Goal: Task Accomplishment & Management: Manage account settings

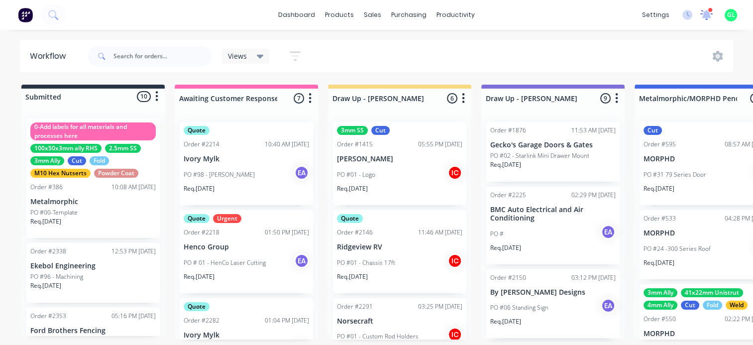
click at [707, 15] on icon at bounding box center [706, 14] width 9 height 8
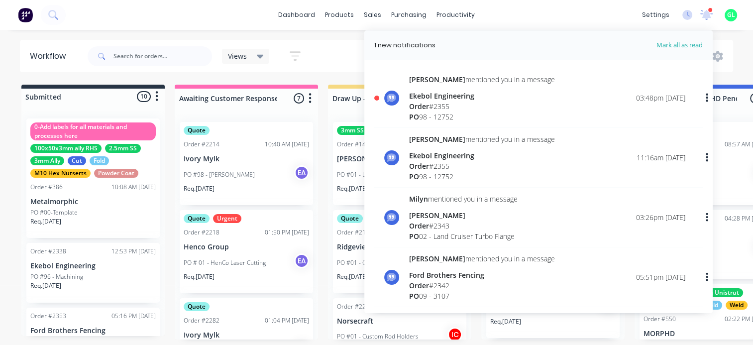
click at [472, 116] on div "PO 98 - 12752" at bounding box center [482, 116] width 146 height 10
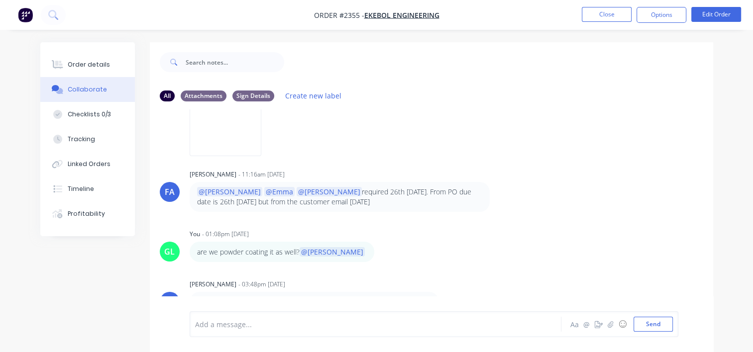
scroll to position [14, 0]
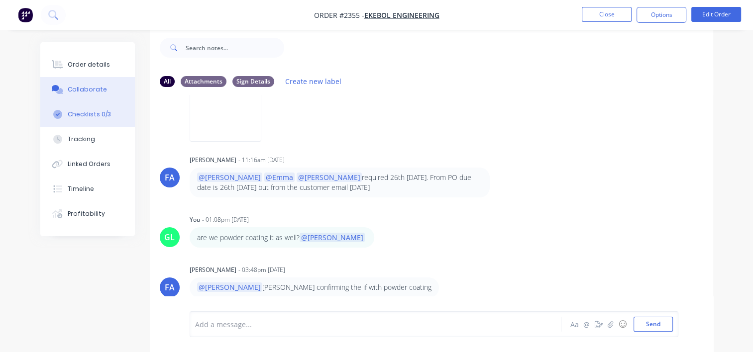
click at [91, 119] on button "Checklists 0/3" at bounding box center [87, 114] width 95 height 25
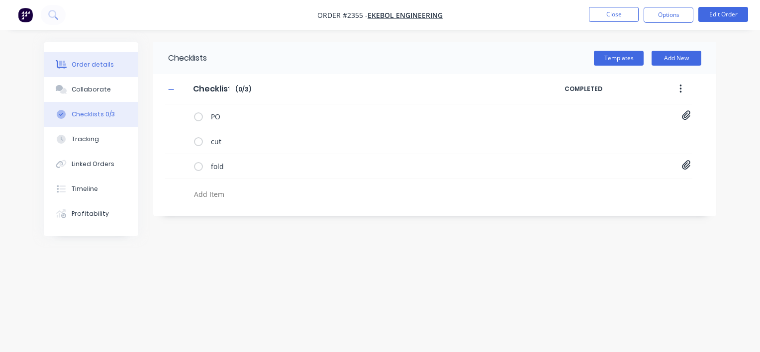
click at [98, 64] on div "Order details" at bounding box center [93, 64] width 42 height 9
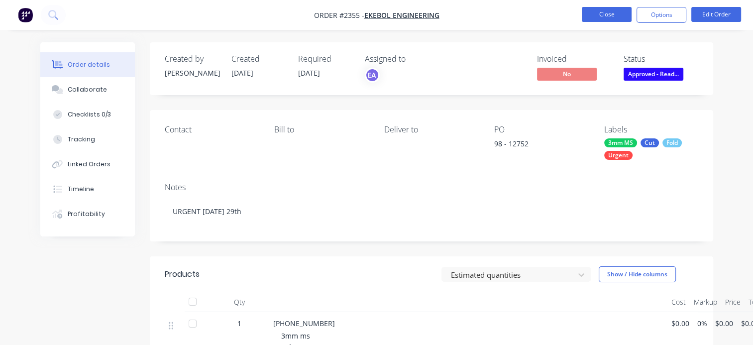
click at [602, 7] on button "Close" at bounding box center [607, 14] width 50 height 15
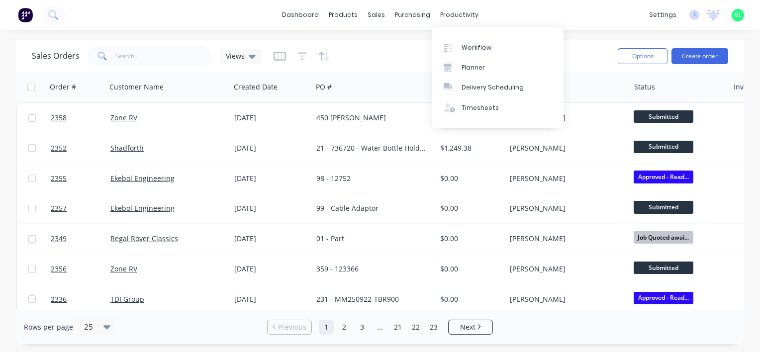
drag, startPoint x: 464, startPoint y: 47, endPoint x: 198, endPoint y: 347, distance: 400.4
click at [464, 47] on div "Workflow" at bounding box center [477, 47] width 30 height 9
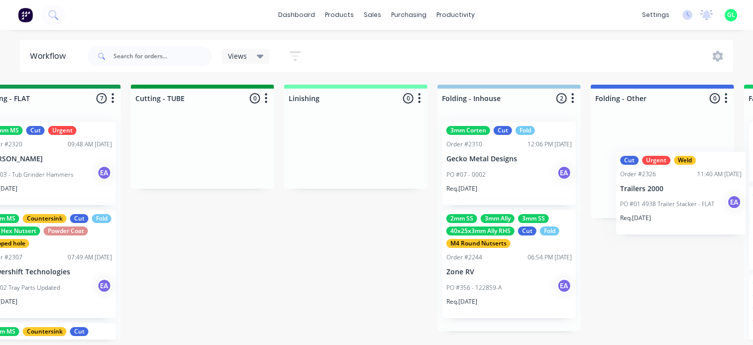
scroll to position [0, 2047]
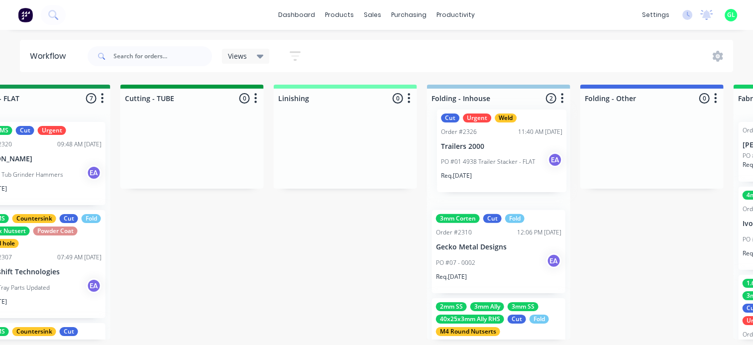
drag, startPoint x: 221, startPoint y: 169, endPoint x: 484, endPoint y: 152, distance: 262.8
click at [484, 152] on div "Submitted 10 Status colour #273444 hex #273444 Save Cancel Summaries Total orde…" at bounding box center [2, 218] width 4113 height 266
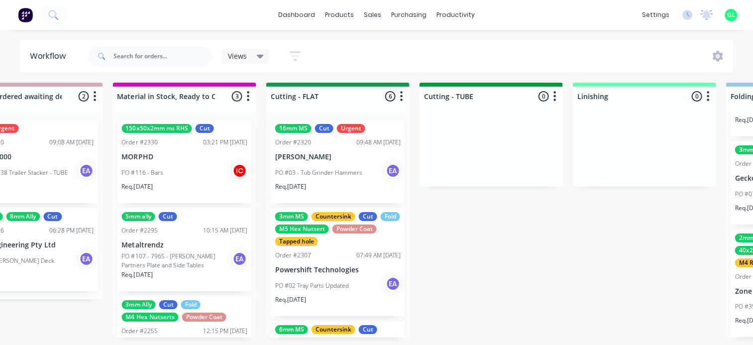
scroll to position [0, 1748]
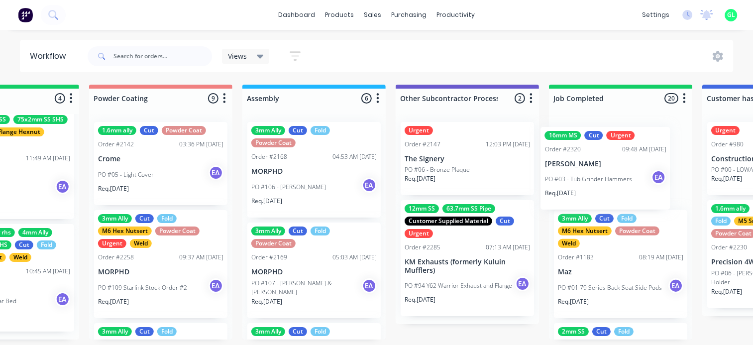
drag, startPoint x: 356, startPoint y: 179, endPoint x: 582, endPoint y: 170, distance: 226.1
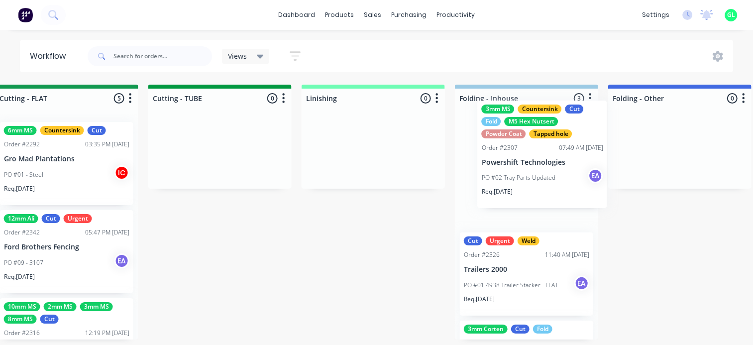
scroll to position [0, 0]
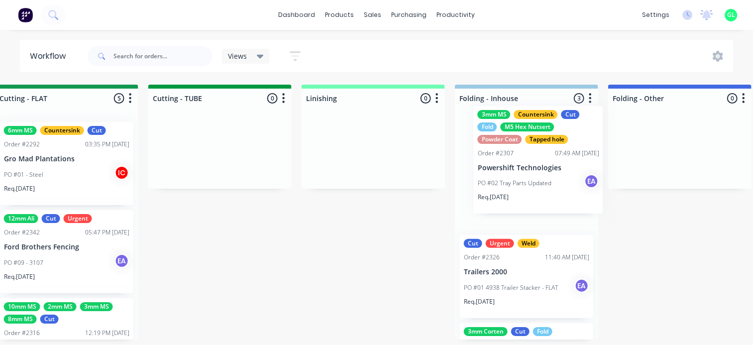
drag, startPoint x: 185, startPoint y: 189, endPoint x: 494, endPoint y: 173, distance: 309.4
click at [494, 173] on div "Submitted 10 Status colour #273444 hex #273444 Save Cancel Summaries Total orde…" at bounding box center [30, 218] width 4113 height 266
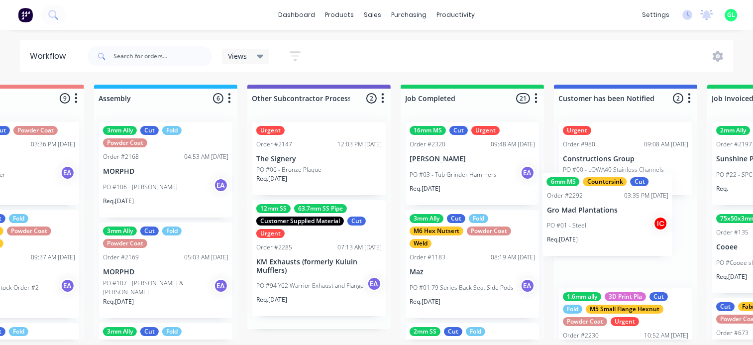
scroll to position [0, 3000]
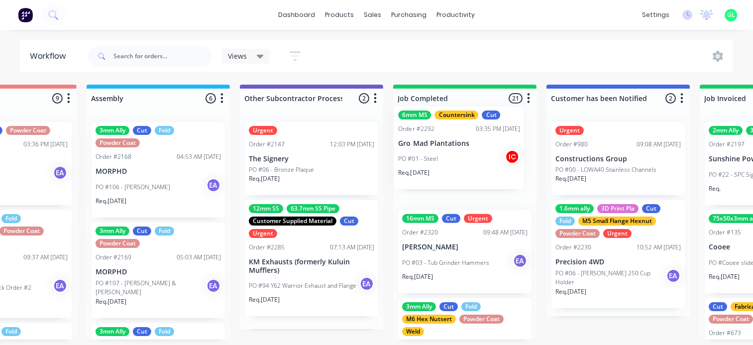
drag, startPoint x: 303, startPoint y: 172, endPoint x: 453, endPoint y: 159, distance: 150.8
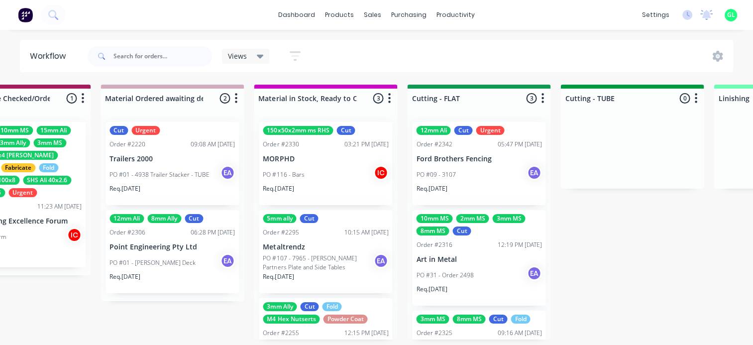
scroll to position [0, 1607]
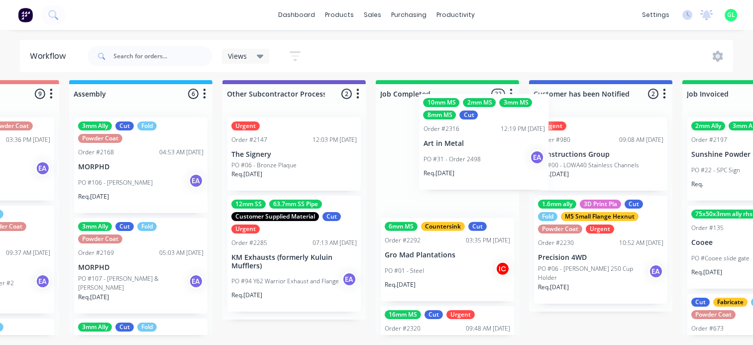
drag, startPoint x: 442, startPoint y: 260, endPoint x: 425, endPoint y: 145, distance: 116.6
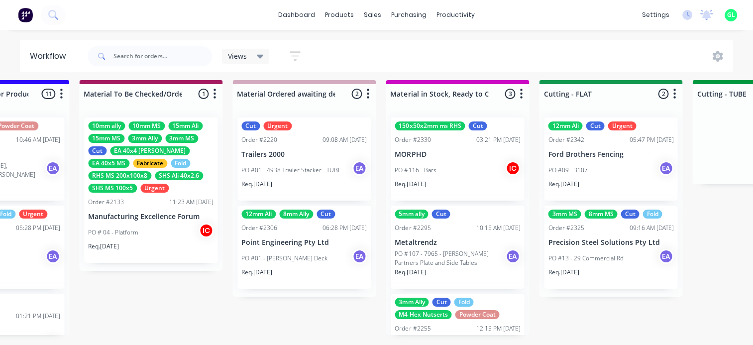
scroll to position [4, 1574]
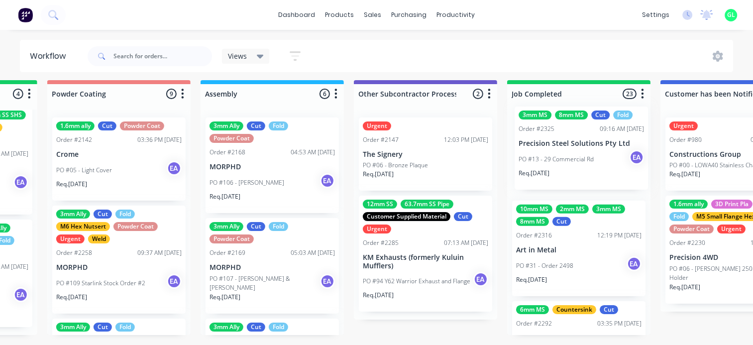
drag, startPoint x: 482, startPoint y: 256, endPoint x: 556, endPoint y: 157, distance: 123.6
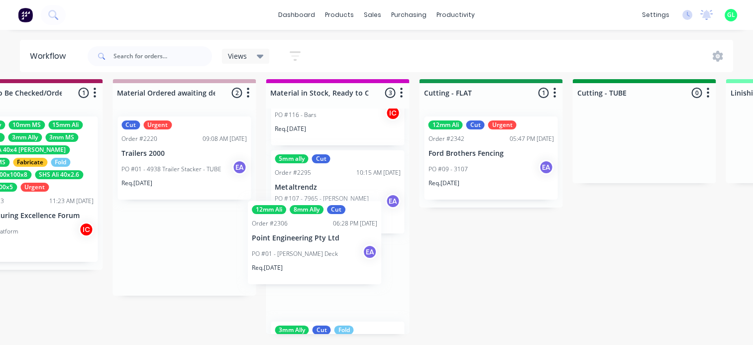
scroll to position [12, 1594]
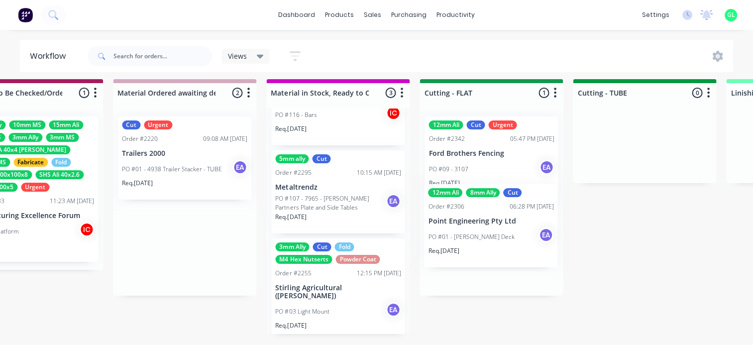
drag, startPoint x: 167, startPoint y: 241, endPoint x: 477, endPoint y: 228, distance: 310.3
click at [477, 228] on div "Submitted 10 Status colour #273444 hex #273444 Save Cancel Summaries Total orde…" at bounding box center [454, 212] width 4113 height 266
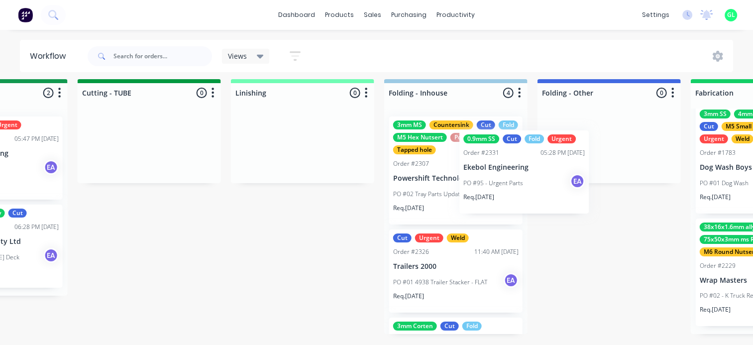
scroll to position [12, 2090]
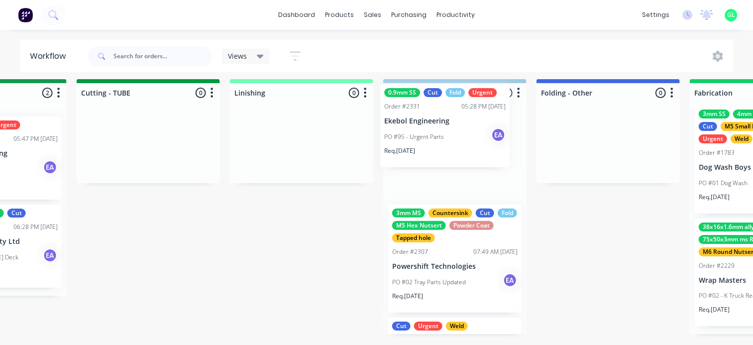
drag, startPoint x: 117, startPoint y: 157, endPoint x: 447, endPoint y: 137, distance: 330.5
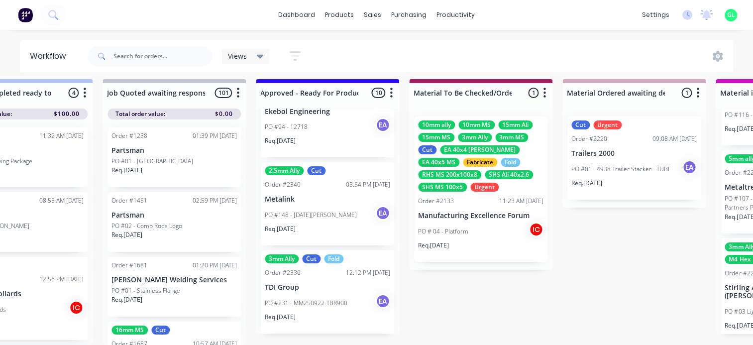
scroll to position [12, 1145]
click at [309, 312] on div "Req. [DATE]" at bounding box center [327, 320] width 125 height 17
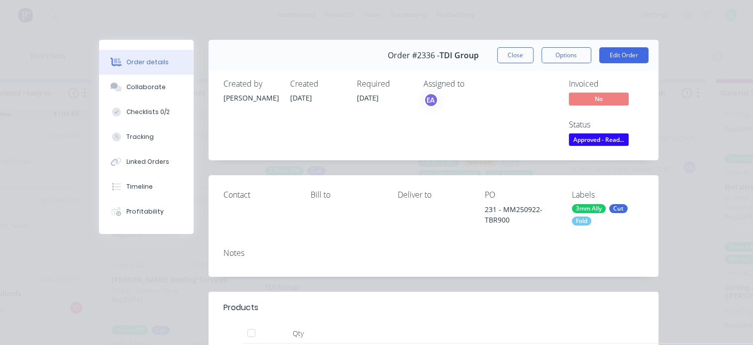
scroll to position [50, 0]
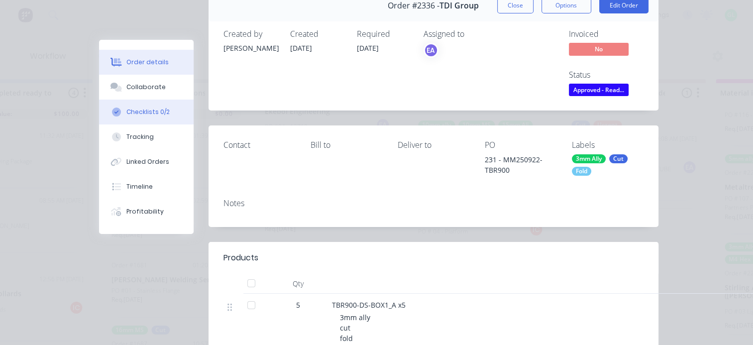
click at [141, 112] on div "Checklists 0/2" at bounding box center [147, 111] width 43 height 9
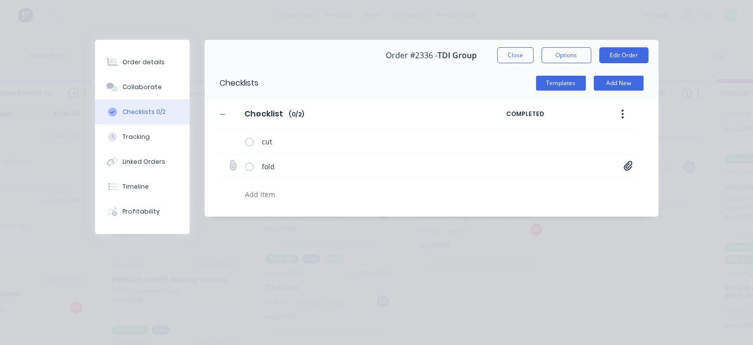
click at [626, 164] on icon at bounding box center [628, 166] width 9 height 10
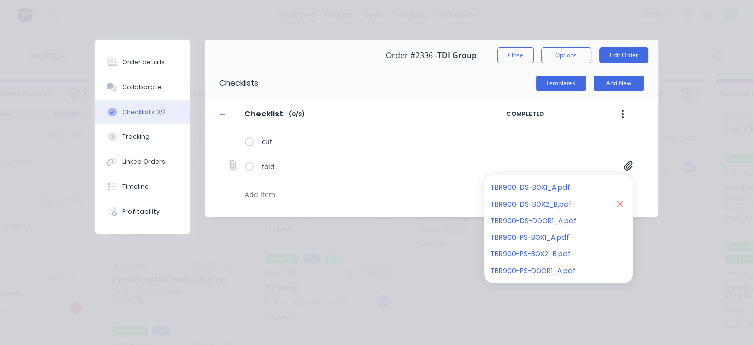
click at [624, 184] on button at bounding box center [619, 187] width 13 height 13
click at [620, 185] on icon at bounding box center [620, 186] width 6 height 6
type textarea "x"
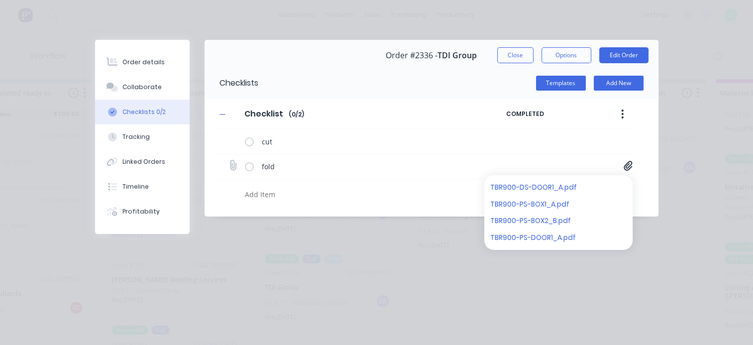
click at [620, 185] on icon at bounding box center [620, 186] width 6 height 6
click at [620, 200] on icon at bounding box center [620, 203] width 6 height 6
click at [620, 216] on icon at bounding box center [620, 219] width 6 height 6
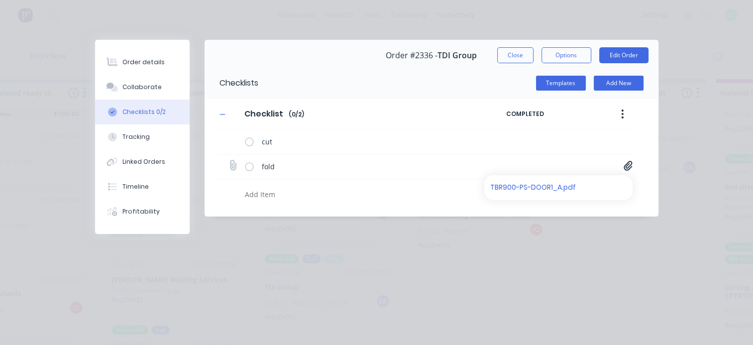
click at [620, 185] on icon at bounding box center [620, 186] width 6 height 6
click at [620, 185] on div "cut fold" at bounding box center [425, 166] width 418 height 75
click at [230, 162] on icon at bounding box center [232, 165] width 13 height 13
click at [228, 161] on input "file" at bounding box center [228, 161] width 0 height 0
type input "C:\fakepath\TDI 231 Folding.pdf"
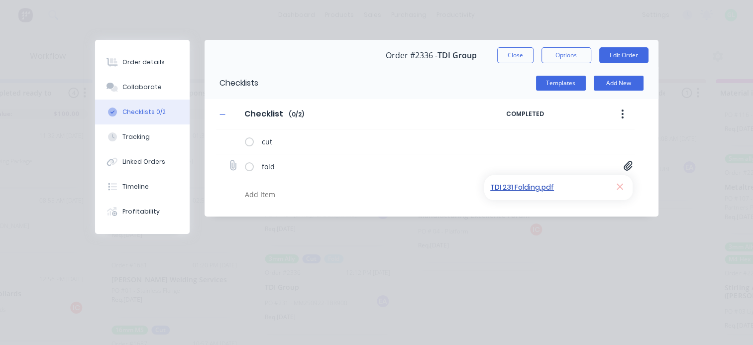
click at [522, 189] on link "TDI 231 Folding.pdf" at bounding box center [548, 187] width 116 height 10
click at [147, 60] on div "Order details" at bounding box center [143, 62] width 42 height 9
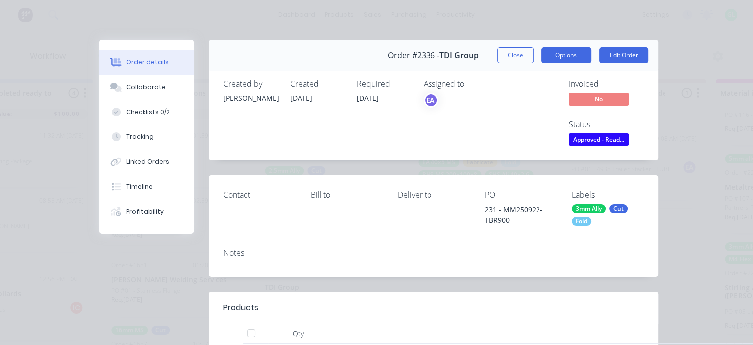
click at [571, 50] on button "Options" at bounding box center [566, 55] width 50 height 16
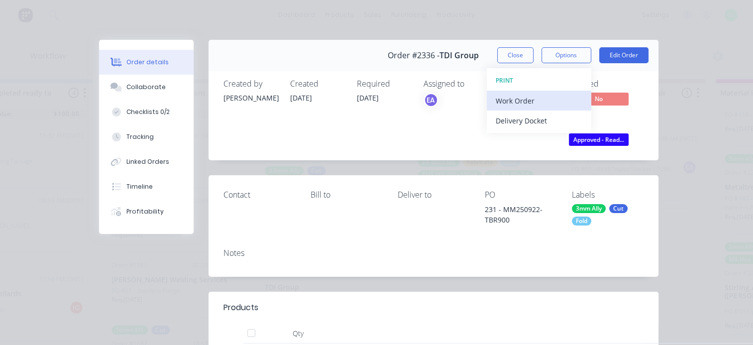
click at [527, 94] on div "Work Order" at bounding box center [539, 101] width 87 height 14
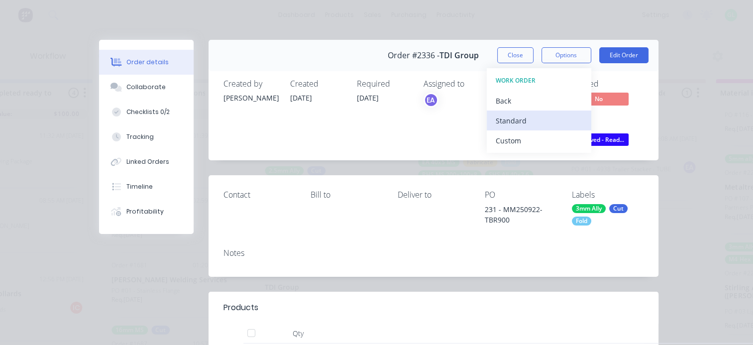
click at [510, 116] on div "Standard" at bounding box center [539, 120] width 87 height 14
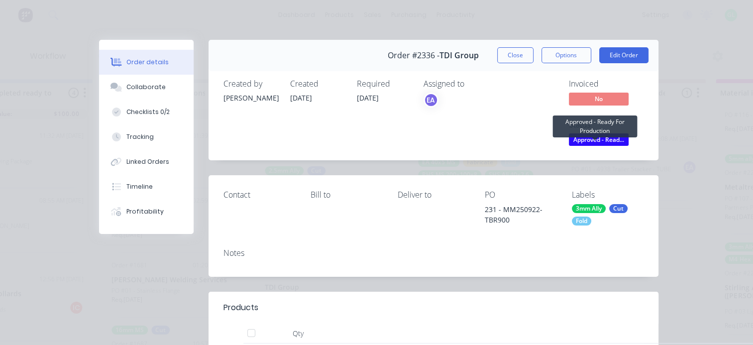
click at [585, 139] on span "Approved - Read..." at bounding box center [599, 139] width 60 height 12
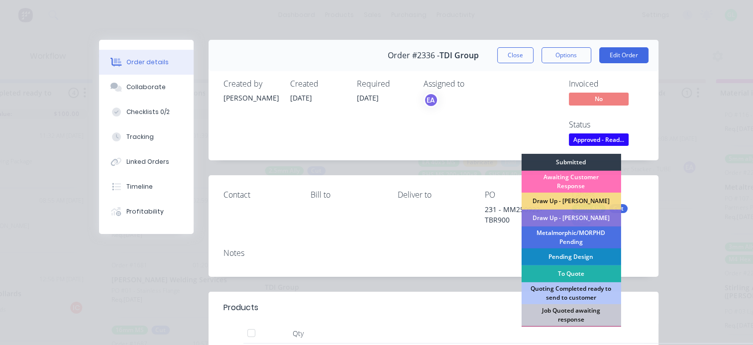
scroll to position [100, 0]
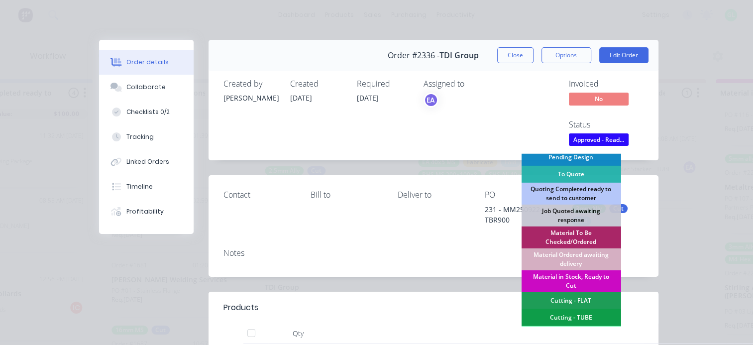
click at [562, 281] on div "Material in Stock, Ready to Cut" at bounding box center [571, 281] width 100 height 22
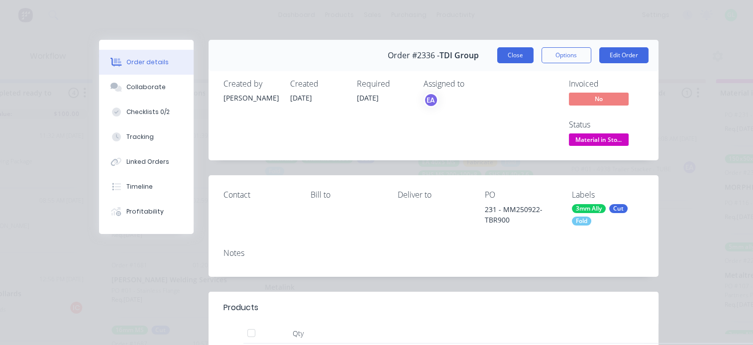
click at [514, 56] on button "Close" at bounding box center [515, 55] width 36 height 16
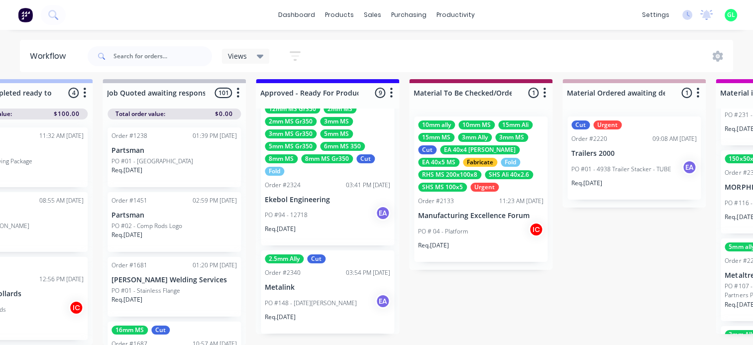
click at [333, 294] on div "PO #148 - Noel Perren EA" at bounding box center [327, 303] width 125 height 19
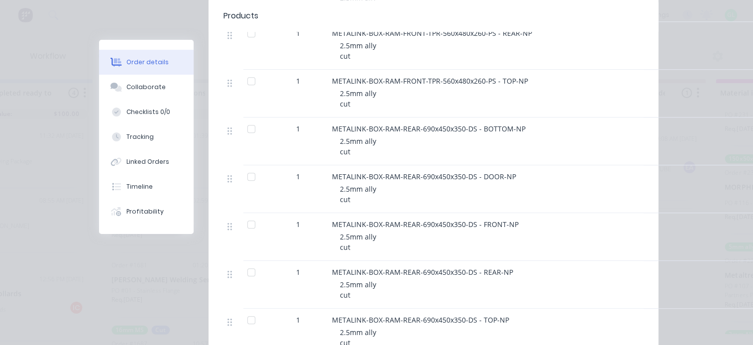
scroll to position [0, 0]
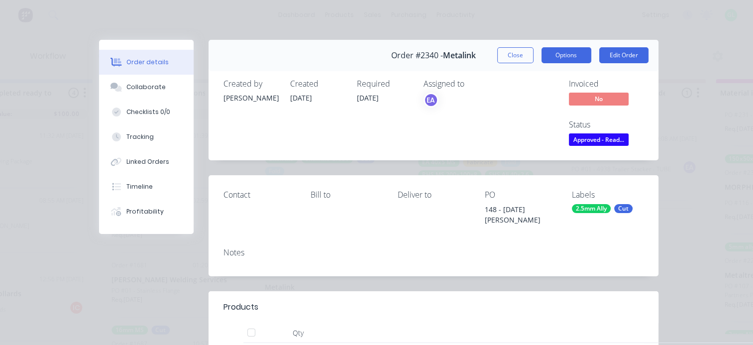
click at [567, 56] on button "Options" at bounding box center [566, 55] width 50 height 16
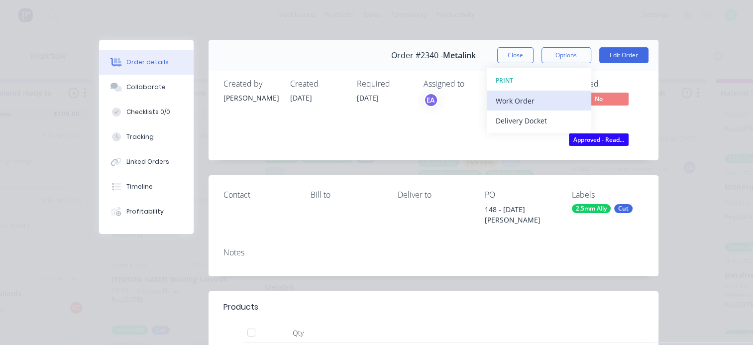
click at [526, 94] on div "Work Order" at bounding box center [539, 101] width 87 height 14
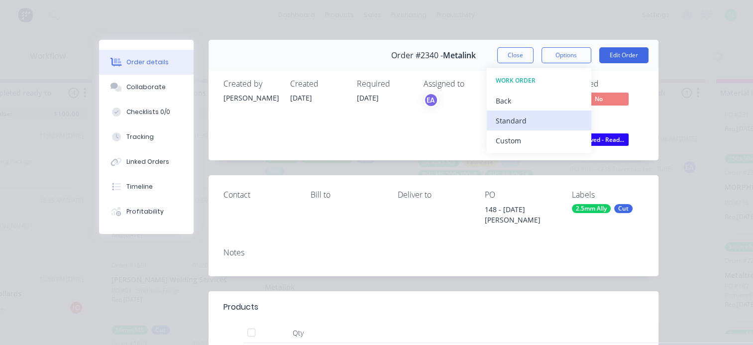
click at [515, 120] on div "Standard" at bounding box center [539, 120] width 87 height 14
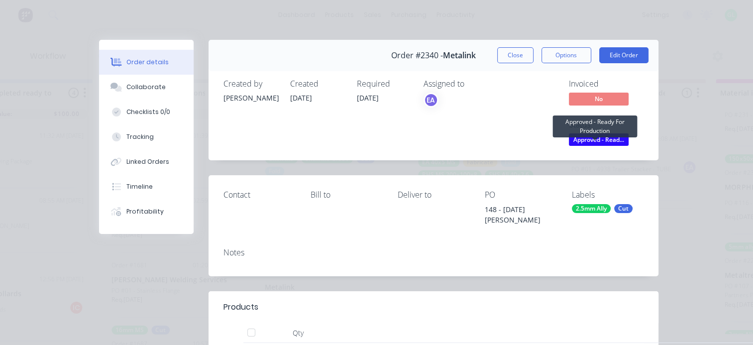
click at [594, 141] on span "Approved - Read..." at bounding box center [599, 139] width 60 height 12
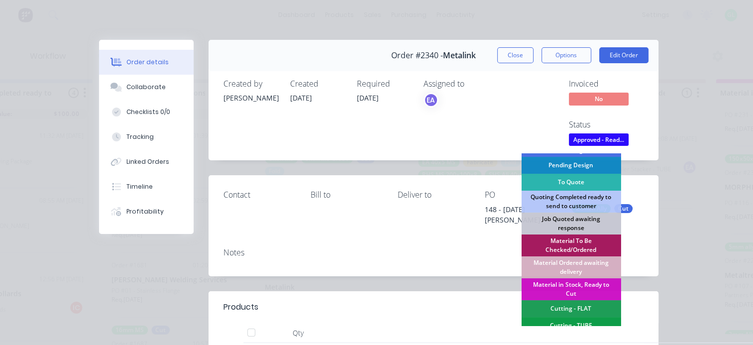
scroll to position [149, 0]
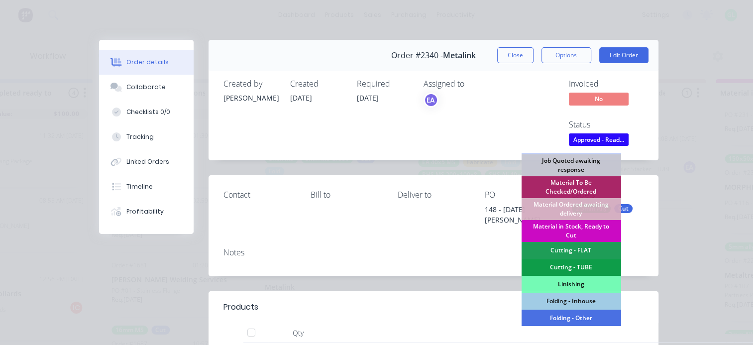
click at [564, 226] on div "Material in Stock, Ready to Cut" at bounding box center [571, 231] width 100 height 22
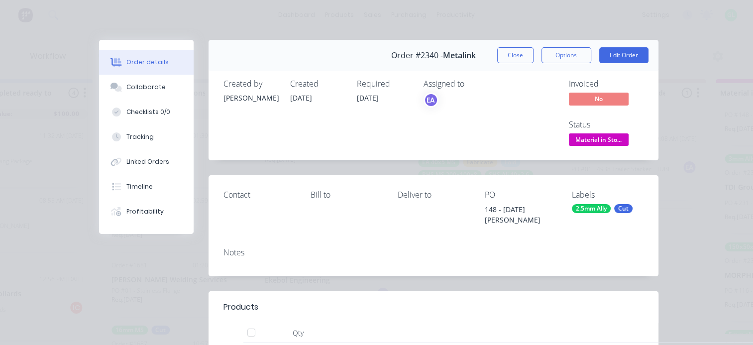
scroll to position [556, 0]
click at [518, 54] on button "Close" at bounding box center [515, 55] width 36 height 16
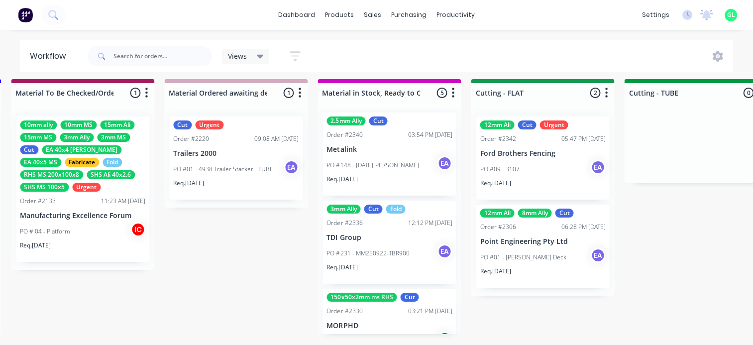
scroll to position [0, 0]
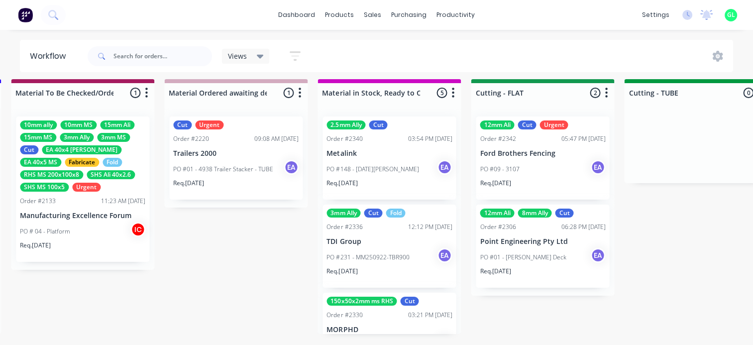
click at [376, 179] on div "Req. [DATE]" at bounding box center [388, 187] width 125 height 17
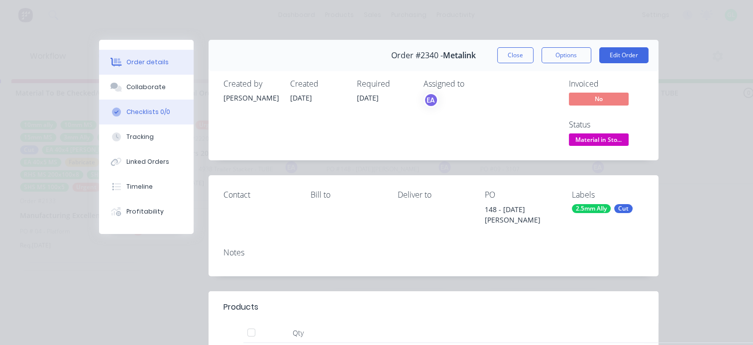
click at [154, 111] on div "Checklists 0/0" at bounding box center [148, 111] width 44 height 9
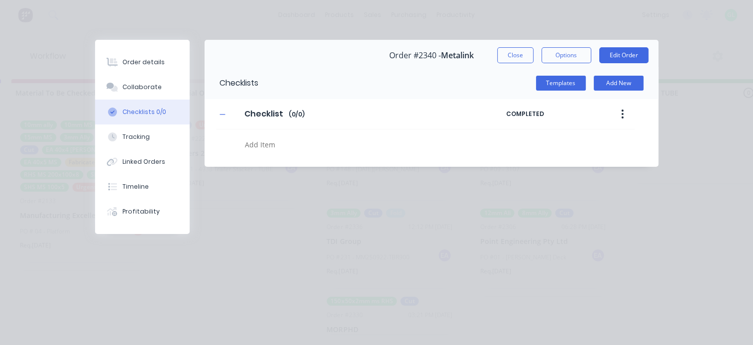
click at [275, 147] on textarea at bounding box center [367, 144] width 253 height 14
type textarea "cut"
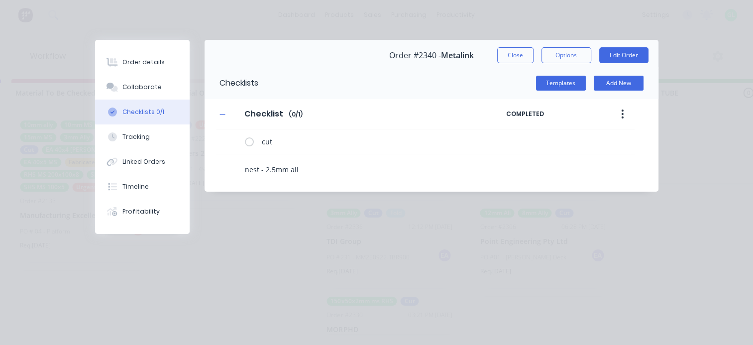
type textarea "nest - 2.5mm ally"
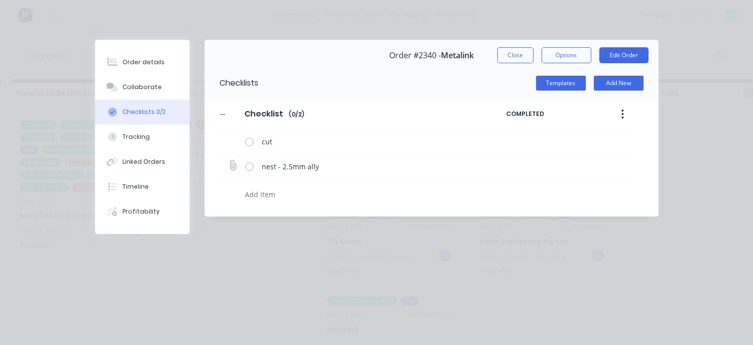
click at [234, 163] on icon at bounding box center [232, 165] width 13 height 13
click at [228, 161] on input "file" at bounding box center [228, 161] width 0 height 0
type input "C:\fakepath\Metalink 148 - 2.5mm ally_report.pdf"
click at [137, 57] on button "Order details" at bounding box center [142, 62] width 95 height 25
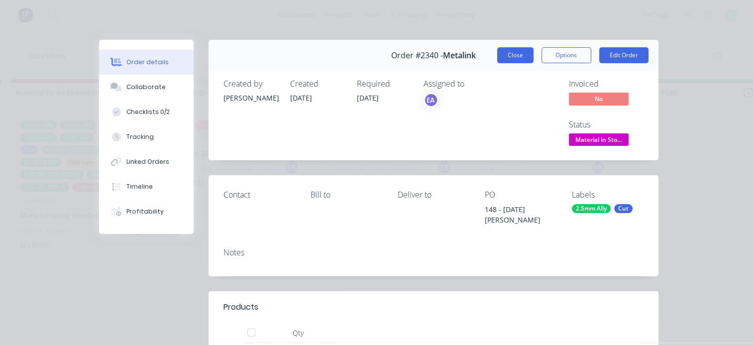
click at [501, 56] on button "Close" at bounding box center [515, 55] width 36 height 16
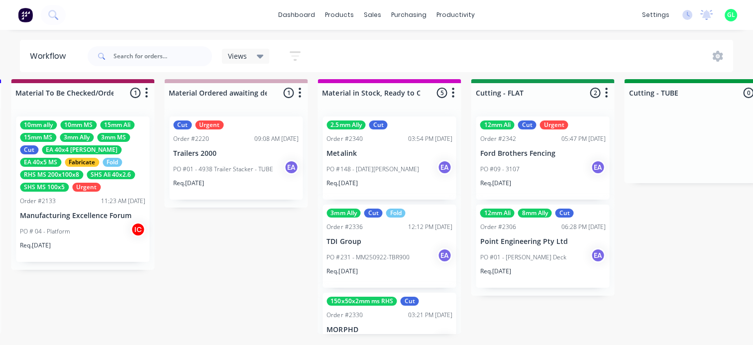
click at [393, 267] on div "Req. [DATE]" at bounding box center [388, 275] width 125 height 17
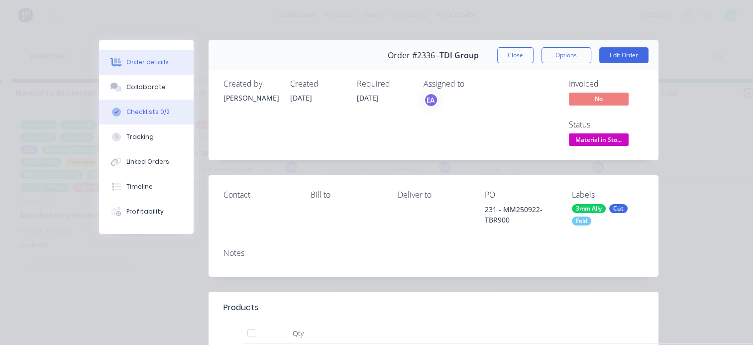
click at [148, 111] on div "Checklists 0/2" at bounding box center [147, 111] width 43 height 9
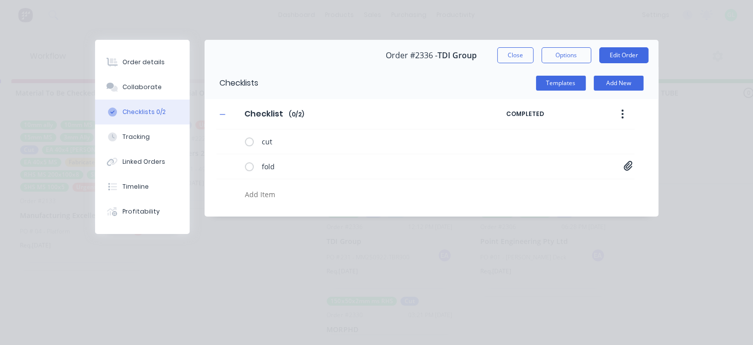
click at [271, 193] on textarea at bounding box center [367, 194] width 253 height 14
type textarea "nest - 3mm ally"
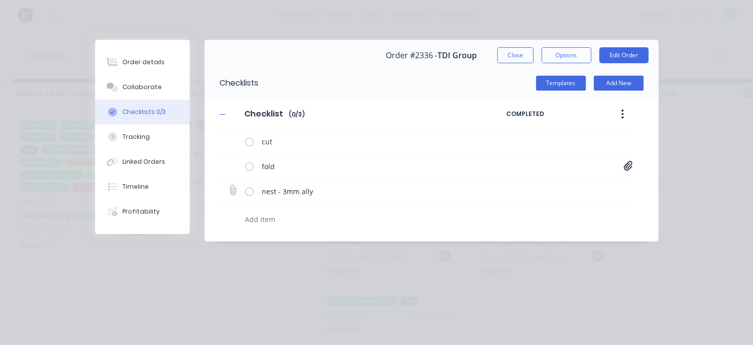
click at [234, 192] on icon at bounding box center [232, 190] width 13 height 13
click at [228, 186] on input "file" at bounding box center [228, 186] width 0 height 0
click at [234, 190] on icon at bounding box center [232, 190] width 13 height 13
click at [228, 186] on input "file" at bounding box center [228, 186] width 0 height 0
click at [231, 190] on icon at bounding box center [232, 190] width 13 height 13
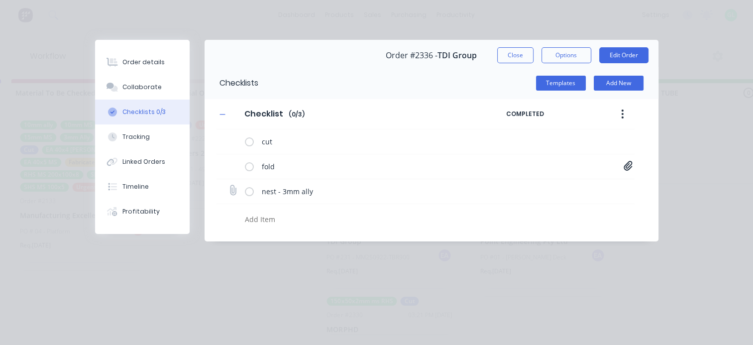
click at [228, 186] on input "file" at bounding box center [228, 186] width 0 height 0
type input "C:\fakepath\TDI 231 - 3mm ally_report.pdf"
click at [149, 60] on div "Order details" at bounding box center [143, 62] width 42 height 9
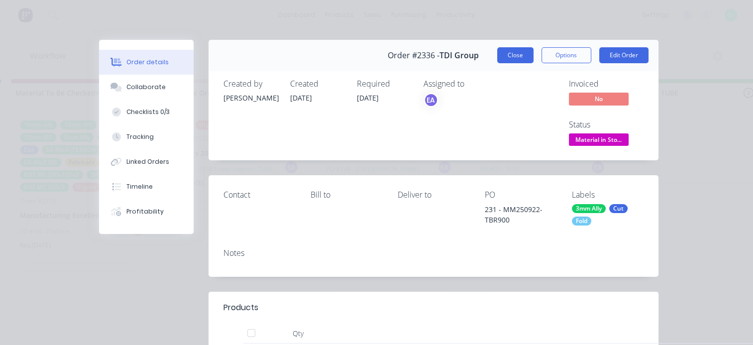
click at [511, 50] on button "Close" at bounding box center [515, 55] width 36 height 16
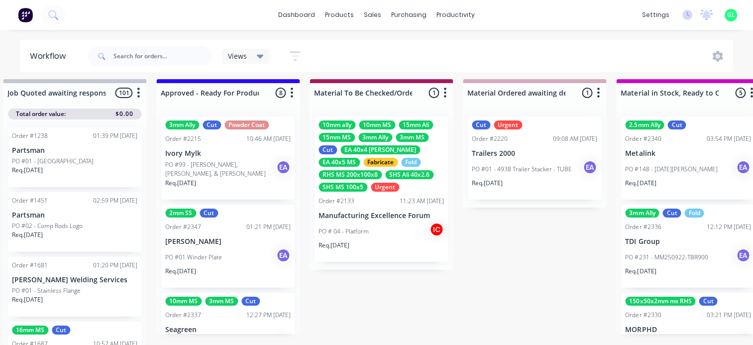
click at [222, 168] on div "PO #99 - Emma, Hailey, & Kara EA" at bounding box center [227, 169] width 125 height 19
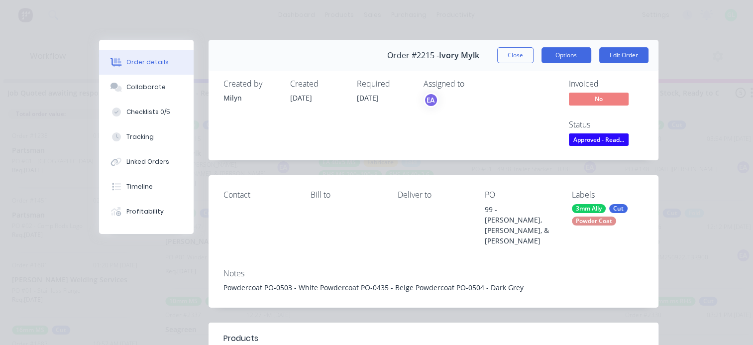
click at [564, 54] on button "Options" at bounding box center [566, 55] width 50 height 16
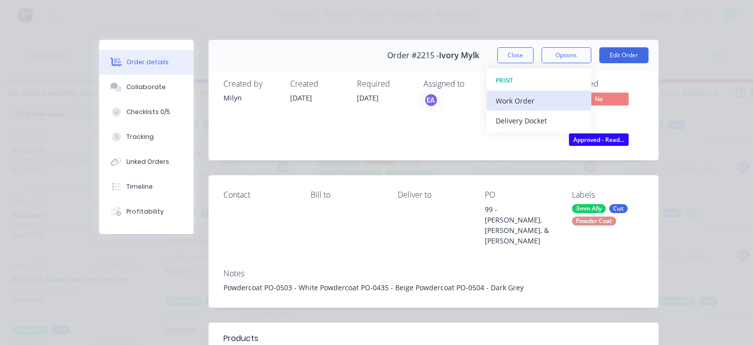
click at [496, 102] on div "Work Order" at bounding box center [539, 101] width 87 height 14
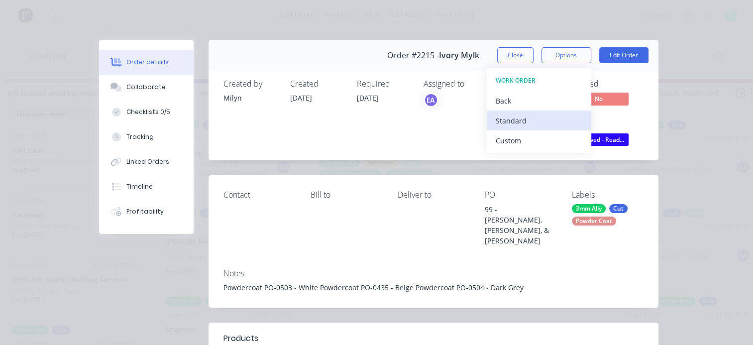
click at [496, 125] on div "Standard" at bounding box center [539, 120] width 87 height 14
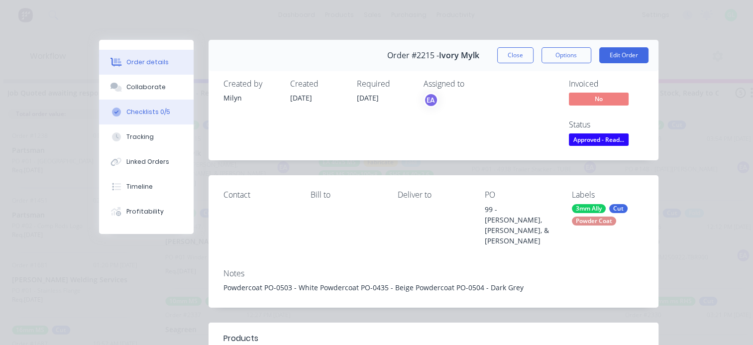
click at [149, 111] on div "Checklists 0/5" at bounding box center [148, 111] width 44 height 9
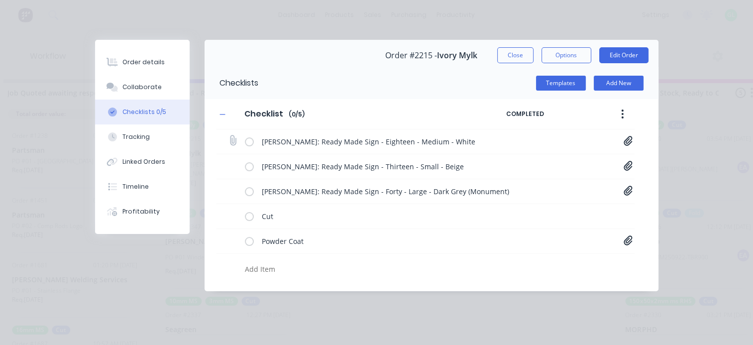
click at [626, 139] on icon at bounding box center [628, 141] width 9 height 10
click at [565, 158] on link "18-Eighteen[A] - 1110 Hailey Romeo.pdf" at bounding box center [548, 162] width 116 height 10
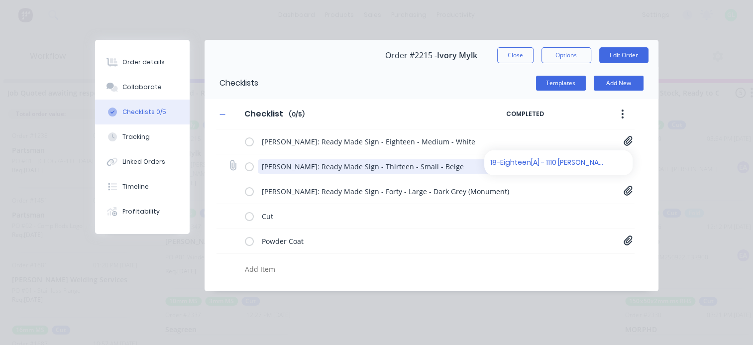
click at [368, 166] on textarea "Emma Jensen: Ready Made Sign - Thirteen - Small - Beige" at bounding box center [388, 166] width 261 height 14
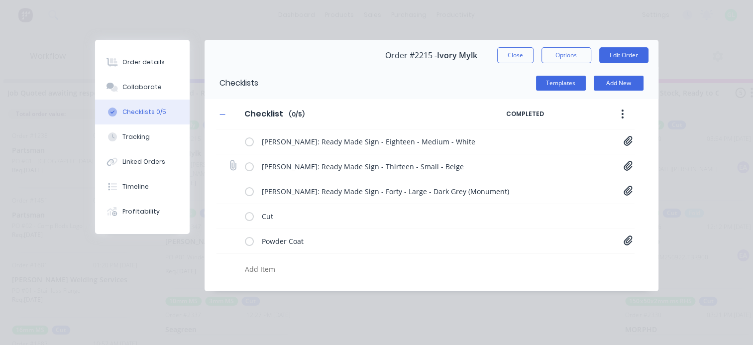
click at [625, 168] on icon at bounding box center [628, 166] width 9 height 10
click at [557, 188] on link "13-Thirteen[A] - 1109 Emma Jensen.PDF" at bounding box center [548, 187] width 116 height 10
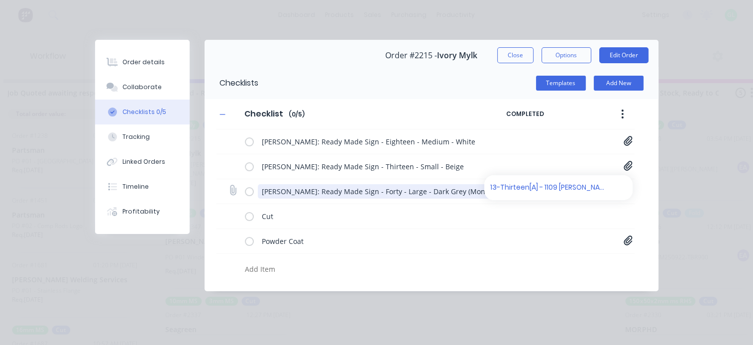
click at [445, 197] on textarea "Kara Gordon: Ready Made Sign - Forty - Large - Dark Grey (Monument)" at bounding box center [388, 191] width 261 height 14
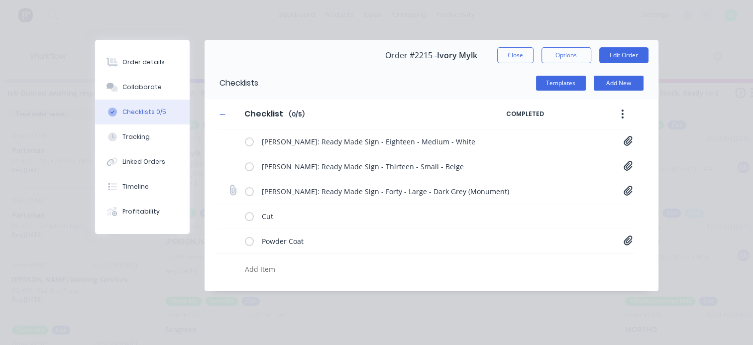
click at [619, 190] on div "Kara Gordon: Ready Made Sign - Forty - Large - Dark Grey (Monument) 40-Forty[A]…" at bounding box center [425, 191] width 418 height 25
click at [633, 189] on div "Kara Gordon: Ready Made Sign - Forty - Large - Dark Grey (Monument) 40-Forty[A]…" at bounding box center [425, 191] width 418 height 25
click at [628, 189] on icon at bounding box center [628, 190] width 8 height 9
click at [521, 217] on div "40-Forty[A] - 1111 Kara Gordon.PDF" at bounding box center [558, 212] width 136 height 13
click at [545, 209] on link "40-Forty[A] - 1111 Kara Gordon.PDF" at bounding box center [548, 212] width 116 height 10
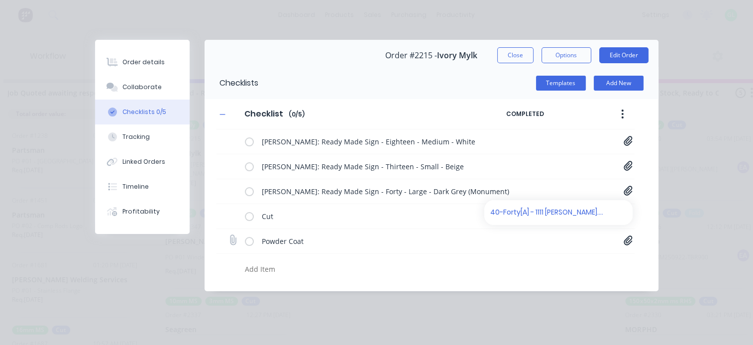
click at [629, 240] on icon at bounding box center [628, 239] width 8 height 9
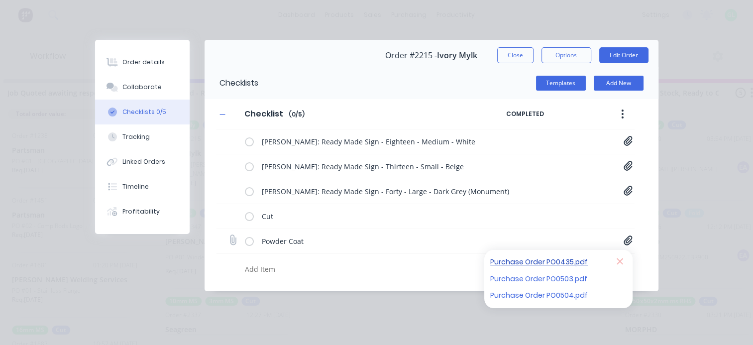
click at [549, 257] on link "Purchase Order PO0435.pdf" at bounding box center [548, 262] width 116 height 10
click at [563, 277] on link "Purchase Order PO0503.pdf" at bounding box center [548, 278] width 116 height 10
click at [568, 293] on link "Purchase Order PO0504.pdf" at bounding box center [548, 295] width 116 height 10
click at [134, 58] on div "Order details" at bounding box center [143, 62] width 42 height 9
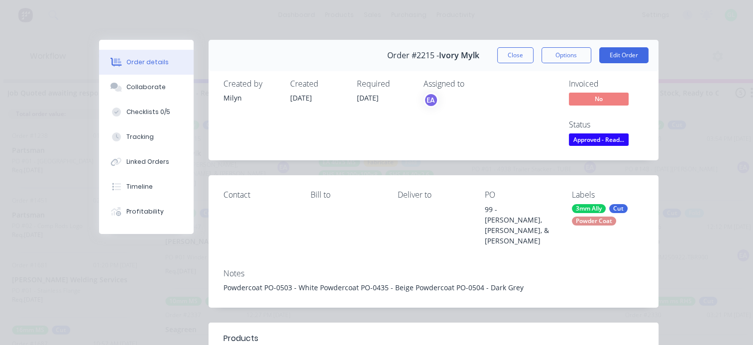
click at [596, 136] on span "Approved - Read..." at bounding box center [599, 139] width 60 height 12
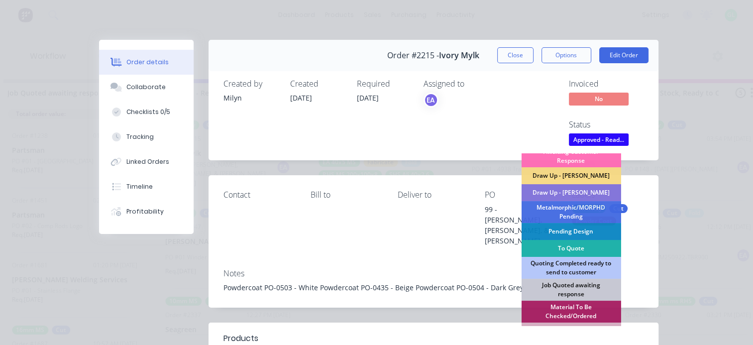
scroll to position [100, 0]
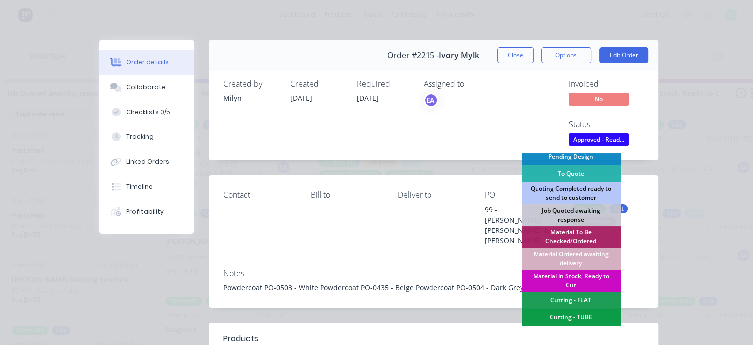
click at [571, 281] on div "Material in Stock, Ready to Cut" at bounding box center [571, 281] width 100 height 22
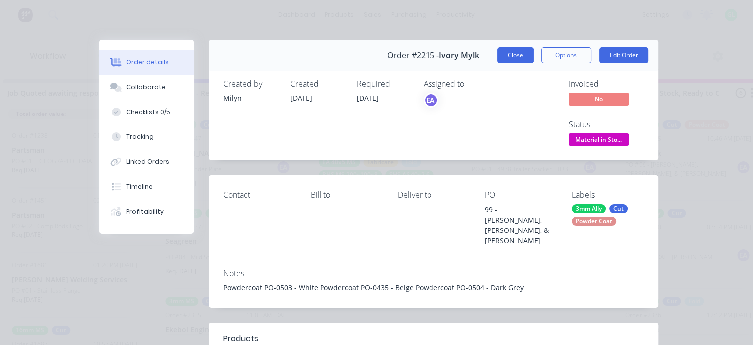
click at [520, 60] on button "Close" at bounding box center [515, 55] width 36 height 16
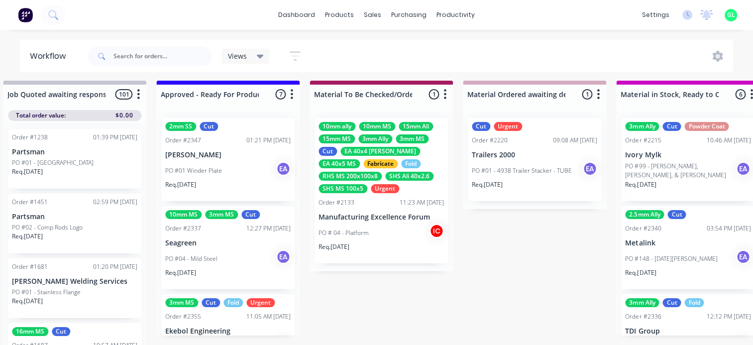
scroll to position [0, 1245]
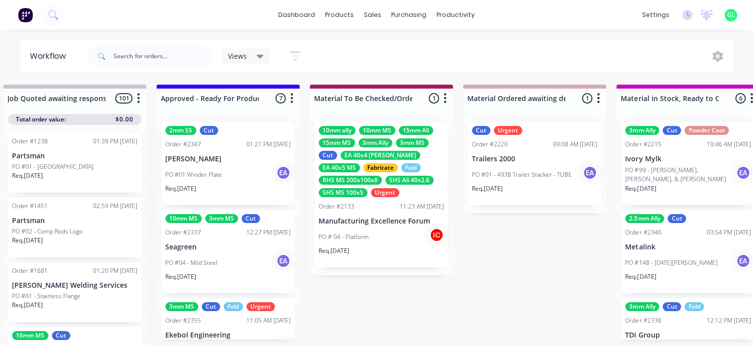
click at [197, 193] on div "Req. 23/09/25" at bounding box center [227, 192] width 125 height 17
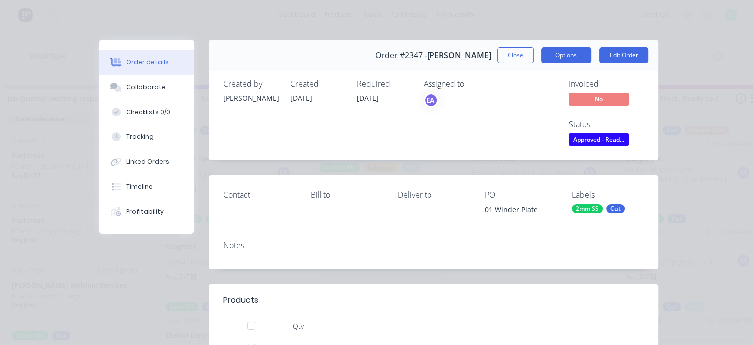
click at [561, 48] on button "Options" at bounding box center [566, 55] width 50 height 16
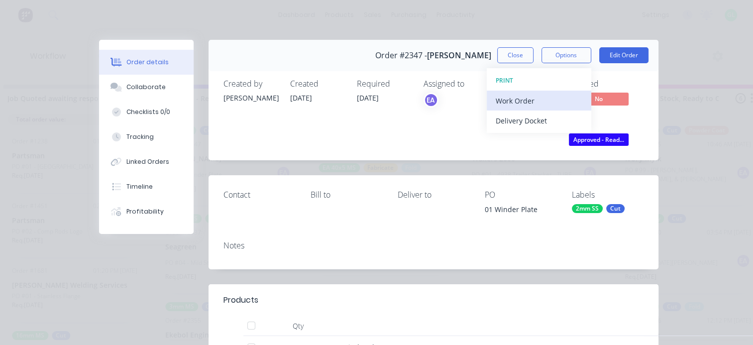
click at [521, 98] on div "Work Order" at bounding box center [539, 101] width 87 height 14
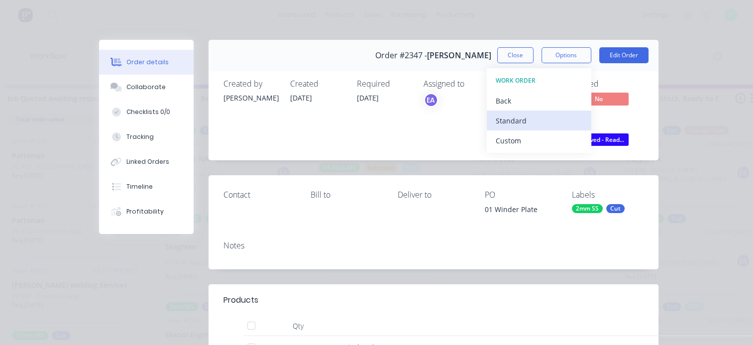
click at [506, 126] on div "Standard" at bounding box center [539, 120] width 87 height 14
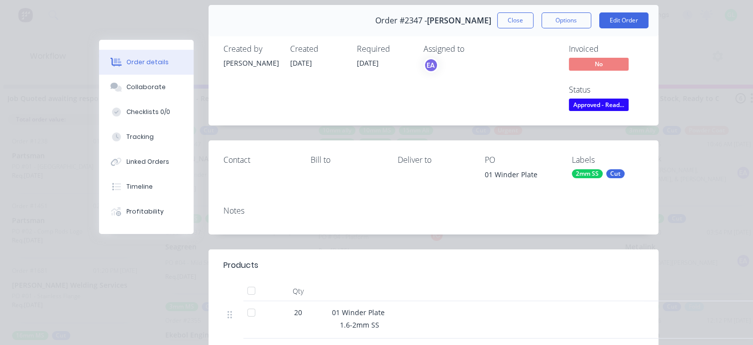
scroll to position [149, 0]
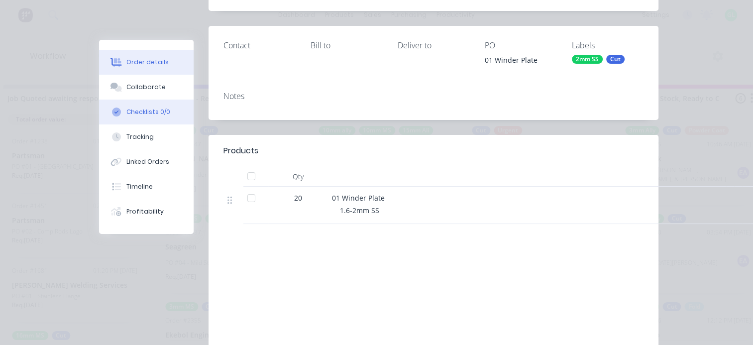
click at [150, 114] on div "Checklists 0/0" at bounding box center [148, 111] width 44 height 9
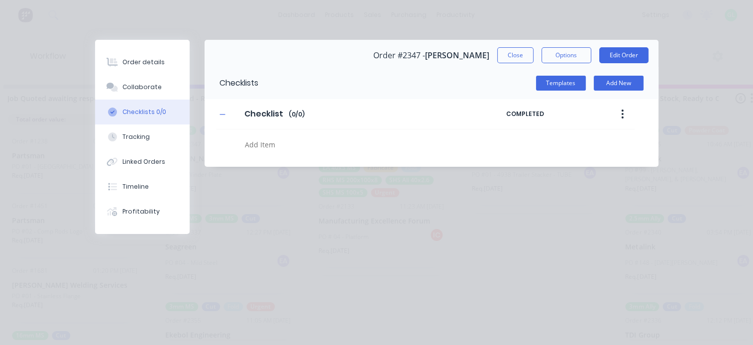
scroll to position [0, 0]
click at [299, 145] on textarea at bounding box center [367, 144] width 253 height 14
type textarea "cut"
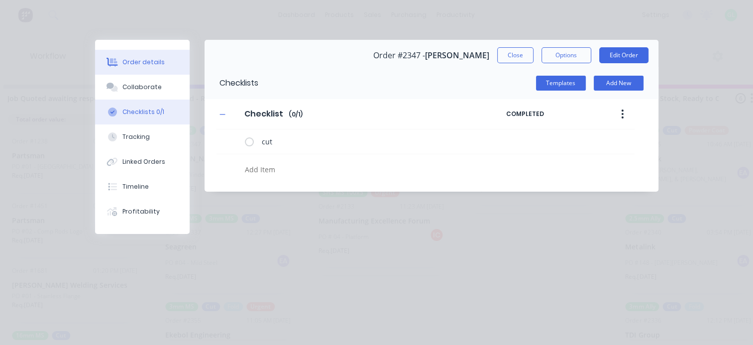
click at [149, 54] on button "Order details" at bounding box center [142, 62] width 95 height 25
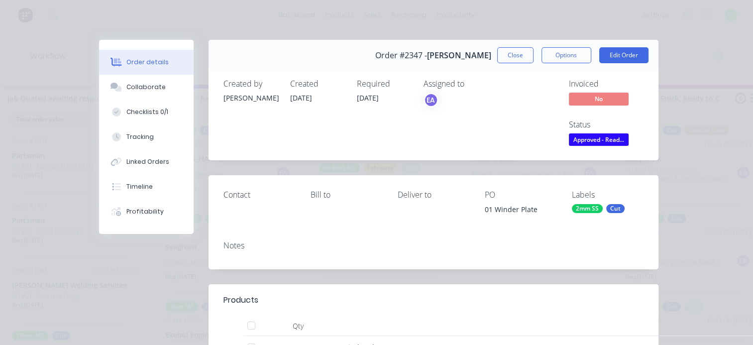
click at [591, 140] on span "Approved - Read..." at bounding box center [599, 139] width 60 height 12
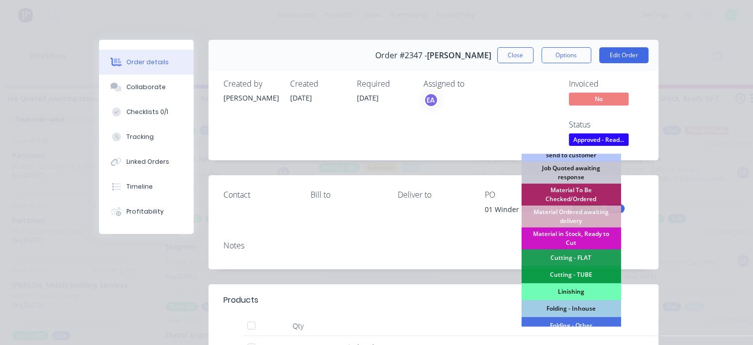
scroll to position [149, 0]
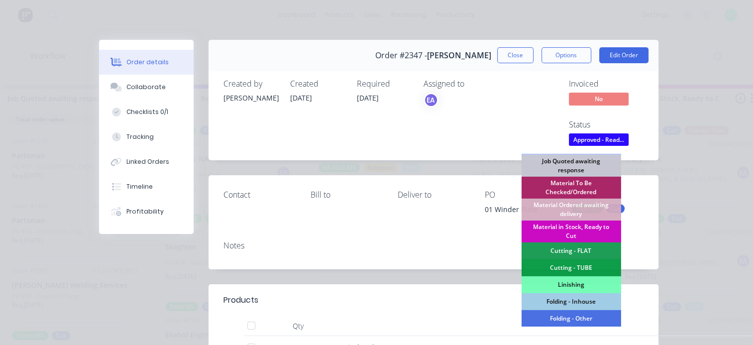
click at [569, 228] on div "Material in Stock, Ready to Cut" at bounding box center [571, 231] width 100 height 22
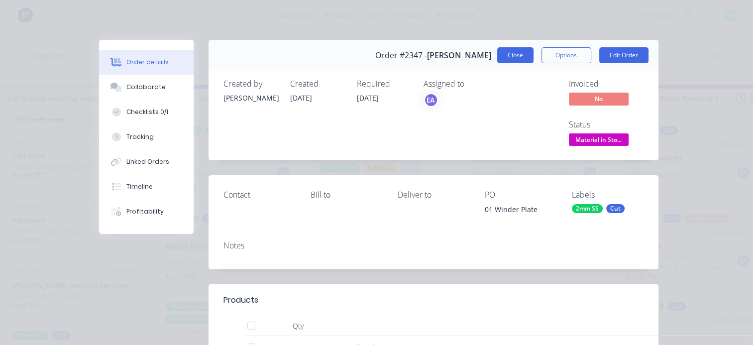
click at [510, 57] on button "Close" at bounding box center [515, 55] width 36 height 16
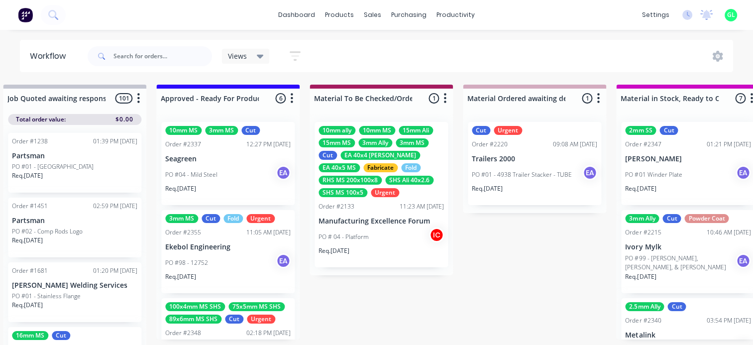
click at [231, 177] on div "PO #04 - Mild Steel EA" at bounding box center [227, 174] width 125 height 19
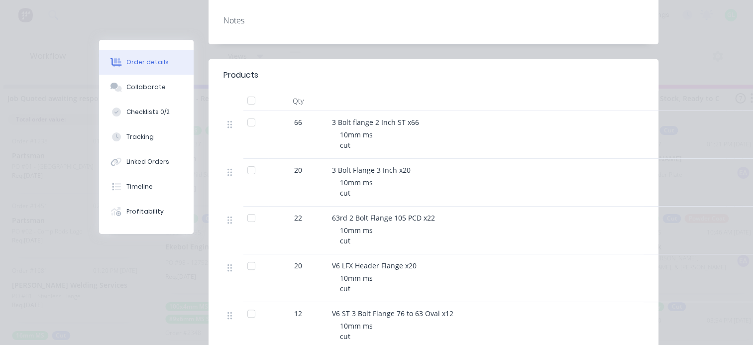
scroll to position [0, 0]
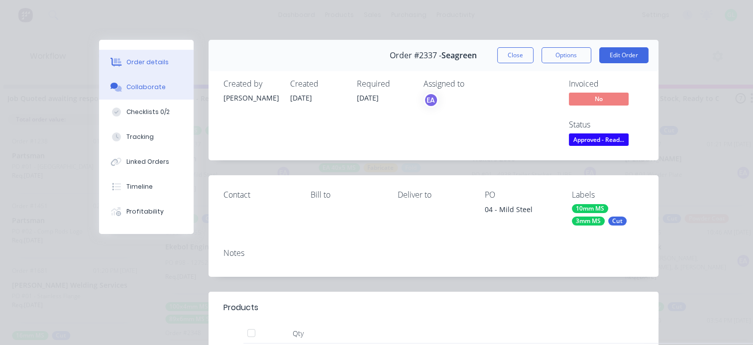
click at [136, 83] on div "Collaborate" at bounding box center [145, 87] width 39 height 9
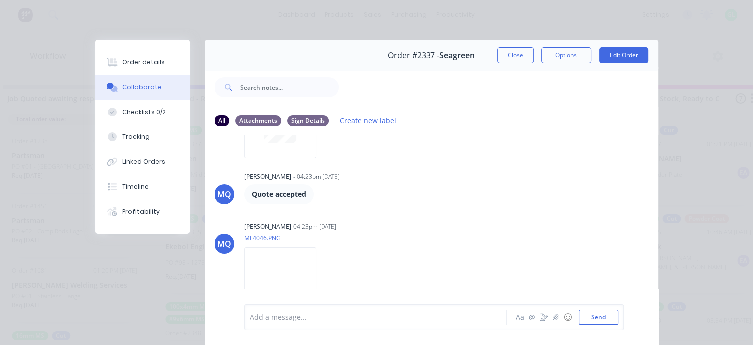
scroll to position [296, 0]
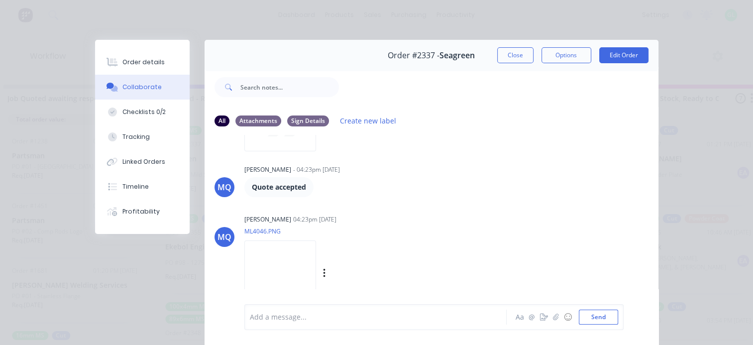
click at [316, 282] on img at bounding box center [280, 272] width 72 height 65
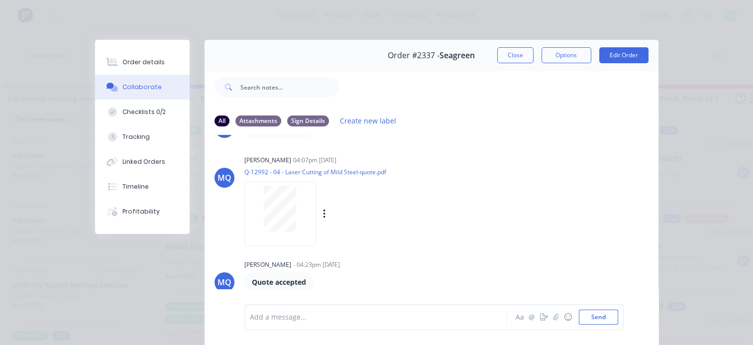
scroll to position [197, 0]
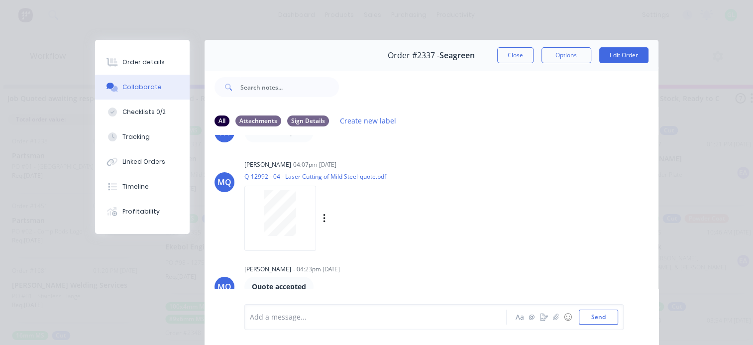
click at [293, 223] on div at bounding box center [280, 213] width 63 height 46
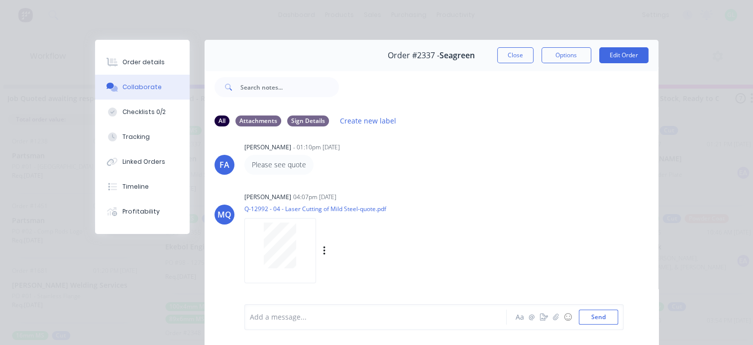
scroll to position [147, 0]
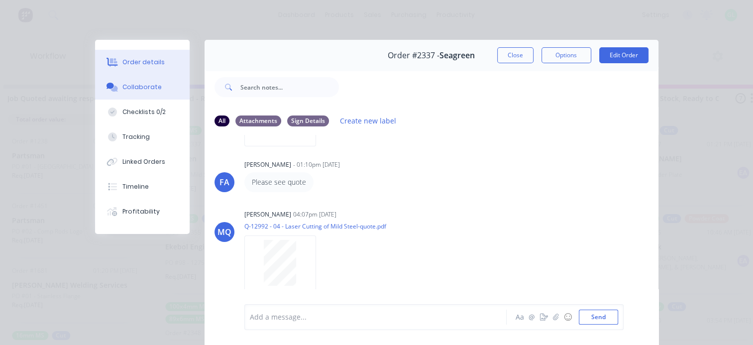
click at [139, 58] on div "Order details" at bounding box center [143, 62] width 42 height 9
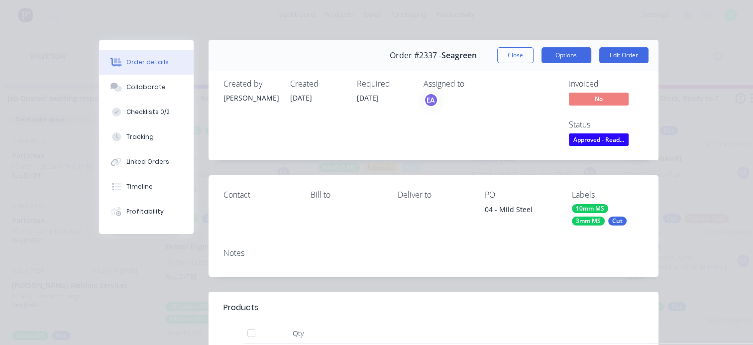
click at [553, 55] on button "Options" at bounding box center [566, 55] width 50 height 16
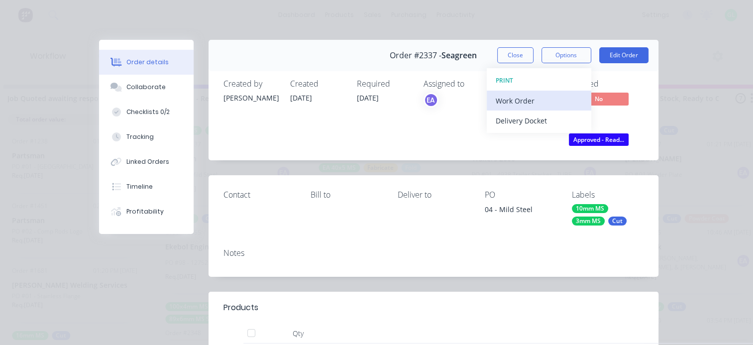
click at [528, 92] on button "Work Order" at bounding box center [539, 101] width 104 height 20
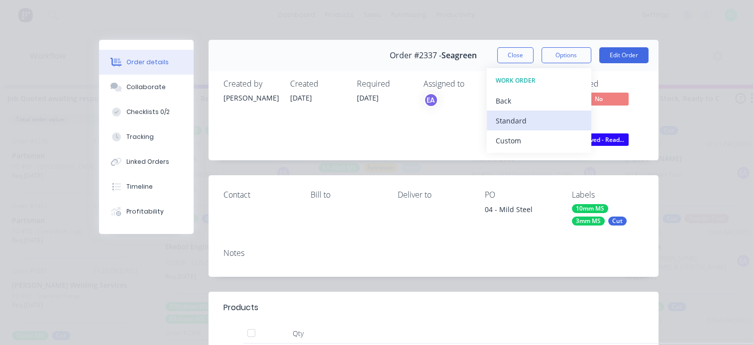
click at [513, 123] on div "Standard" at bounding box center [539, 120] width 87 height 14
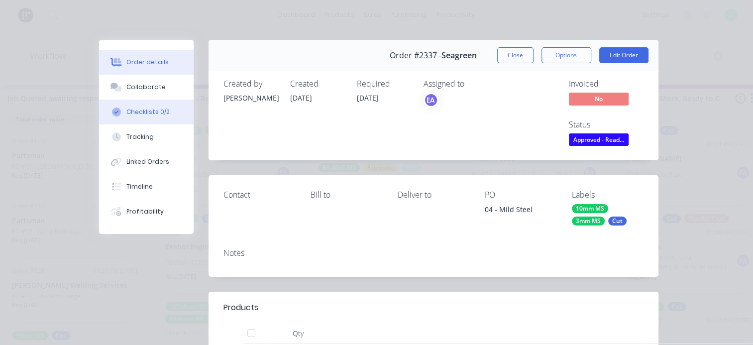
click at [152, 117] on button "Checklists 0/2" at bounding box center [146, 112] width 95 height 25
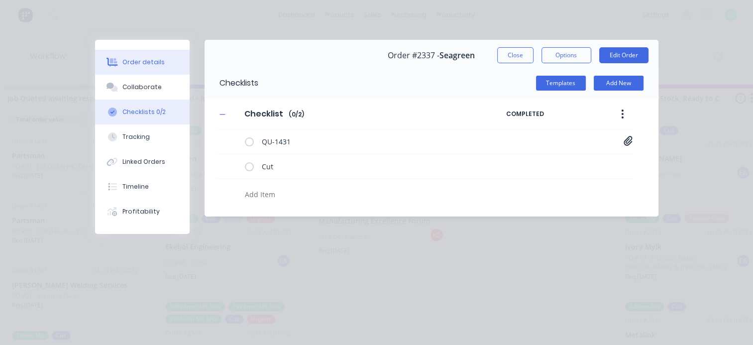
click at [157, 69] on button "Order details" at bounding box center [142, 62] width 95 height 25
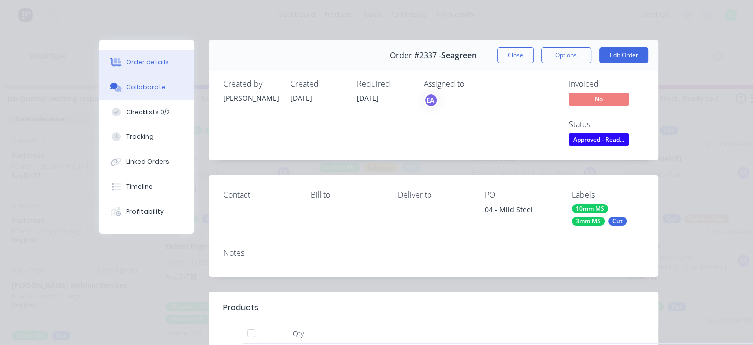
click at [137, 88] on div "Collaborate" at bounding box center [145, 87] width 39 height 9
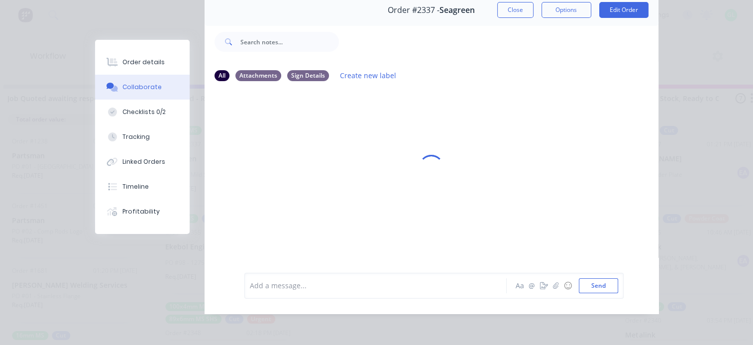
scroll to position [52, 0]
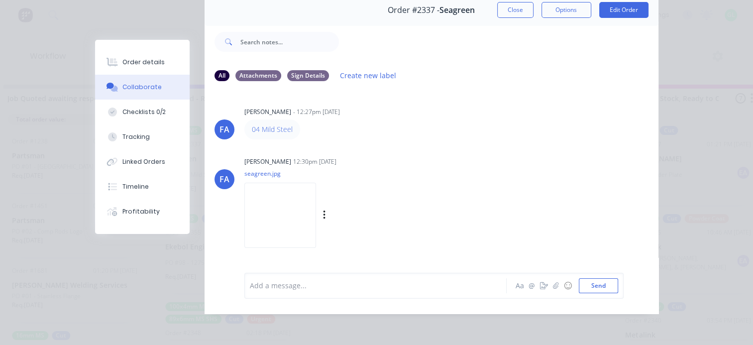
click at [314, 213] on img at bounding box center [280, 215] width 72 height 65
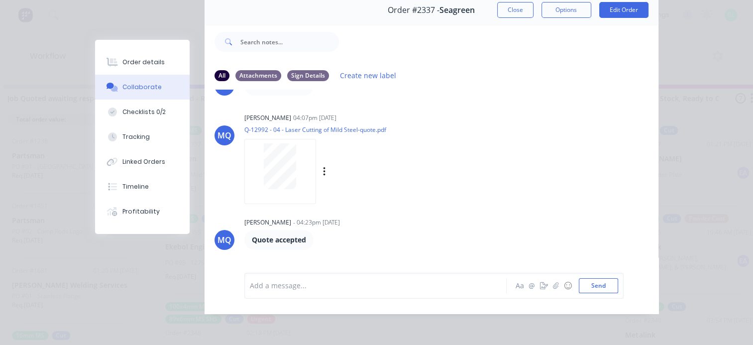
scroll to position [199, 0]
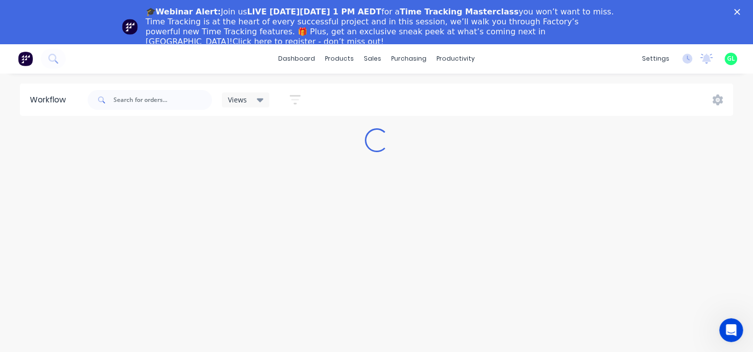
click at [740, 11] on icon "Close" at bounding box center [737, 12] width 6 height 6
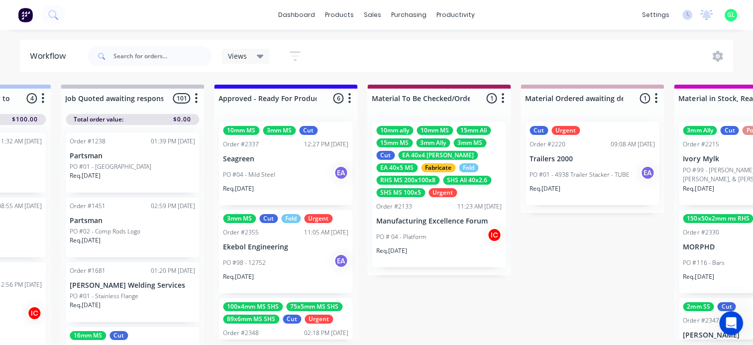
scroll to position [0, 1244]
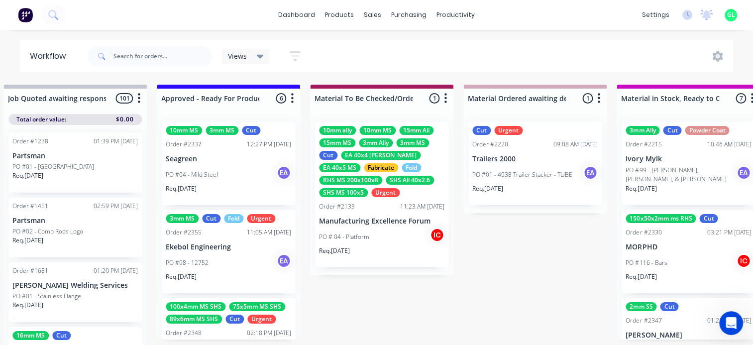
click at [232, 261] on div "PO #98 - 12752 EA" at bounding box center [228, 262] width 125 height 19
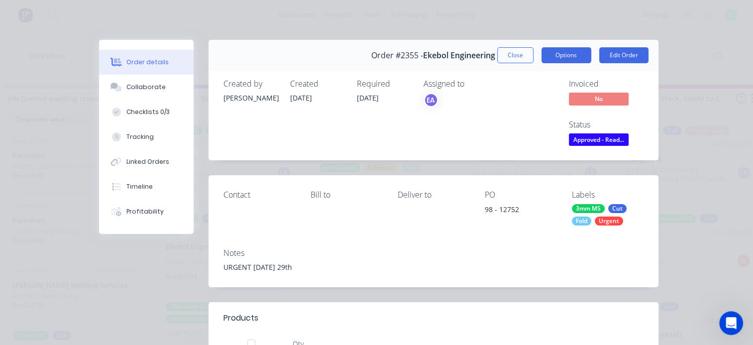
click at [564, 62] on button "Options" at bounding box center [566, 55] width 50 height 16
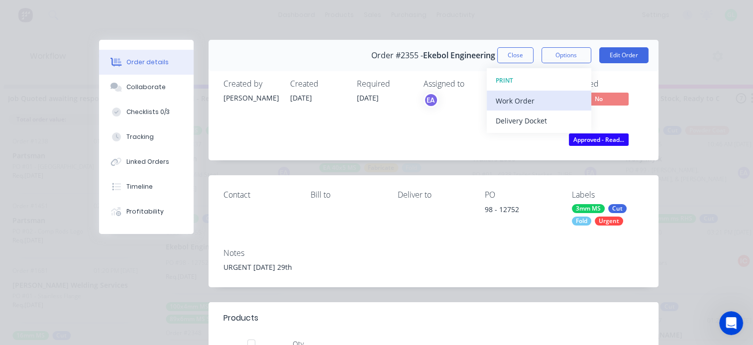
click at [533, 99] on div "Work Order" at bounding box center [539, 101] width 87 height 14
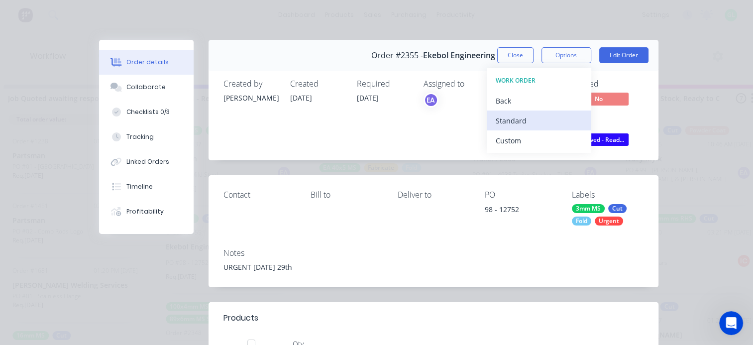
click at [516, 120] on div "Standard" at bounding box center [539, 120] width 87 height 14
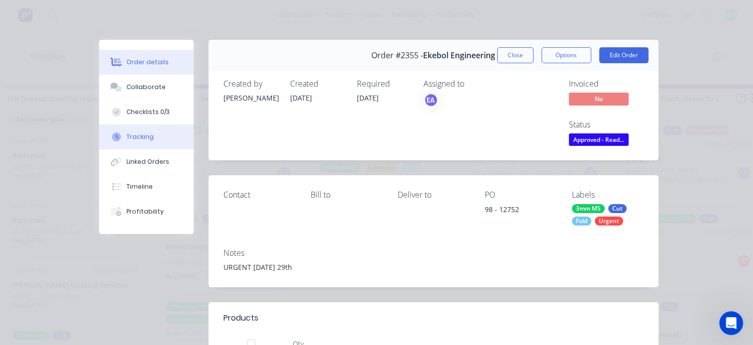
click at [140, 118] on button "Checklists 0/3" at bounding box center [146, 112] width 95 height 25
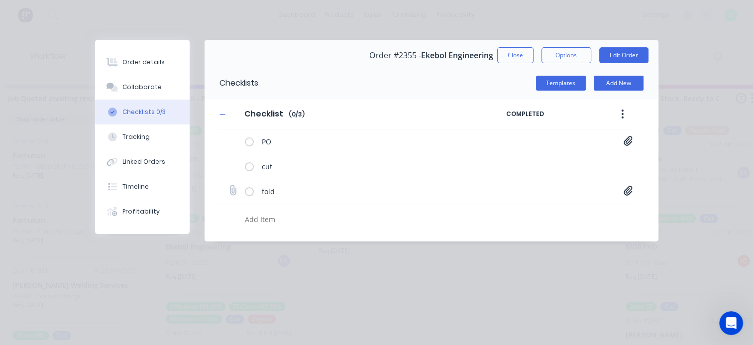
click at [627, 193] on icon at bounding box center [628, 190] width 8 height 9
click at [508, 212] on link "810-91-520.PDF" at bounding box center [548, 212] width 116 height 10
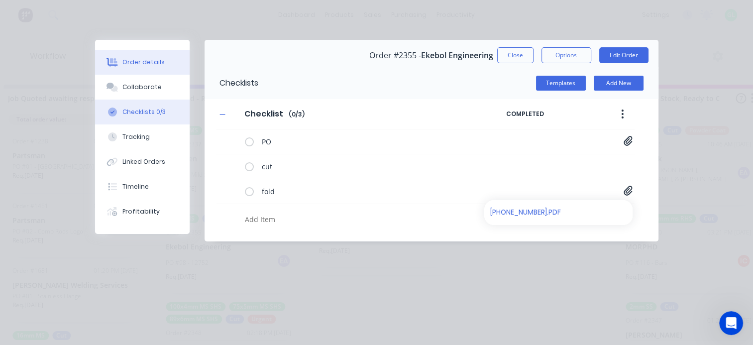
click at [141, 63] on div "Order details" at bounding box center [143, 62] width 42 height 9
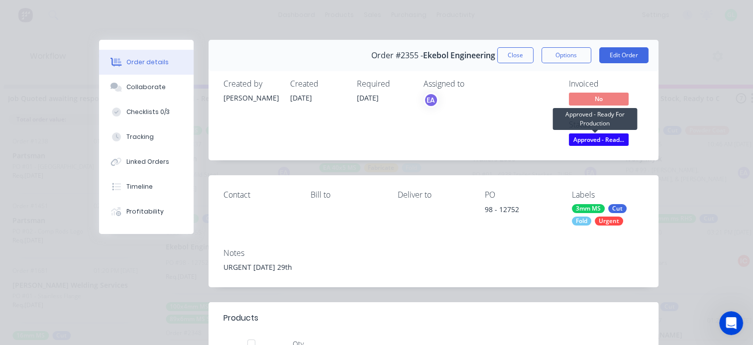
click at [599, 138] on span "Approved - Read..." at bounding box center [599, 139] width 60 height 12
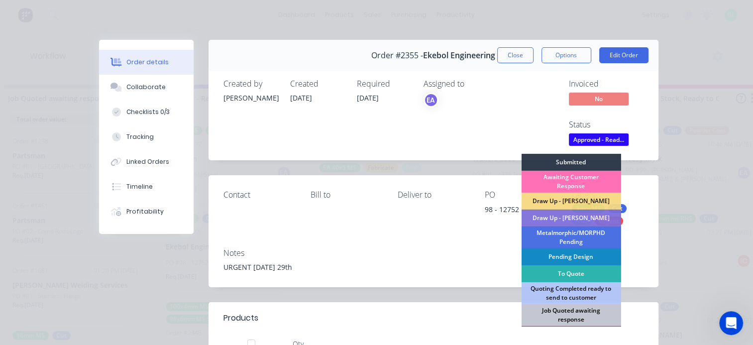
scroll to position [149, 0]
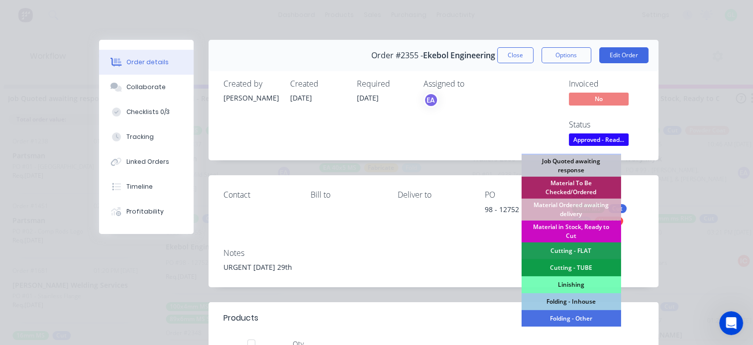
click at [571, 229] on div "Material in Stock, Ready to Cut" at bounding box center [571, 231] width 100 height 22
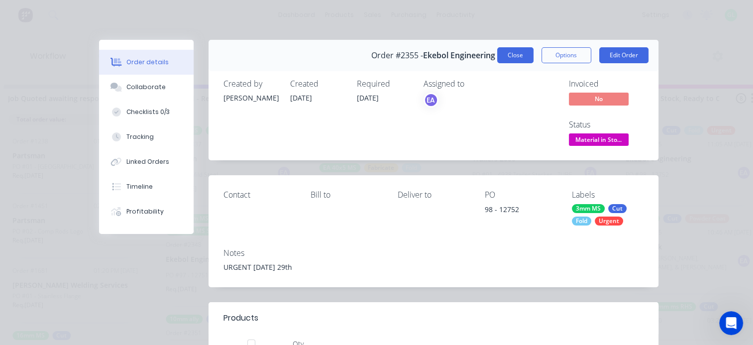
click at [515, 58] on button "Close" at bounding box center [515, 55] width 36 height 16
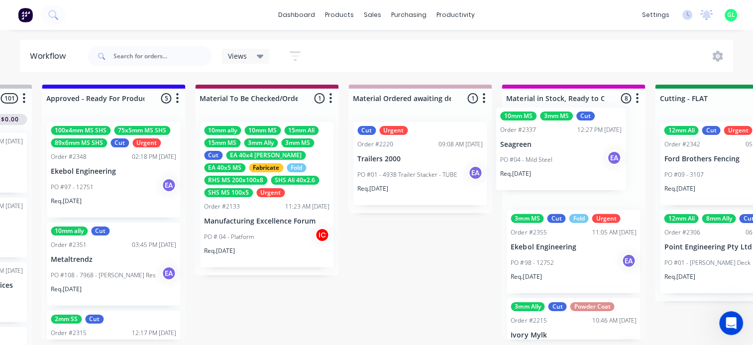
scroll to position [0, 1360]
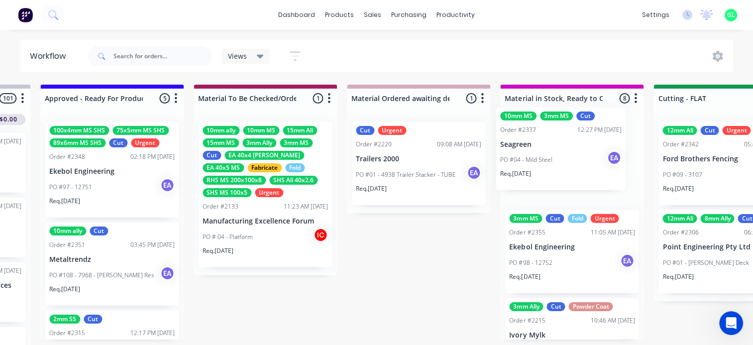
drag, startPoint x: 213, startPoint y: 163, endPoint x: 561, endPoint y: 149, distance: 348.6
click at [561, 149] on div "Submitted 10 Status colour #273444 hex #273444 Save Cancel Summaries Total orde…" at bounding box center [688, 218] width 4113 height 266
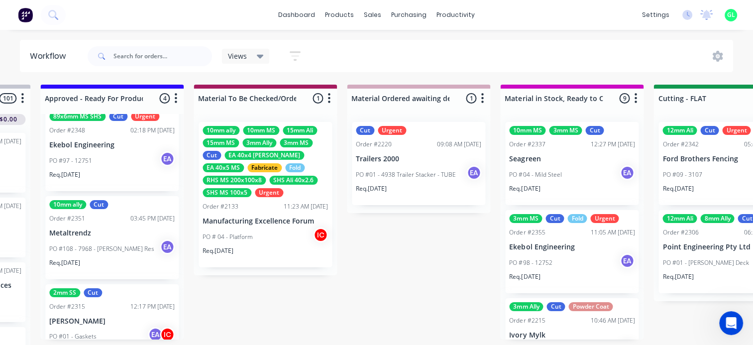
scroll to position [50, 0]
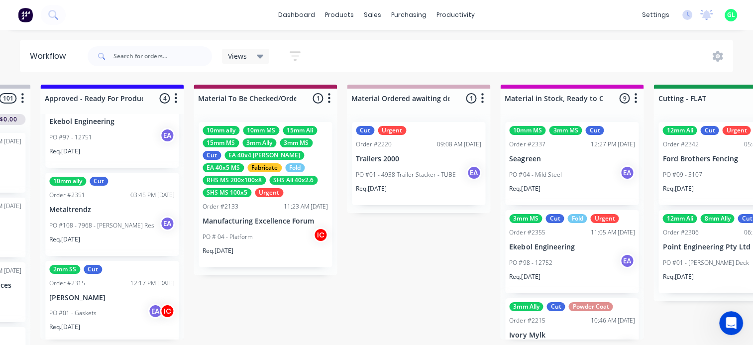
click at [101, 235] on div "Req. 30/09/25" at bounding box center [111, 243] width 125 height 17
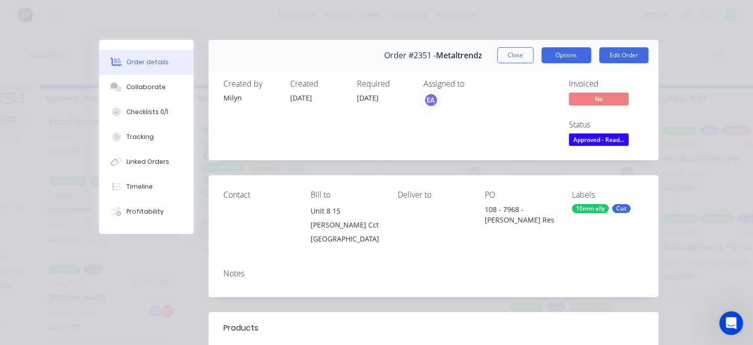
click at [563, 54] on button "Options" at bounding box center [566, 55] width 50 height 16
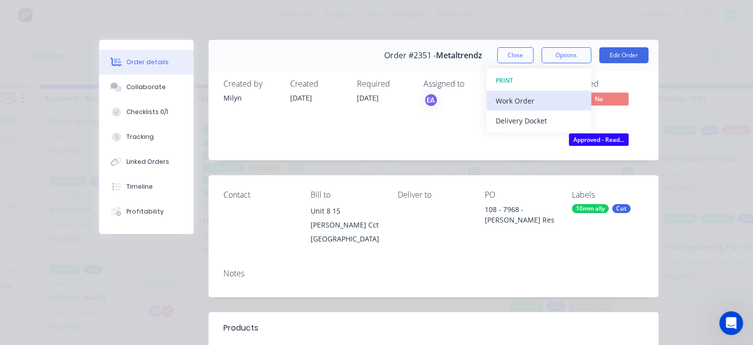
click at [520, 95] on div "Work Order" at bounding box center [539, 101] width 87 height 14
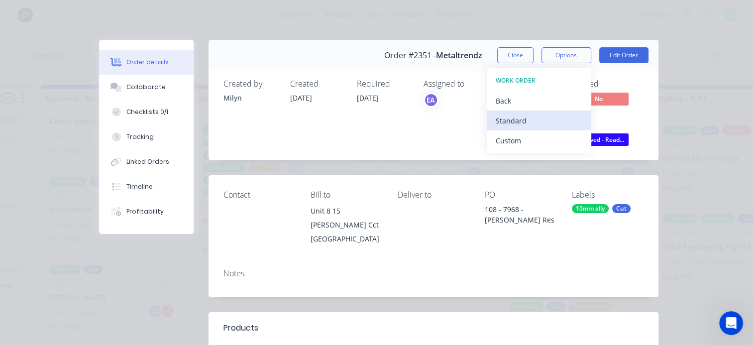
click at [509, 124] on div "Standard" at bounding box center [539, 120] width 87 height 14
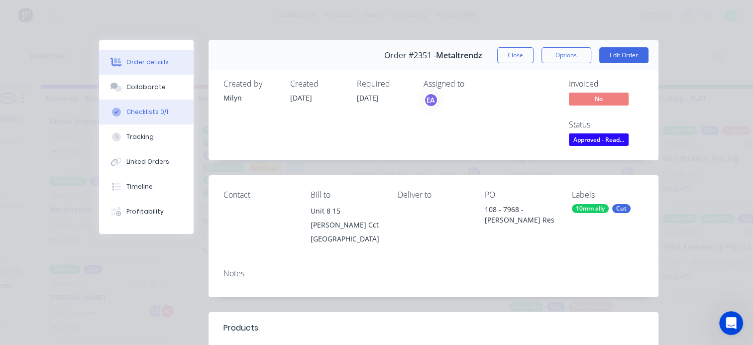
click at [143, 105] on button "Checklists 0/1" at bounding box center [146, 112] width 95 height 25
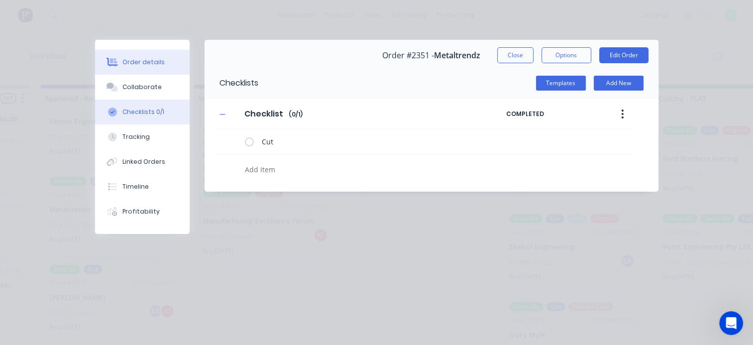
click at [142, 63] on div "Order details" at bounding box center [143, 62] width 42 height 9
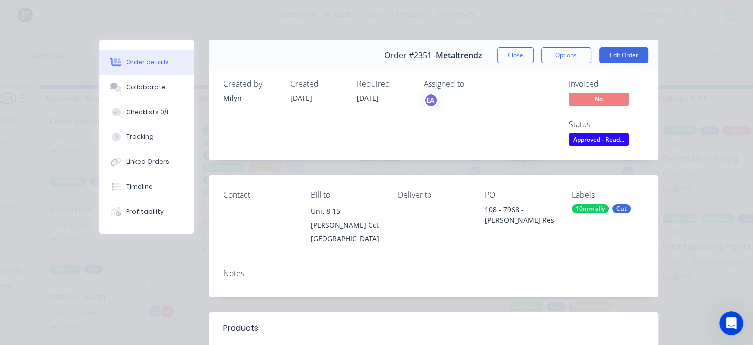
click at [584, 140] on span "Approved - Read..." at bounding box center [599, 139] width 60 height 12
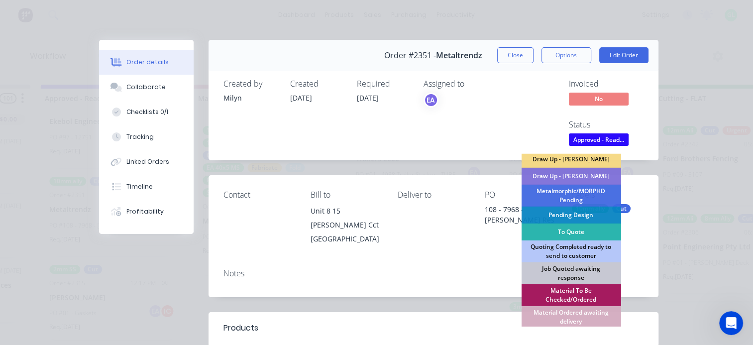
scroll to position [100, 0]
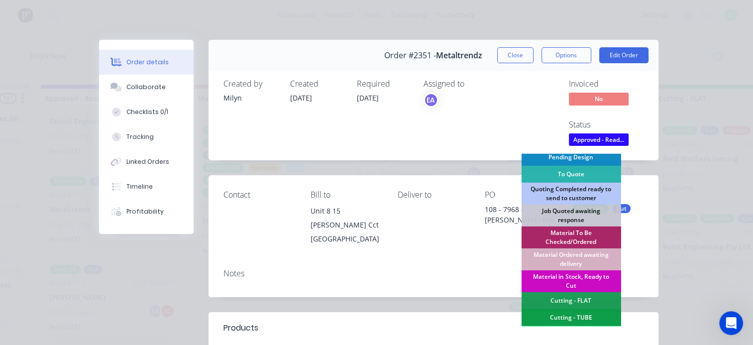
click at [564, 275] on div "Material in Stock, Ready to Cut" at bounding box center [571, 281] width 100 height 22
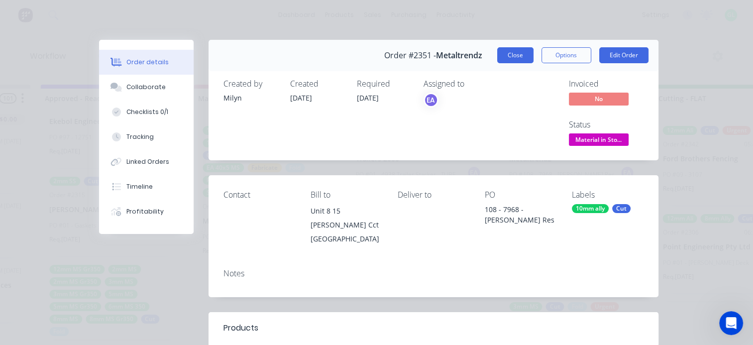
click at [510, 51] on button "Close" at bounding box center [515, 55] width 36 height 16
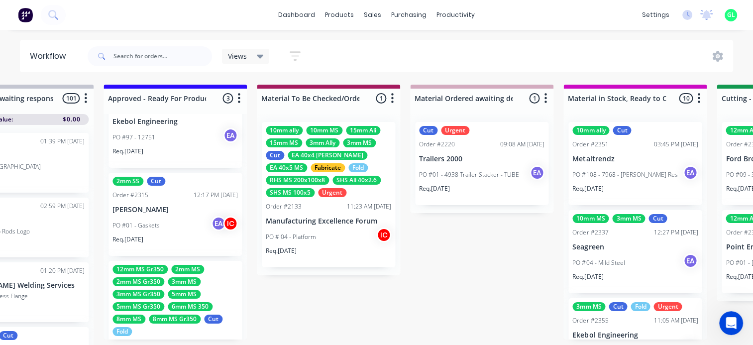
scroll to position [0, 1211]
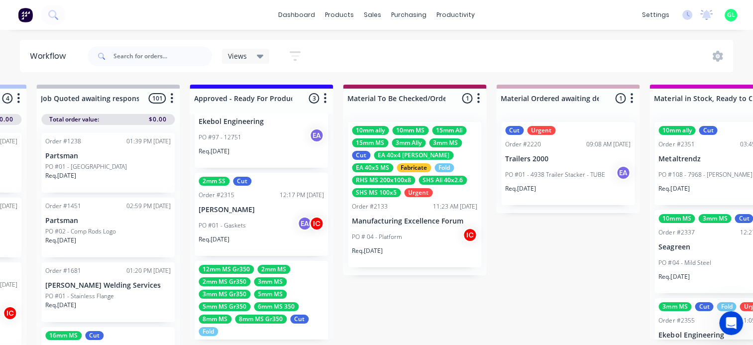
click at [247, 233] on div "EA Emma Arena IC Izaak Critchley" at bounding box center [266, 259] width 149 height 52
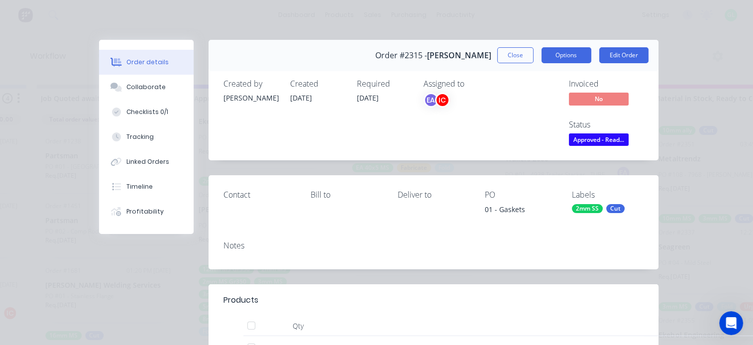
click at [555, 50] on button "Options" at bounding box center [566, 55] width 50 height 16
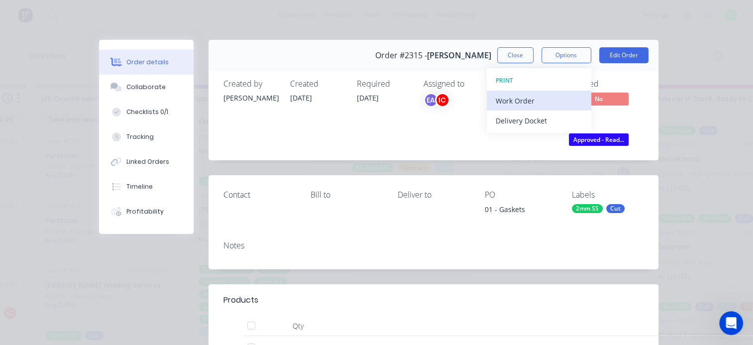
click at [511, 101] on div "Work Order" at bounding box center [539, 101] width 87 height 14
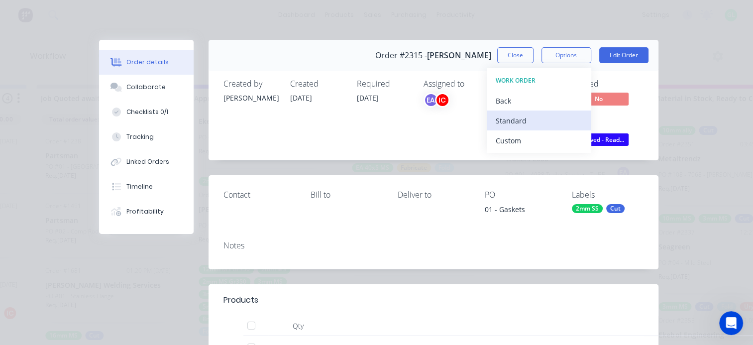
click at [502, 119] on div "Standard" at bounding box center [539, 120] width 87 height 14
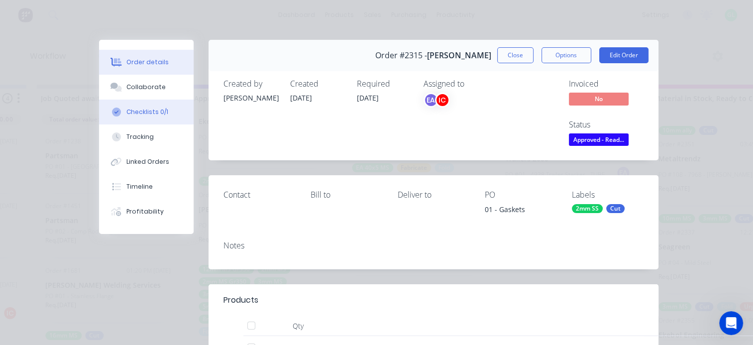
click at [156, 109] on div "Checklists 0/1" at bounding box center [147, 111] width 42 height 9
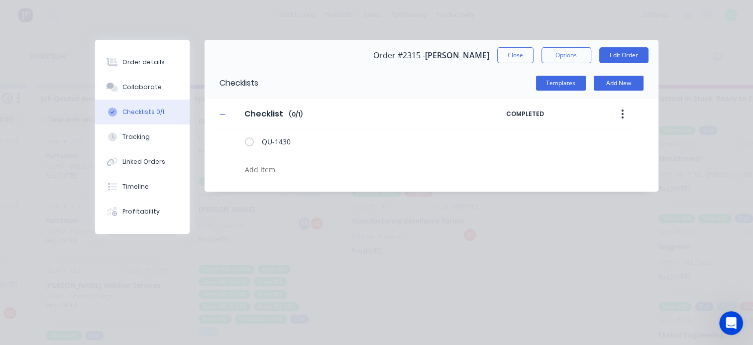
click at [263, 174] on textarea at bounding box center [367, 169] width 253 height 14
type textarea "x"
type textarea "c"
type textarea "x"
type textarea "cu"
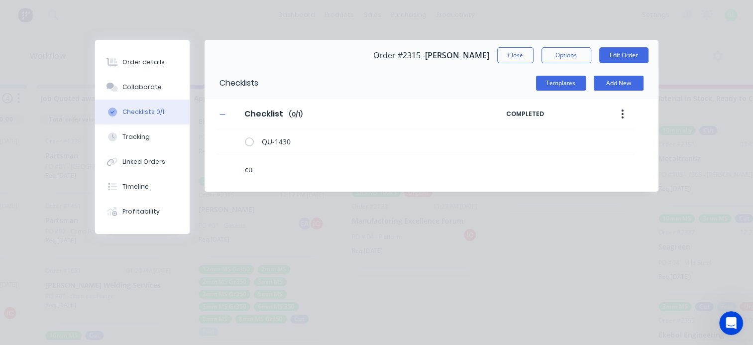
type textarea "x"
type textarea "cut"
type textarea "x"
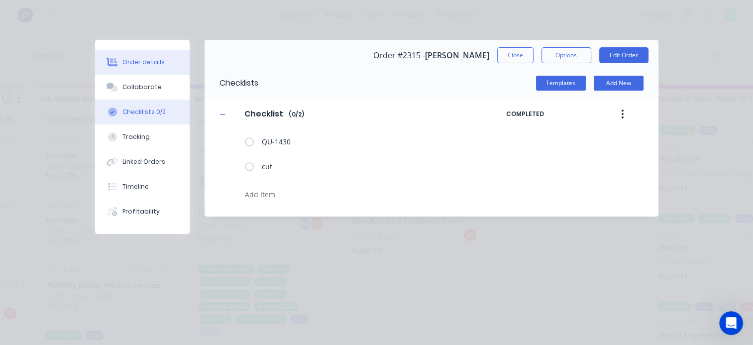
type textarea "x"
click at [143, 69] on button "Order details" at bounding box center [142, 62] width 95 height 25
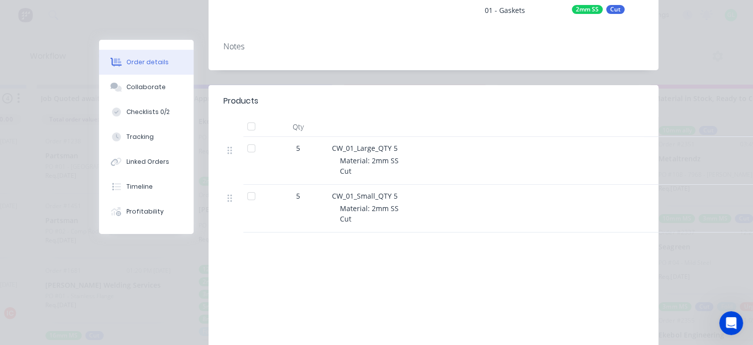
scroll to position [0, 0]
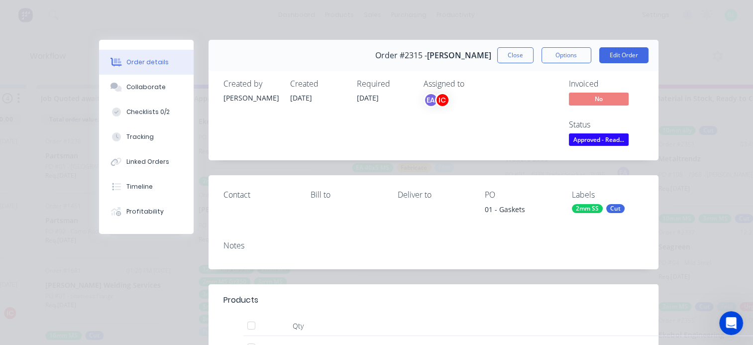
click at [595, 140] on span "Approved - Read..." at bounding box center [599, 139] width 60 height 12
click at [155, 83] on div "Collaborate" at bounding box center [145, 87] width 39 height 9
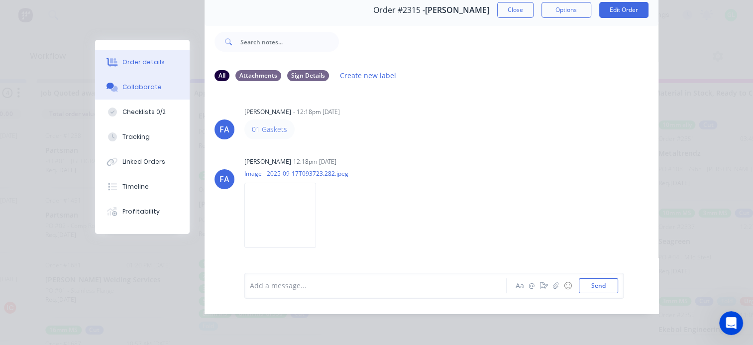
click at [146, 61] on div "Order details" at bounding box center [143, 62] width 42 height 9
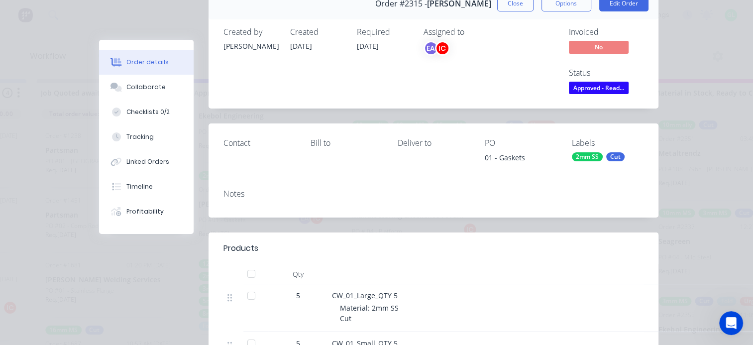
click at [616, 82] on span "Approved - Read..." at bounding box center [599, 88] width 60 height 12
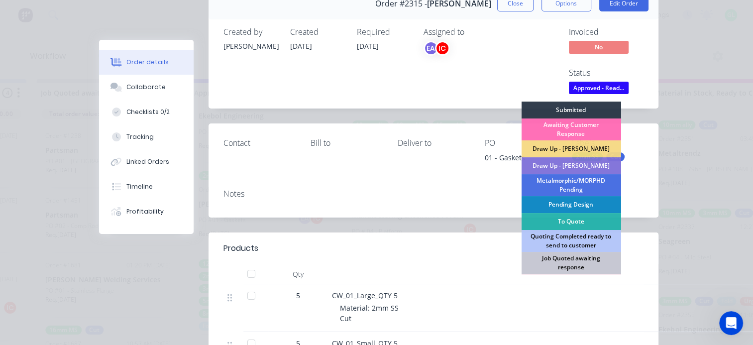
scroll to position [100, 0]
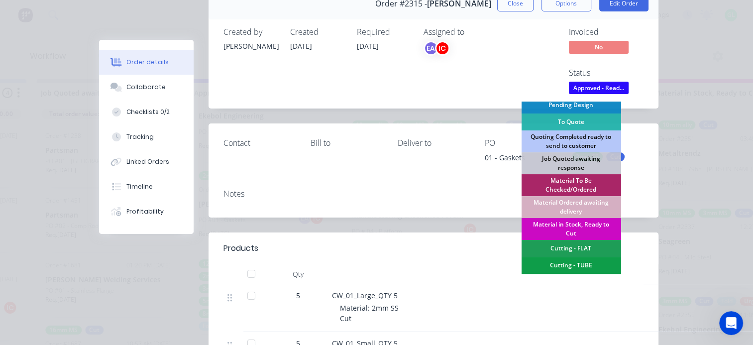
click at [569, 224] on div "Material in Stock, Ready to Cut" at bounding box center [571, 229] width 100 height 22
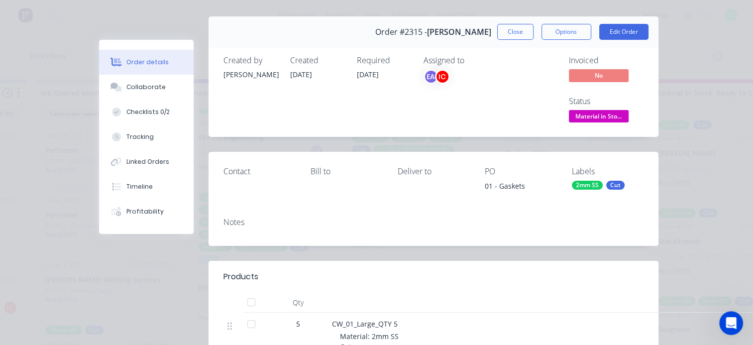
scroll to position [0, 0]
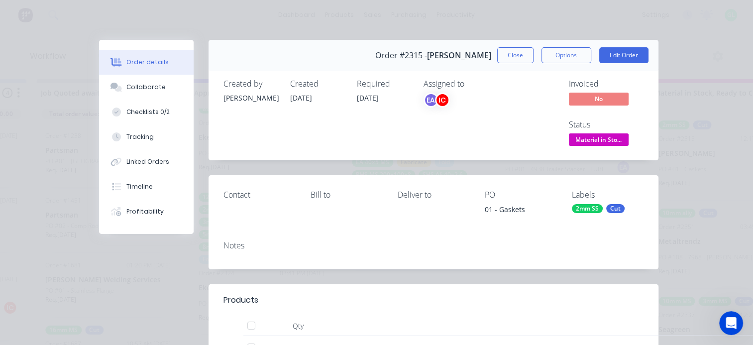
click at [584, 207] on div "2mm SS" at bounding box center [587, 208] width 31 height 9
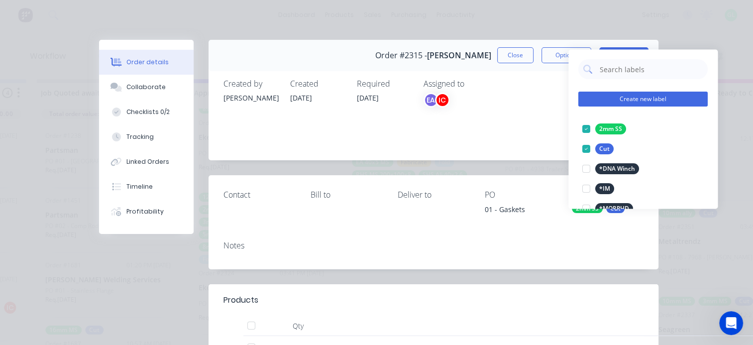
click at [645, 92] on button "Create new label" at bounding box center [642, 99] width 129 height 15
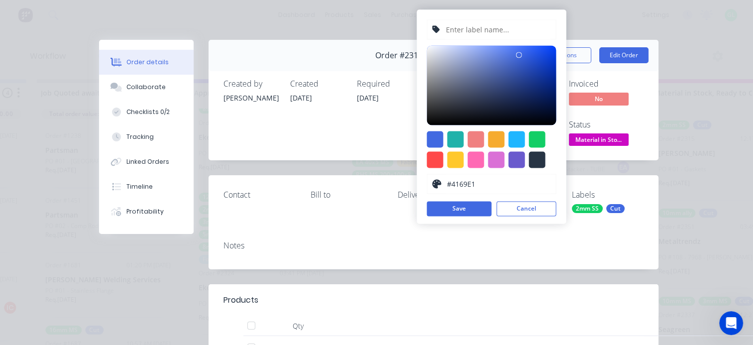
click at [474, 21] on input "text" at bounding box center [498, 29] width 106 height 19
type input "BEER"
click at [496, 133] on div at bounding box center [496, 139] width 16 height 16
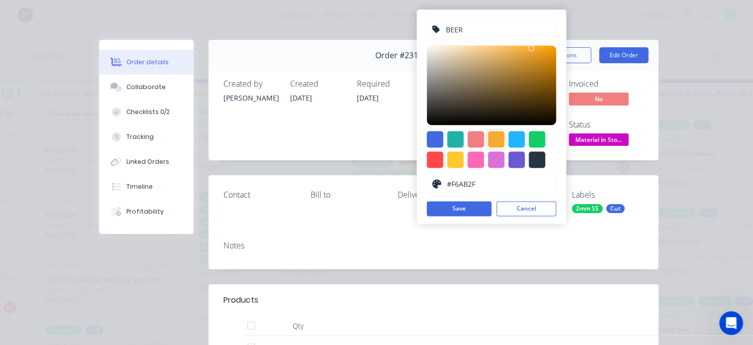
type input "#F29B0A"
click at [551, 45] on div at bounding box center [490, 85] width 129 height 80
click at [464, 206] on button "Save" at bounding box center [458, 208] width 65 height 15
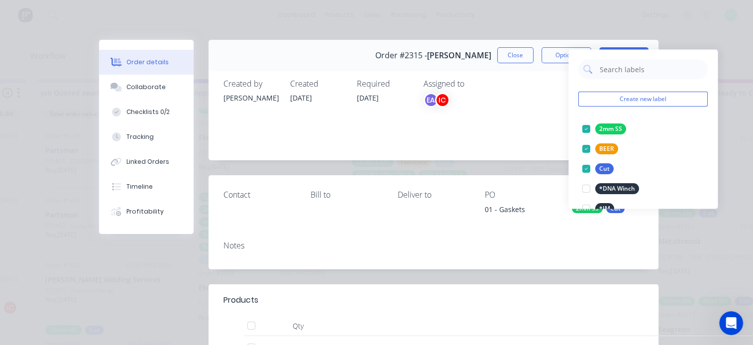
click at [581, 270] on div "Order #2315 - Cody Watson Close Options Edit Order Created by Francis Adrian Cr…" at bounding box center [378, 324] width 559 height 569
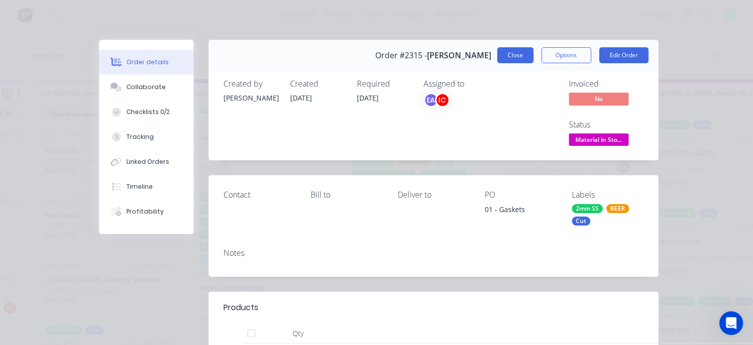
click at [506, 55] on button "Close" at bounding box center [515, 55] width 36 height 16
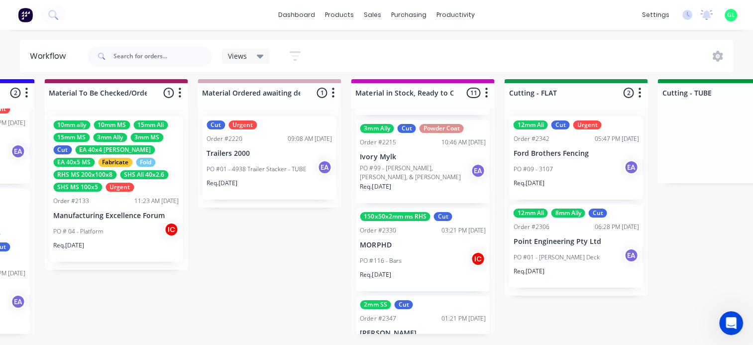
scroll to position [448, 0]
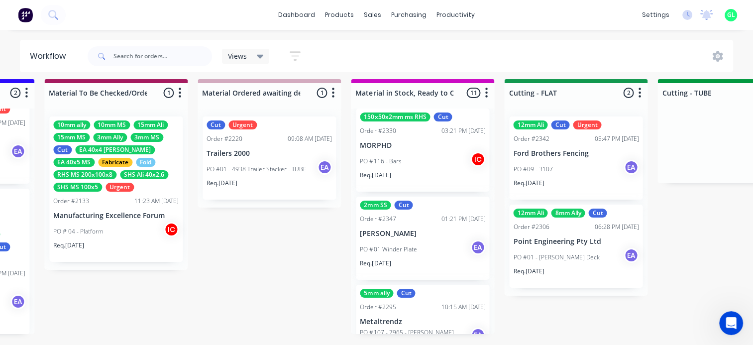
click at [426, 241] on div "PO #01 Winder Plate EA" at bounding box center [422, 249] width 125 height 19
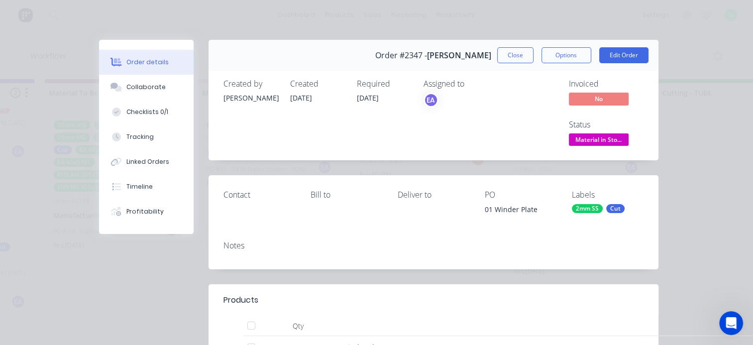
click at [586, 208] on div "2mm SS" at bounding box center [587, 208] width 31 height 9
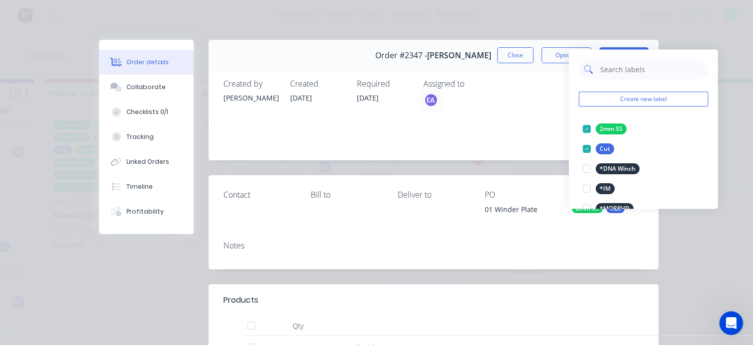
click at [625, 65] on input "text" at bounding box center [651, 69] width 104 height 20
type input "bee"
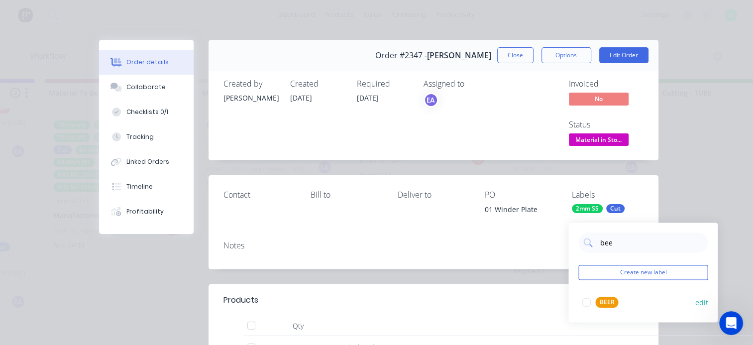
click at [587, 296] on div at bounding box center [586, 302] width 20 height 20
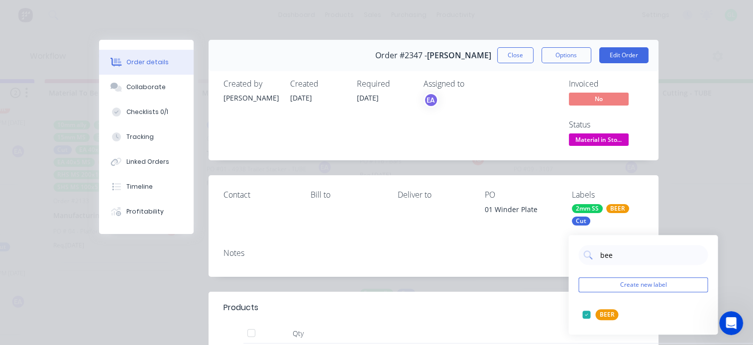
click at [515, 149] on div "Created by Emma Created 23/09/25 Required 23/09/25 Assigned to EA Invoiced No S…" at bounding box center [433, 113] width 450 height 93
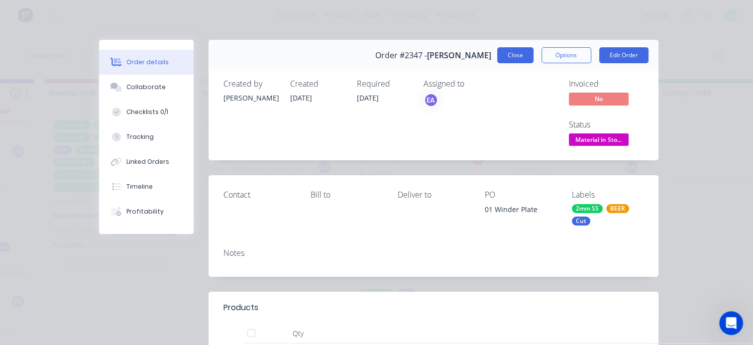
click at [509, 58] on button "Close" at bounding box center [515, 55] width 36 height 16
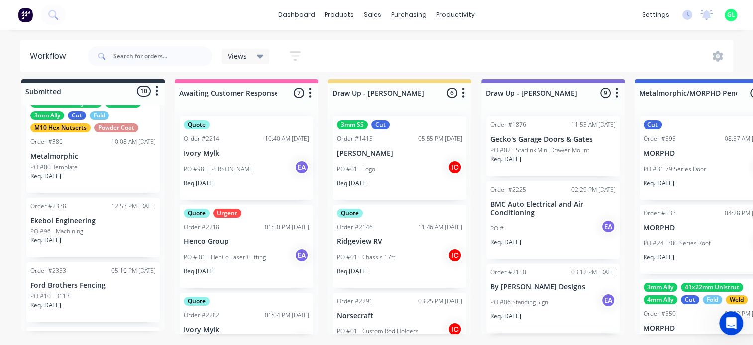
scroll to position [36, 0]
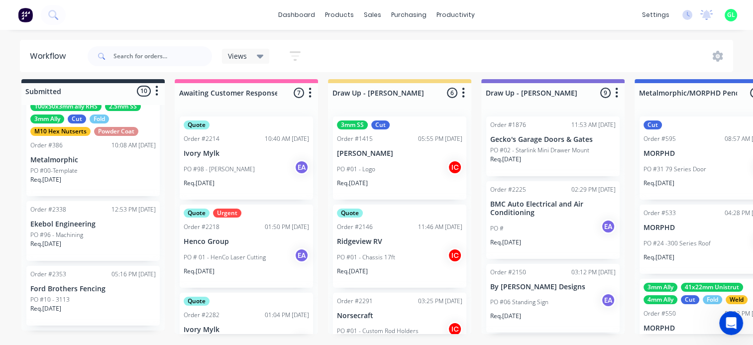
click at [93, 295] on div "PO #10 - 3113" at bounding box center [92, 299] width 125 height 9
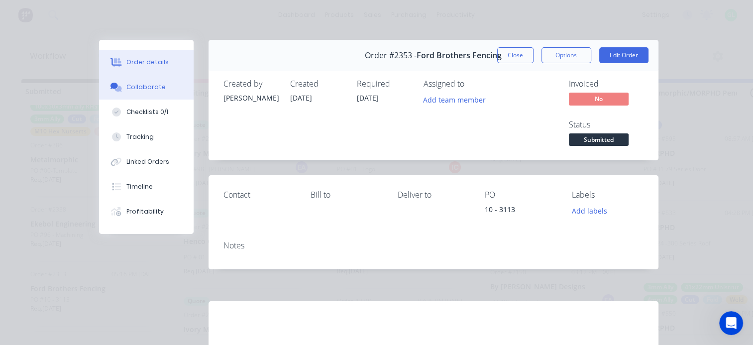
click at [144, 92] on button "Collaborate" at bounding box center [146, 87] width 95 height 25
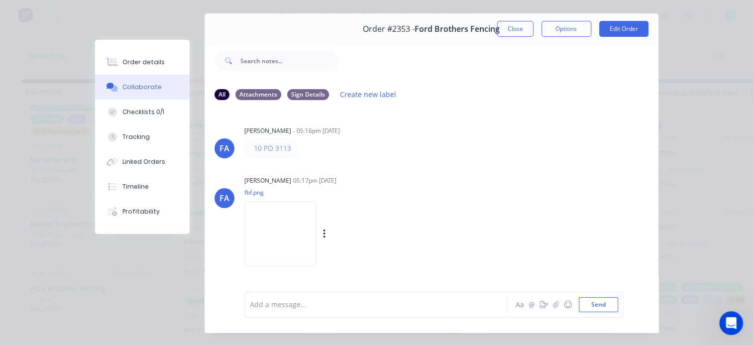
scroll to position [50, 0]
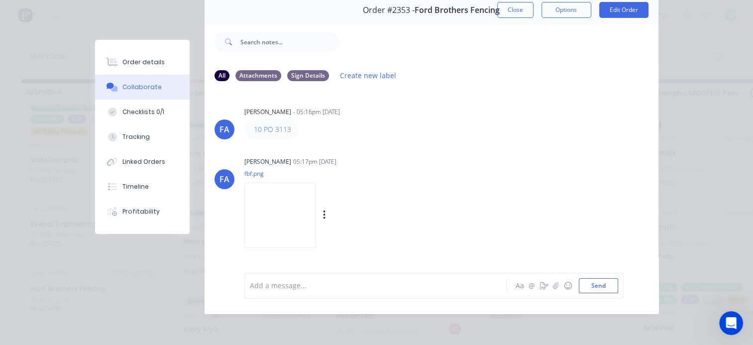
click at [295, 208] on img at bounding box center [280, 215] width 72 height 65
click at [133, 184] on div "Timeline" at bounding box center [135, 186] width 26 height 9
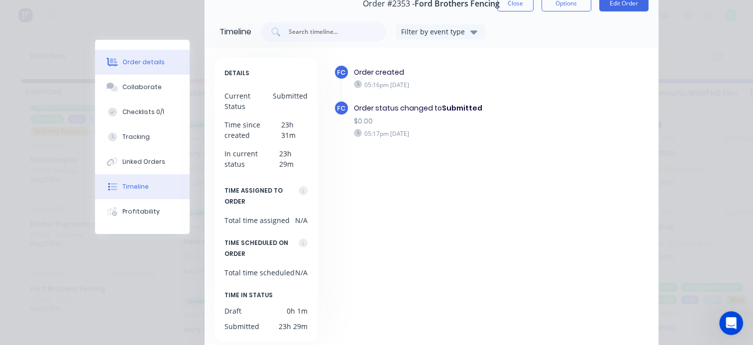
click at [135, 65] on div "Order details" at bounding box center [143, 62] width 42 height 9
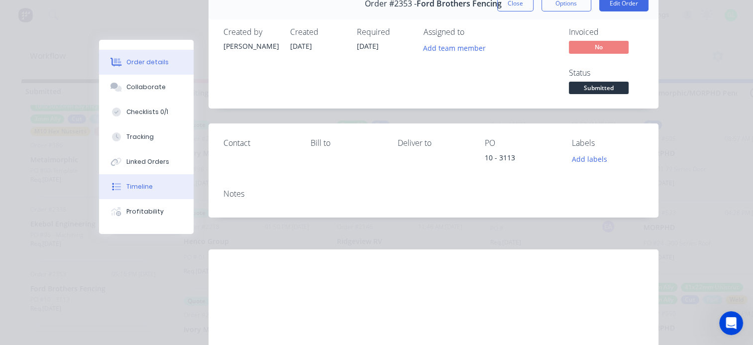
click at [135, 189] on div "Timeline" at bounding box center [139, 186] width 26 height 9
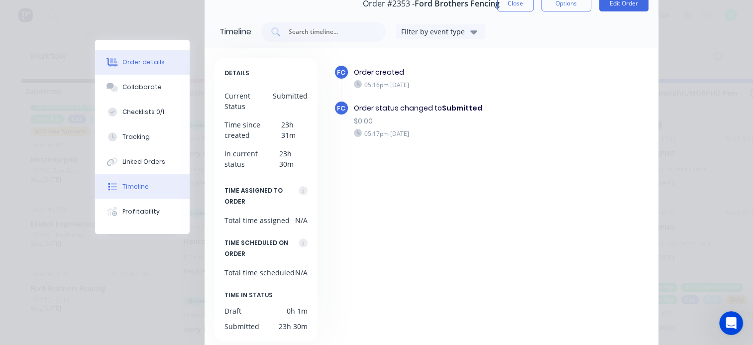
click at [147, 56] on button "Order details" at bounding box center [142, 62] width 95 height 25
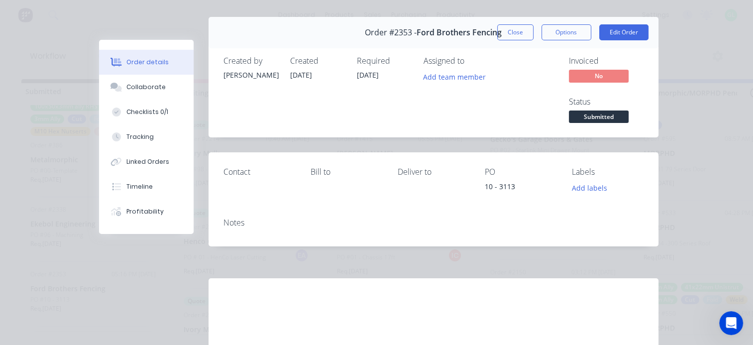
scroll to position [0, 0]
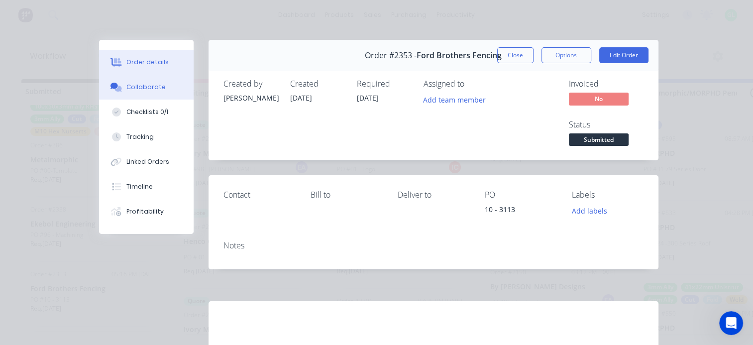
click at [143, 92] on button "Collaborate" at bounding box center [146, 87] width 95 height 25
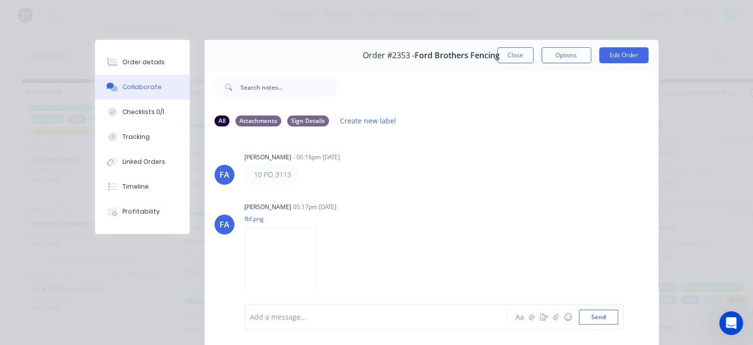
click at [514, 58] on button "Close" at bounding box center [515, 55] width 36 height 16
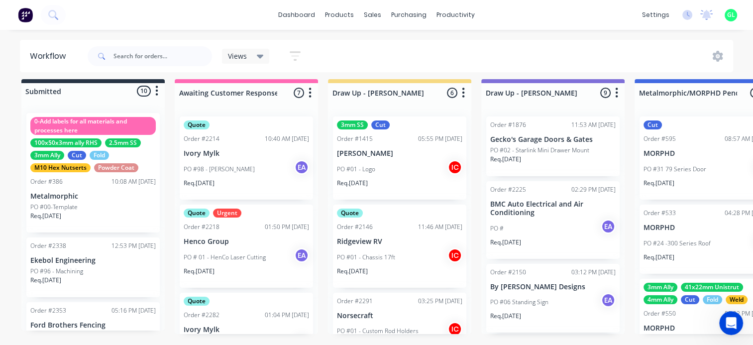
click at [90, 276] on div "Req. 22/09/25" at bounding box center [92, 284] width 125 height 17
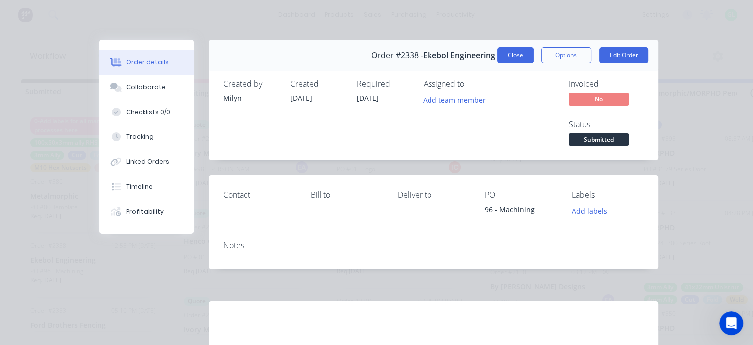
click at [512, 55] on button "Close" at bounding box center [515, 55] width 36 height 16
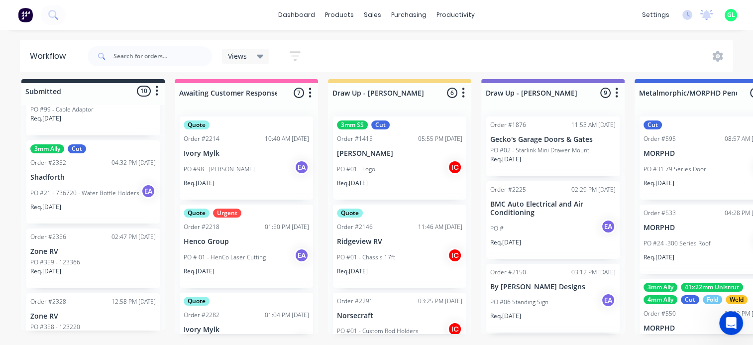
scroll to position [534, 0]
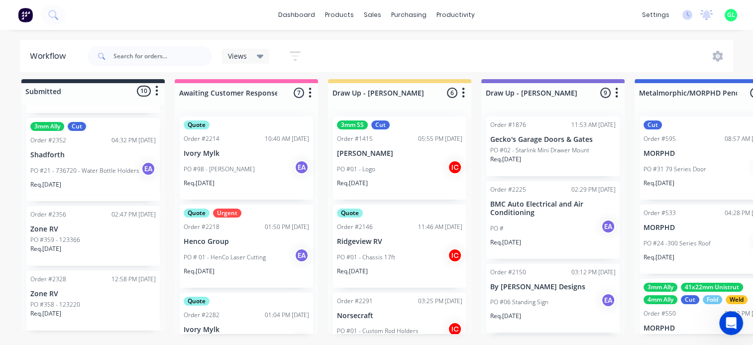
click at [94, 309] on div "Req. 24/10/25" at bounding box center [92, 317] width 125 height 17
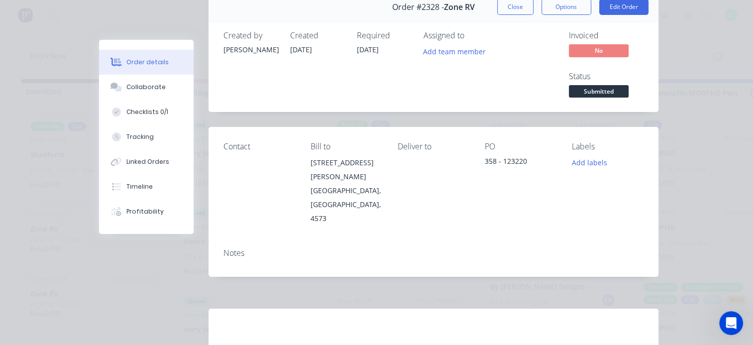
scroll to position [0, 0]
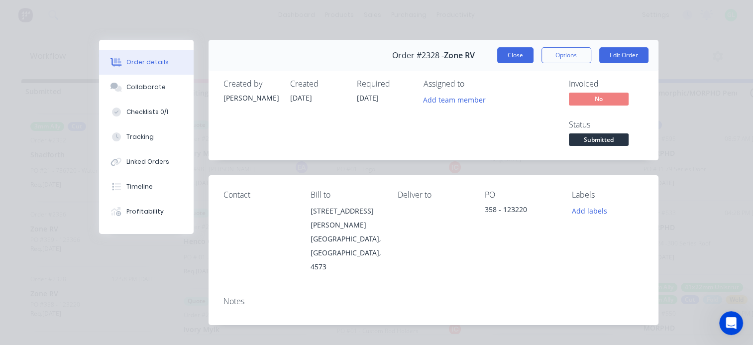
click at [507, 59] on button "Close" at bounding box center [515, 55] width 36 height 16
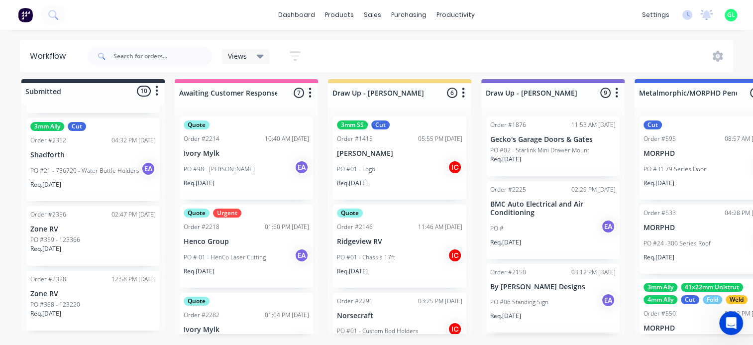
click at [78, 244] on div "Req. 17/10/25" at bounding box center [92, 252] width 125 height 17
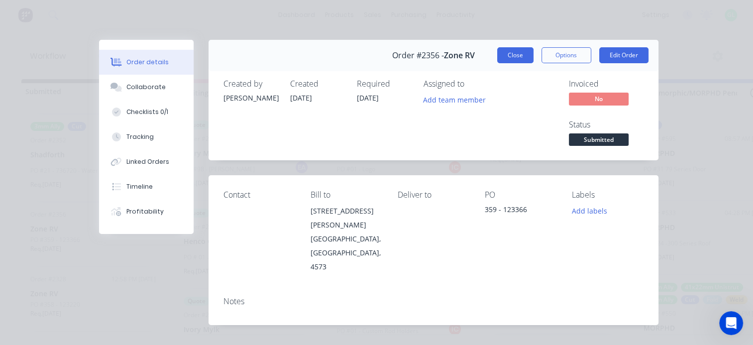
click at [513, 58] on button "Close" at bounding box center [515, 55] width 36 height 16
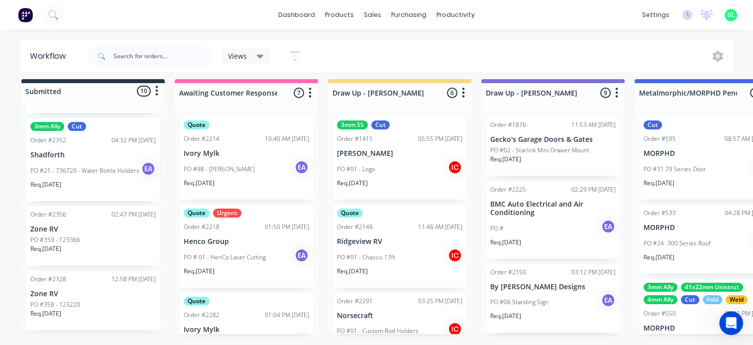
click at [107, 309] on div "Req. 24/10/25" at bounding box center [92, 317] width 125 height 17
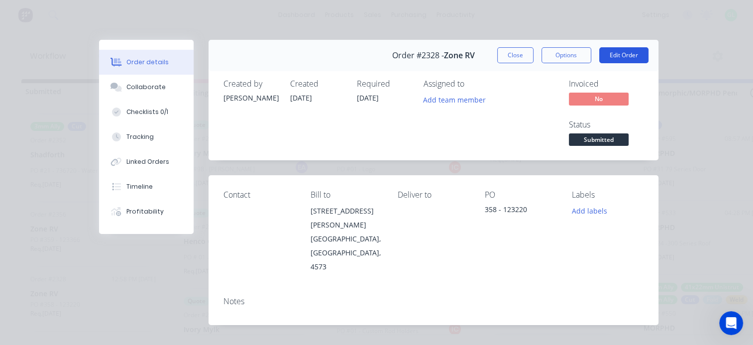
click at [614, 59] on button "Edit Order" at bounding box center [623, 55] width 49 height 16
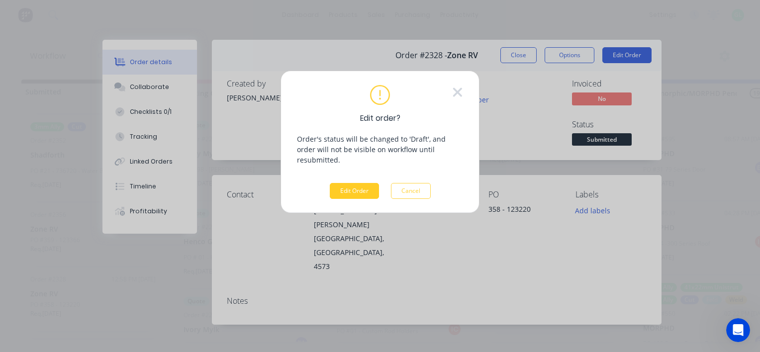
click at [353, 187] on button "Edit Order" at bounding box center [354, 191] width 49 height 16
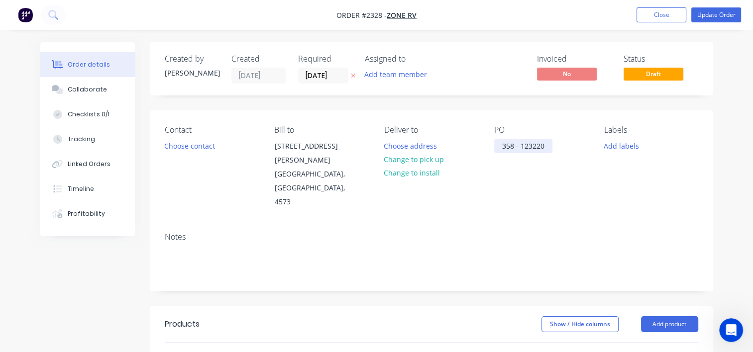
click at [545, 145] on div "358 - 123220" at bounding box center [523, 146] width 58 height 14
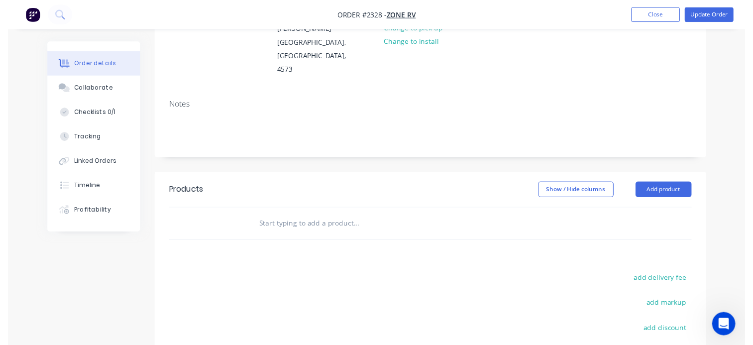
scroll to position [149, 0]
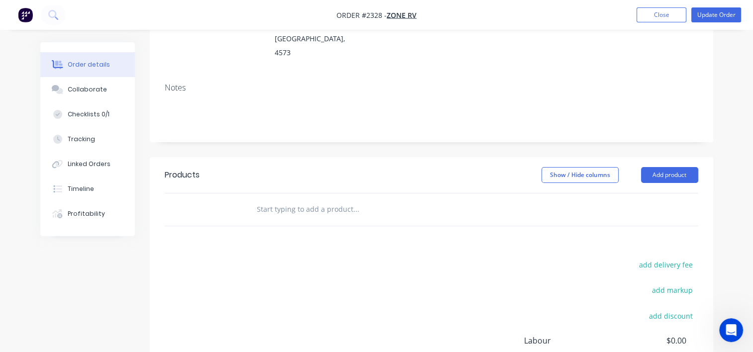
click at [290, 200] on input "text" at bounding box center [355, 210] width 199 height 20
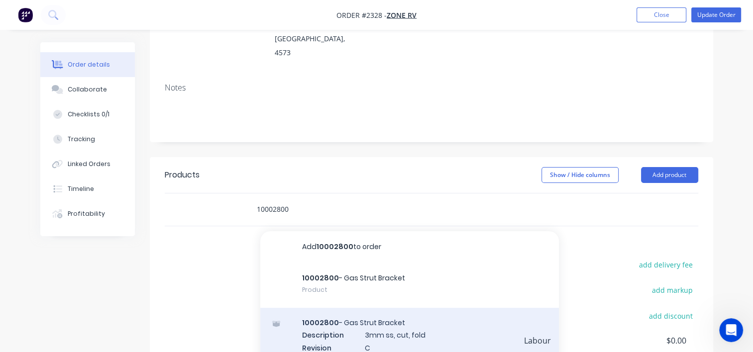
type input "10002800"
click at [391, 327] on div "10002800 - Gas Strut Bracket Description 3mm ss, cut, fold Revision C Product v…" at bounding box center [409, 341] width 299 height 67
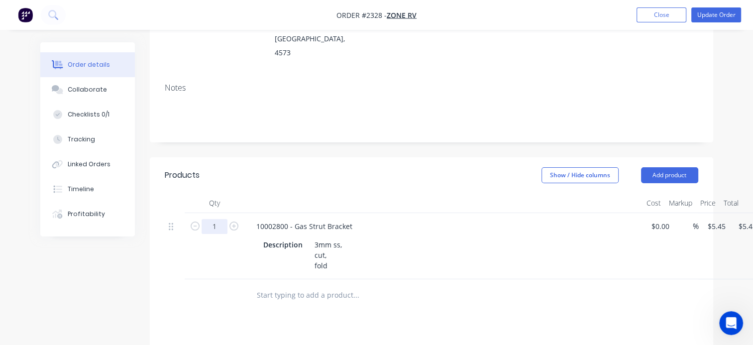
click at [216, 219] on input "1" at bounding box center [215, 226] width 26 height 15
type input "320"
type input "$1,744.00"
click at [334, 285] on input "text" at bounding box center [355, 295] width 199 height 20
click at [310, 285] on input "text" at bounding box center [355, 295] width 199 height 20
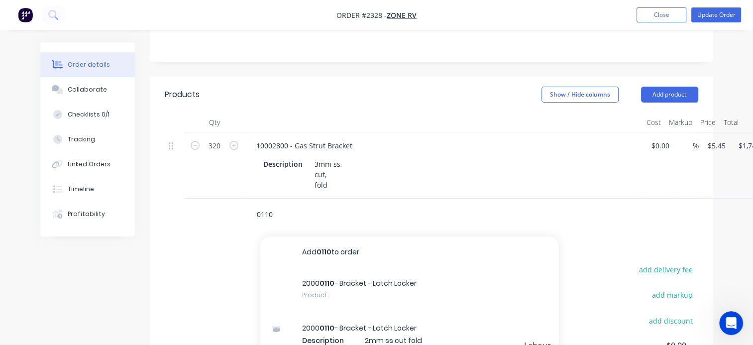
scroll to position [249, 0]
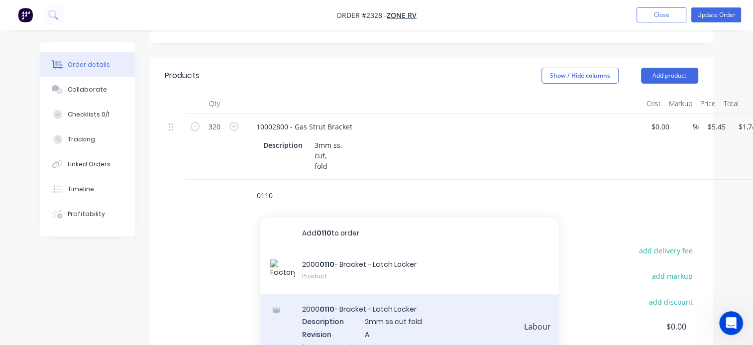
type input "0110"
click at [341, 296] on div "2000 0110 - Bracket - Latch Locker Description 2mm ss cut fold Revision A Produ…" at bounding box center [409, 327] width 299 height 67
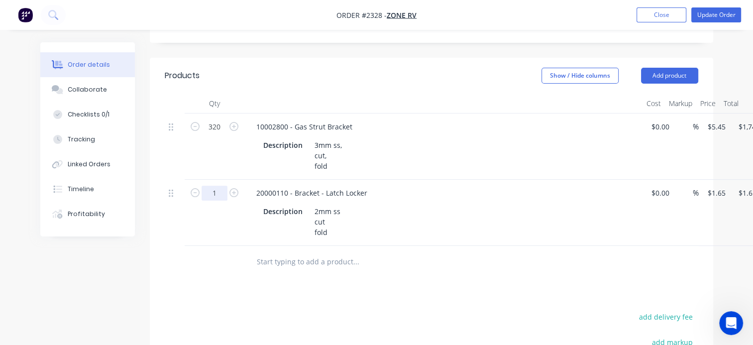
click at [213, 186] on input "1" at bounding box center [215, 193] width 26 height 15
type input "260"
type input "$429.00"
click at [328, 252] on input "text" at bounding box center [355, 262] width 199 height 20
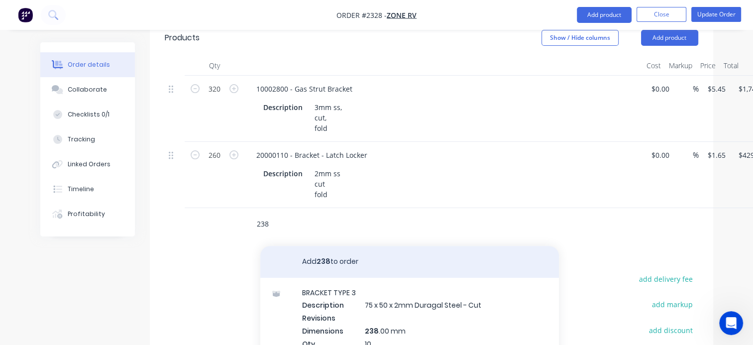
scroll to position [348, 0]
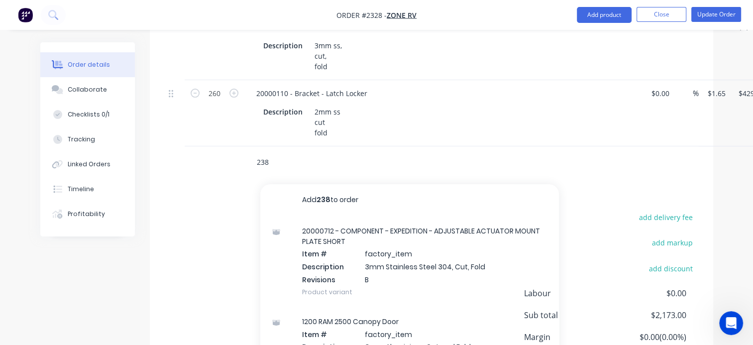
click at [281, 152] on input "238" at bounding box center [355, 162] width 199 height 20
click at [257, 152] on input "238" at bounding box center [355, 162] width 199 height 20
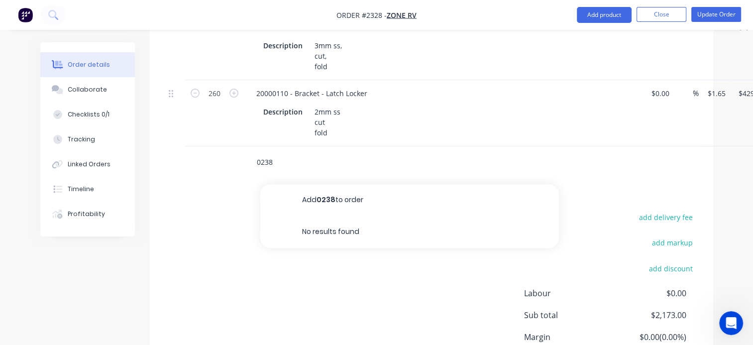
click at [265, 152] on input "0238" at bounding box center [355, 162] width 199 height 20
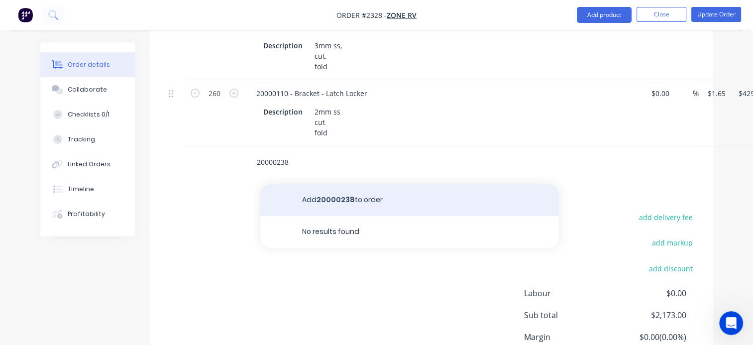
type input "20000238"
click at [335, 184] on button "Add 20000238 to order" at bounding box center [409, 200] width 299 height 32
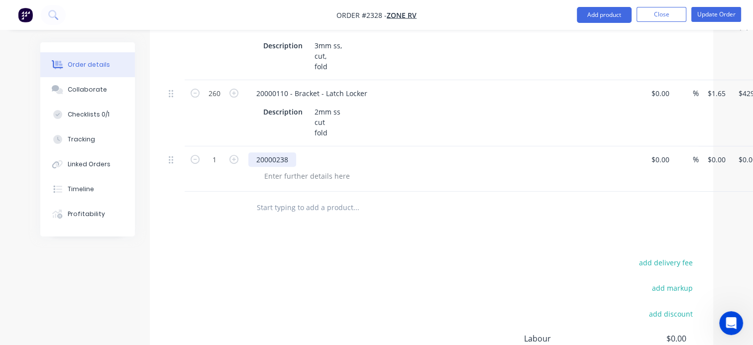
click at [263, 152] on div "20000238" at bounding box center [272, 159] width 48 height 14
click at [289, 169] on div at bounding box center [307, 176] width 102 height 14
click at [285, 169] on div at bounding box center [307, 176] width 102 height 14
click at [301, 152] on div "20000238" at bounding box center [443, 159] width 390 height 14
click at [289, 152] on div "20000238" at bounding box center [272, 159] width 48 height 14
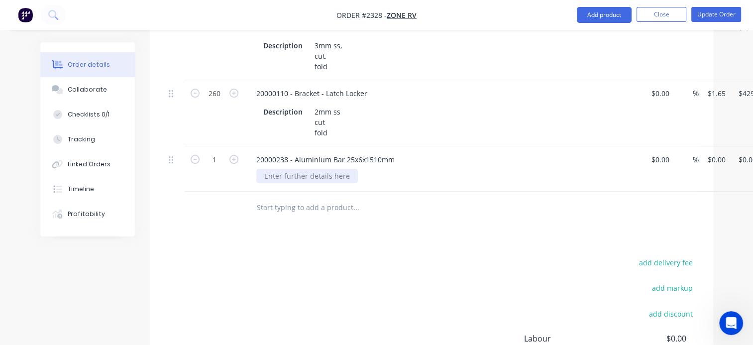
click at [298, 169] on div at bounding box center [307, 176] width 102 height 14
drag, startPoint x: 294, startPoint y: 131, endPoint x: 358, endPoint y: 136, distance: 64.3
click at [358, 152] on div "20000238 - Aluminium Bar 25x6x1510mm" at bounding box center [325, 159] width 154 height 14
copy div "Aluminium Bar 25x6"
click at [289, 169] on div at bounding box center [307, 176] width 102 height 14
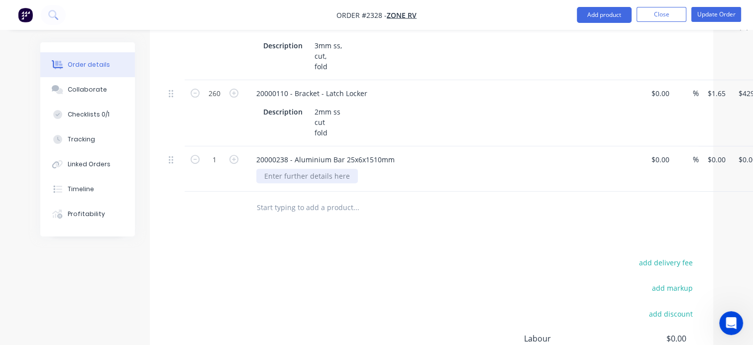
click at [299, 169] on div at bounding box center [307, 176] width 102 height 14
paste div
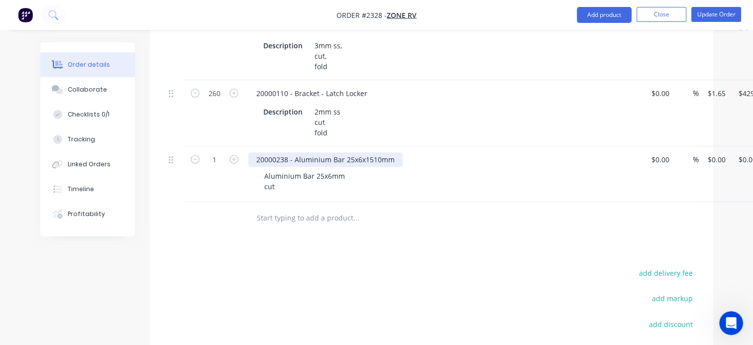
click at [278, 152] on div "20000238 - Aluminium Bar 25x6x1510mm" at bounding box center [325, 159] width 154 height 14
drag, startPoint x: 396, startPoint y: 129, endPoint x: 246, endPoint y: 125, distance: 149.3
click at [246, 146] on div "20000238 - Aluminium Bar 25x6x1510mm Aluminium Bar 25x6mm cut" at bounding box center [443, 174] width 398 height 56
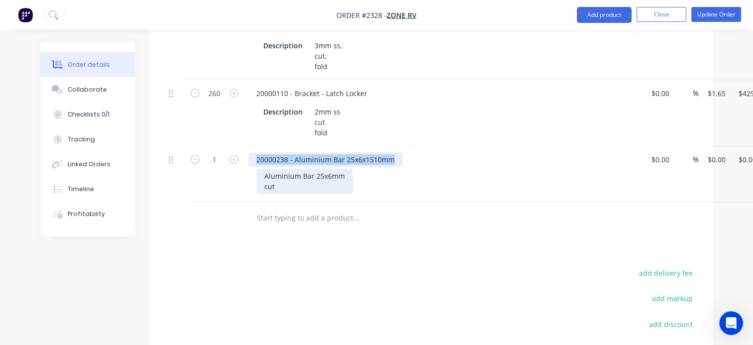
copy div "20000238 - Aluminium Bar 25x6x1510mm"
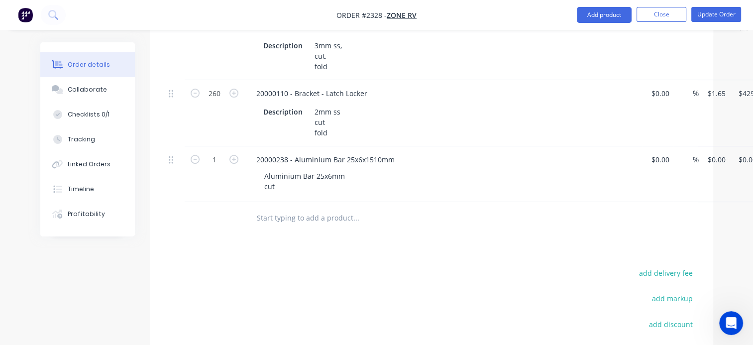
click at [306, 208] on input "text" at bounding box center [355, 218] width 199 height 20
paste input "20000238 - Aluminium Bar 25x6x1510mm"
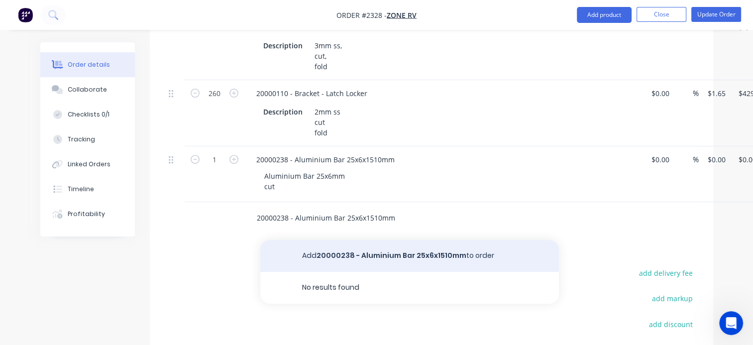
type input "20000238 - Aluminium Bar 25x6x1510mm"
click at [386, 240] on button "Add 20000238 - Aluminium Bar 25x6x1510mm to order" at bounding box center [409, 256] width 299 height 32
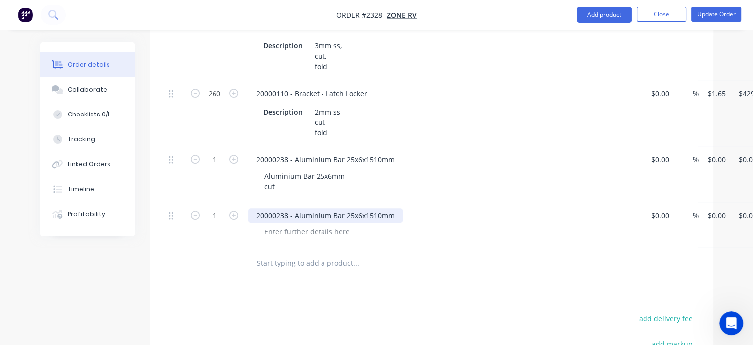
click at [373, 208] on div "20000238 - Aluminium Bar 25x6x1510mm" at bounding box center [325, 215] width 154 height 14
click at [291, 208] on div "20000238 - Aluminium Bar 25x6x490mm" at bounding box center [323, 215] width 150 height 14
click at [215, 152] on input "1" at bounding box center [215, 159] width 26 height 15
type input "200"
click at [218, 208] on input "1" at bounding box center [215, 215] width 26 height 15
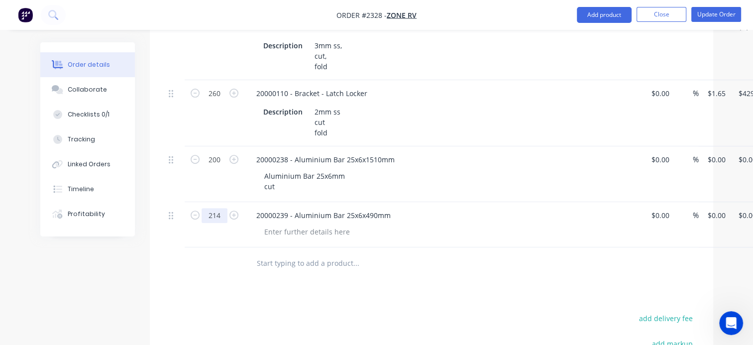
type input "214"
click at [208, 277] on div "Products Show / Hide columns Add product Qty Cost Markup Price Total 320 100028…" at bounding box center [431, 238] width 563 height 560
drag, startPoint x: 280, startPoint y: 157, endPoint x: 257, endPoint y: 147, distance: 24.5
click at [257, 169] on div "Aluminium Bar 25x6mm cut" at bounding box center [304, 181] width 97 height 25
copy div "Aluminium Bar 25x6mm cut"
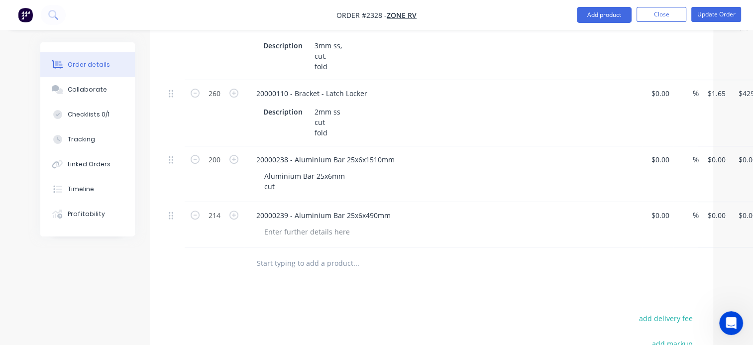
click at [283, 253] on input "text" at bounding box center [355, 263] width 199 height 20
paste input "Aluminium Bar 25x6mm cut"
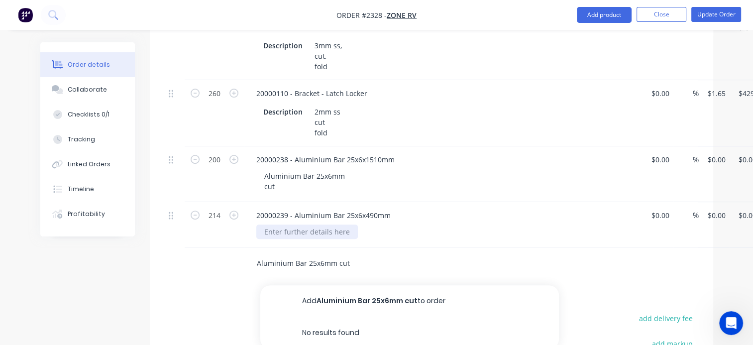
type input "Aluminium Bar 25x6mm cut"
click at [309, 224] on div at bounding box center [307, 231] width 102 height 14
paste div
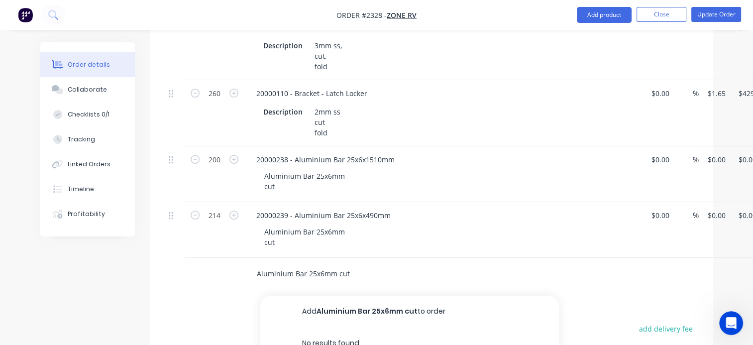
drag, startPoint x: 354, startPoint y: 243, endPoint x: 233, endPoint y: 240, distance: 121.4
click at [233, 258] on div "Aluminium Bar 25x6mm cut Add Aluminium Bar 25x6mm cut to order No results found" at bounding box center [431, 274] width 533 height 32
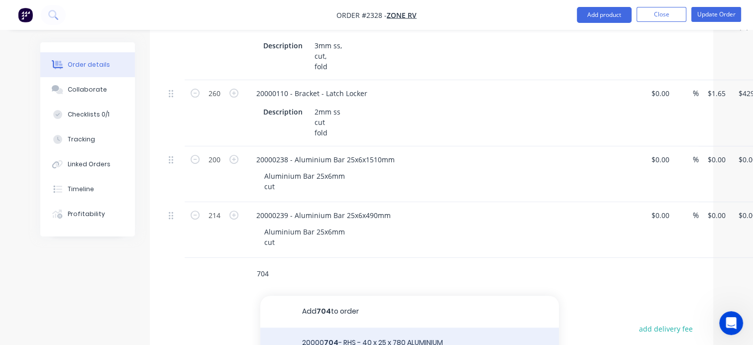
type input "704"
click at [347, 327] on div "20000 704 - RHS - 40 x 25 x 780 ALUMINIUM Product" at bounding box center [409, 349] width 299 height 45
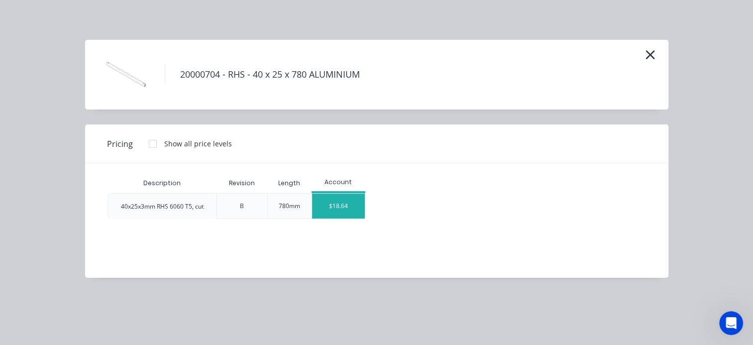
click at [334, 207] on div "$18.64" at bounding box center [338, 206] width 53 height 25
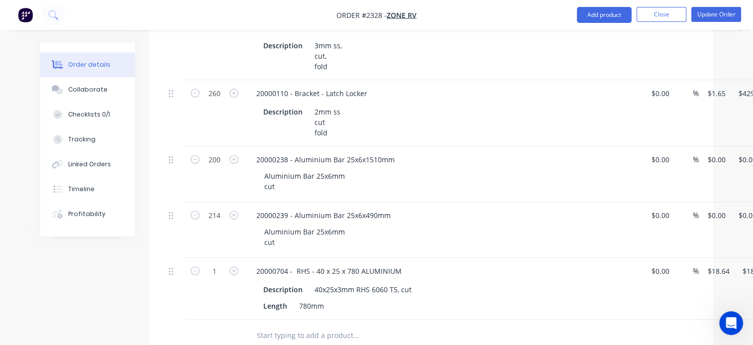
scroll to position [448, 0]
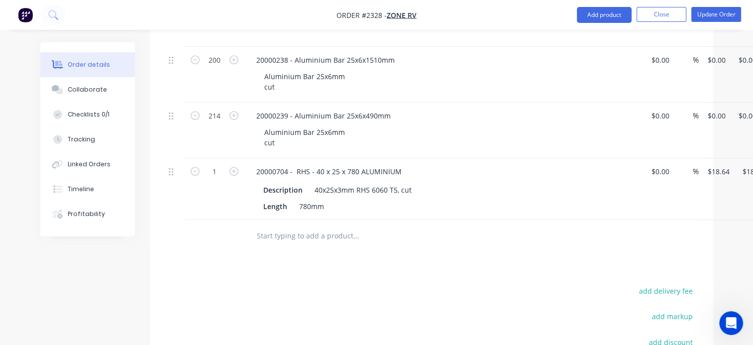
click at [281, 226] on input "text" at bounding box center [355, 236] width 199 height 20
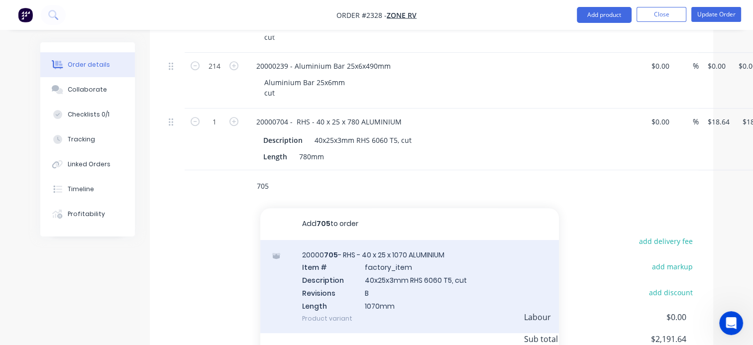
scroll to position [547, 0]
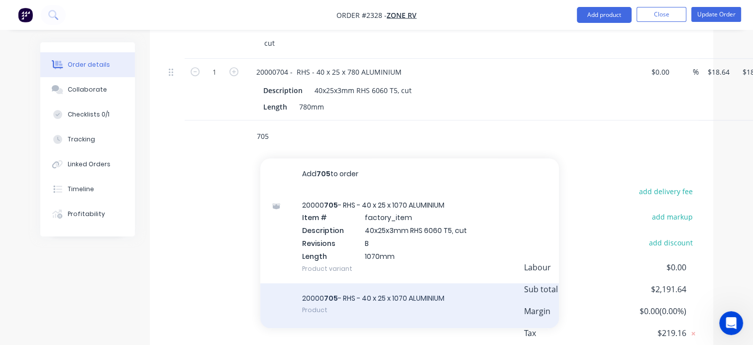
type input "705"
click at [370, 294] on div "20000 705 - RHS - 40 x 25 x 1070 ALUMINIUM Product" at bounding box center [409, 305] width 299 height 45
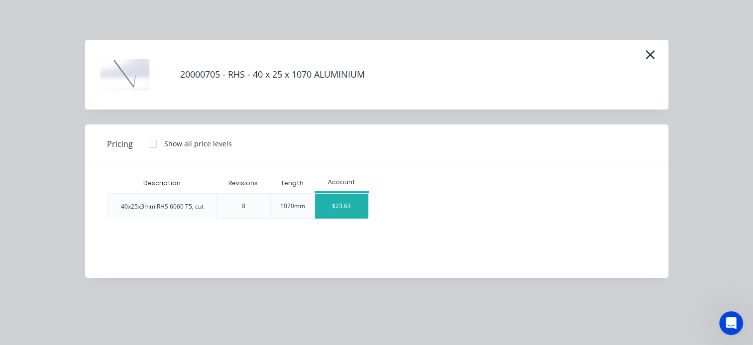
click at [339, 210] on div "$23.63" at bounding box center [341, 206] width 53 height 25
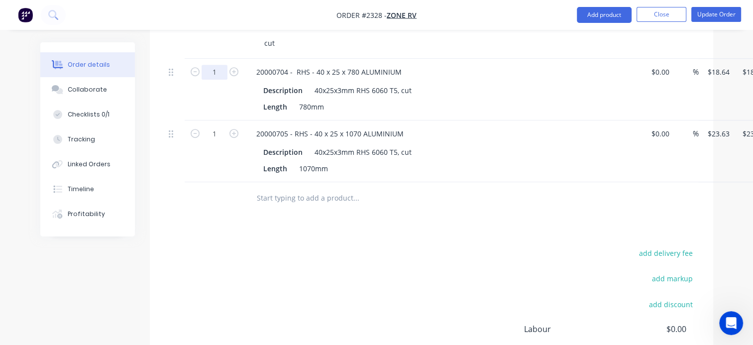
click at [213, 65] on input "1" at bounding box center [215, 72] width 26 height 15
type input "80"
type input "$1,491.20"
click at [287, 250] on div "add delivery fee add markup add discount Labour $0.00 Sub total $2,215.27 Margi…" at bounding box center [431, 342] width 533 height 192
click at [209, 126] on input "1" at bounding box center [215, 133] width 26 height 15
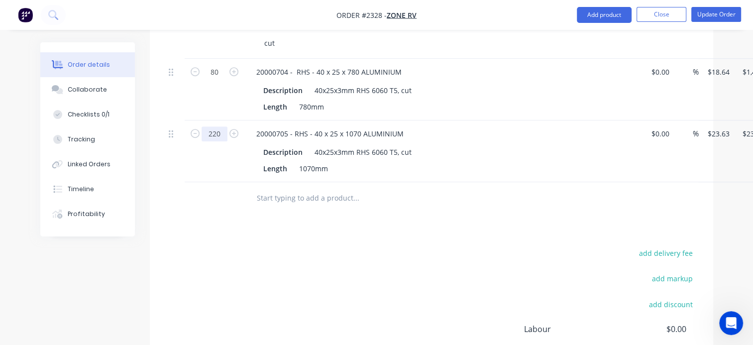
type input "220"
type input "$5,198.60"
click at [310, 262] on div "add delivery fee add markup add discount Labour $0.00 Sub total $3,687.83 Margi…" at bounding box center [431, 342] width 533 height 192
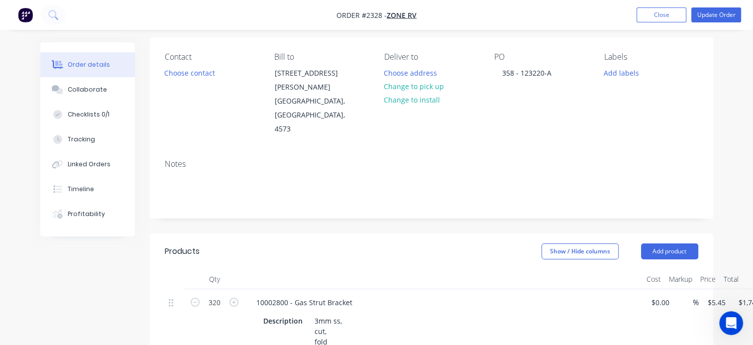
scroll to position [0, 0]
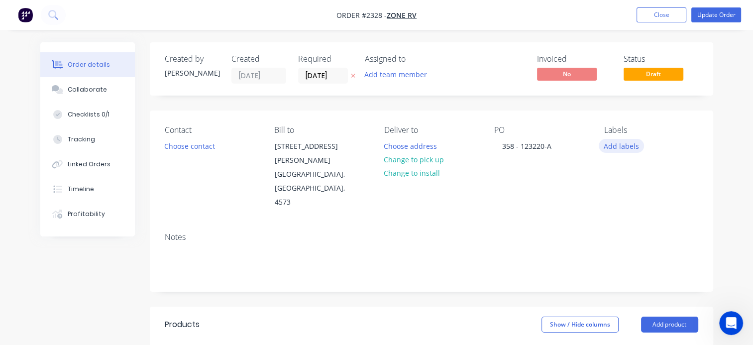
click at [617, 145] on button "Add labels" at bounding box center [622, 145] width 46 height 13
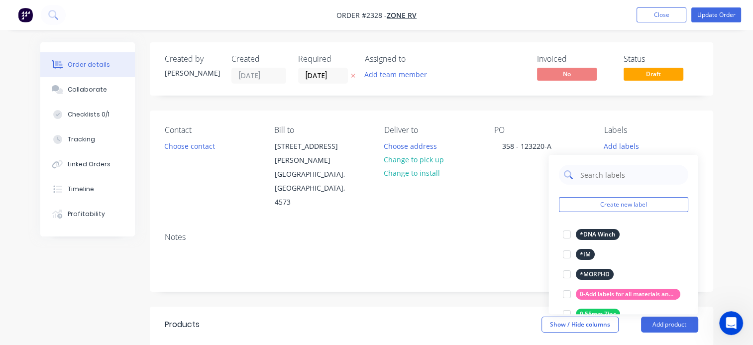
click at [596, 175] on input "text" at bounding box center [631, 175] width 104 height 20
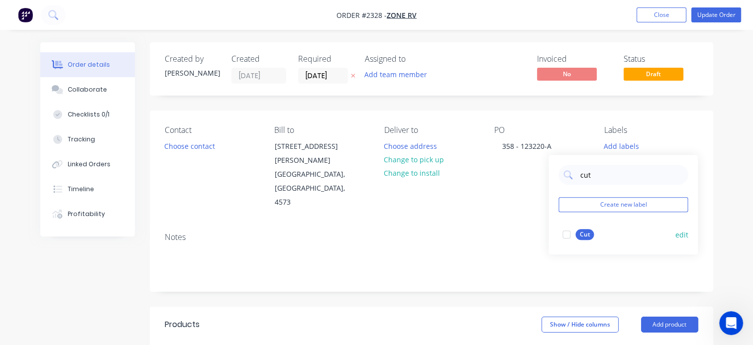
drag, startPoint x: 564, startPoint y: 232, endPoint x: 570, endPoint y: 220, distance: 13.4
click at [564, 232] on div at bounding box center [566, 234] width 20 height 20
click at [587, 170] on input "cut" at bounding box center [631, 170] width 104 height 20
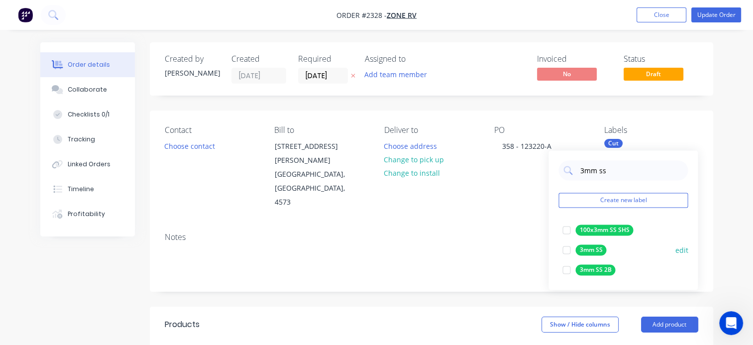
click at [567, 250] on div at bounding box center [566, 250] width 20 height 20
click at [584, 174] on input "3mm ss" at bounding box center [631, 170] width 104 height 20
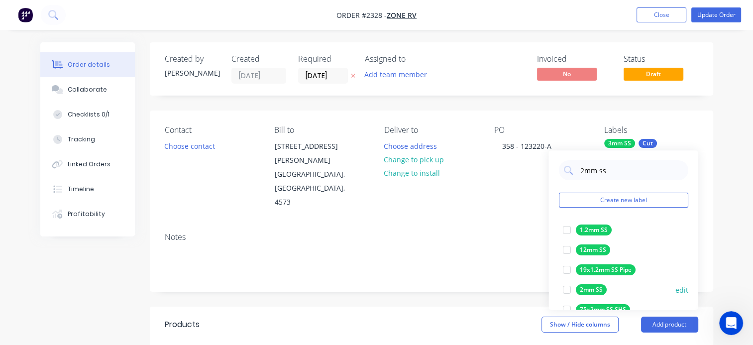
click at [564, 291] on div at bounding box center [566, 290] width 20 height 20
drag, startPoint x: 610, startPoint y: 171, endPoint x: 574, endPoint y: 165, distance: 36.4
click at [574, 165] on div "2mm ss" at bounding box center [622, 170] width 129 height 20
type input "l"
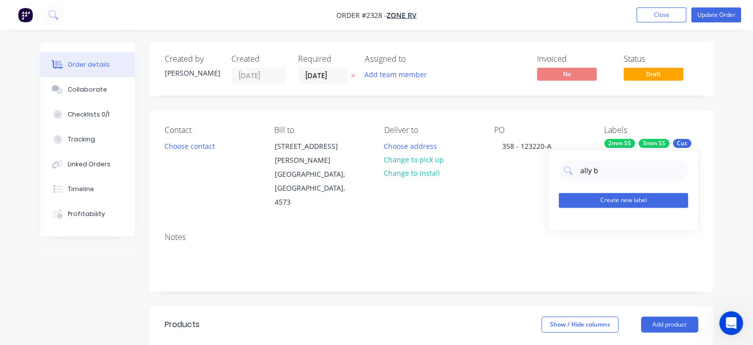
type input "ally b"
click at [620, 201] on button "Create new label" at bounding box center [622, 200] width 129 height 15
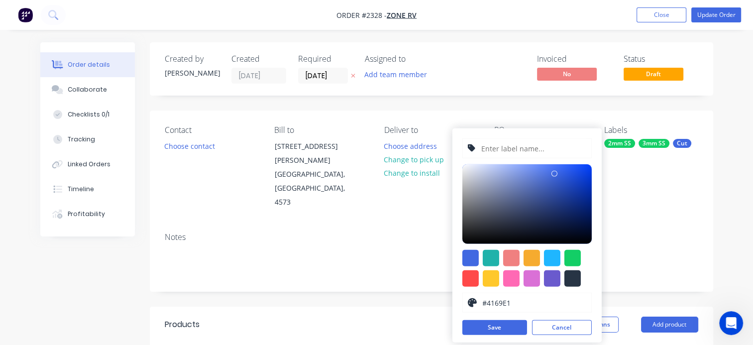
click at [520, 145] on input "text" at bounding box center [533, 148] width 106 height 19
type input "Ally bar 25x6mm"
click at [573, 252] on div at bounding box center [572, 258] width 16 height 16
type input "#13CE66"
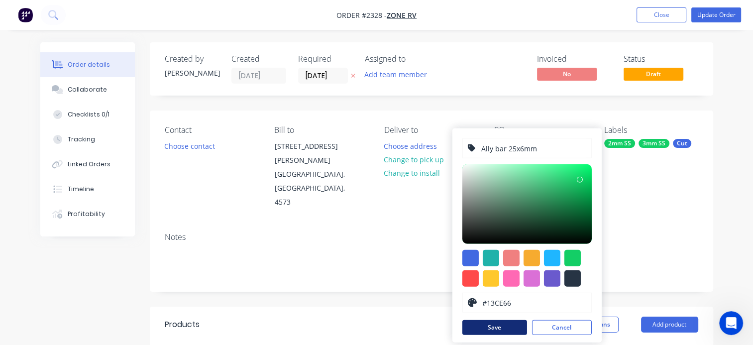
click at [488, 325] on button "Save" at bounding box center [494, 327] width 65 height 15
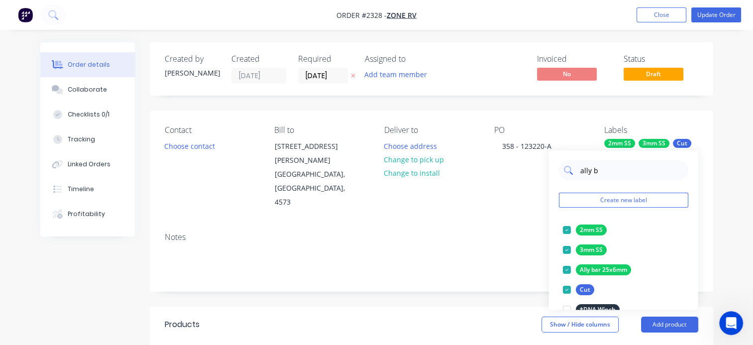
click at [598, 171] on input "ally b" at bounding box center [631, 170] width 104 height 20
type input "40x25"
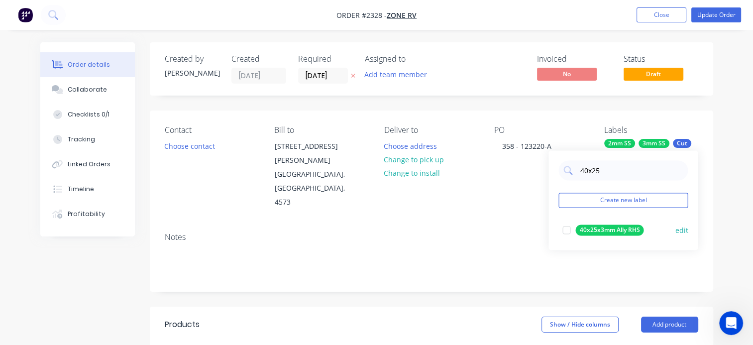
click at [564, 231] on div at bounding box center [566, 230] width 20 height 20
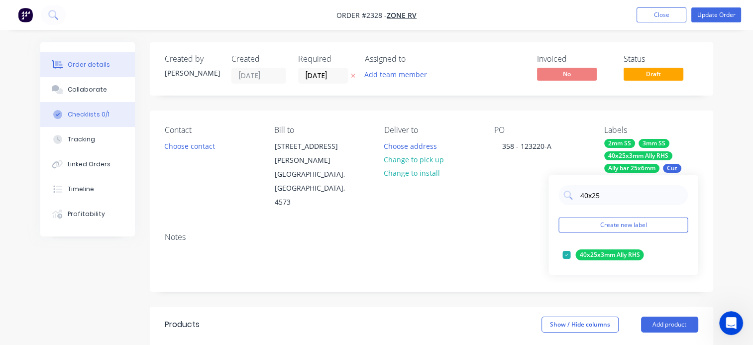
click at [93, 113] on div "Checklists 0/1" at bounding box center [89, 114] width 42 height 9
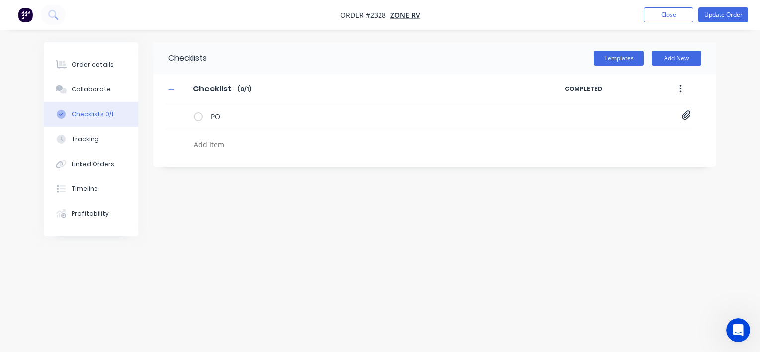
click at [232, 147] on textarea at bounding box center [354, 144] width 329 height 14
type textarea "cut"
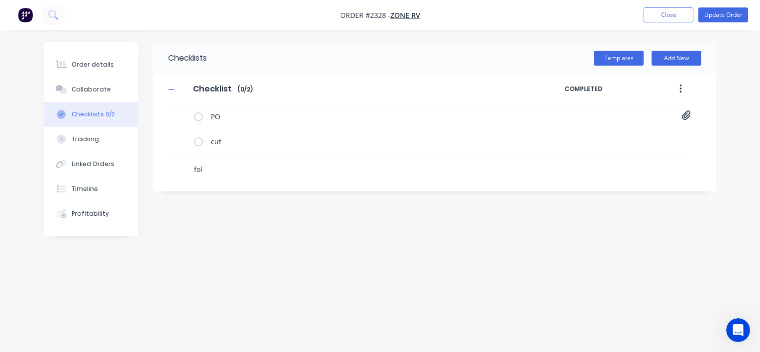
type textarea "fold"
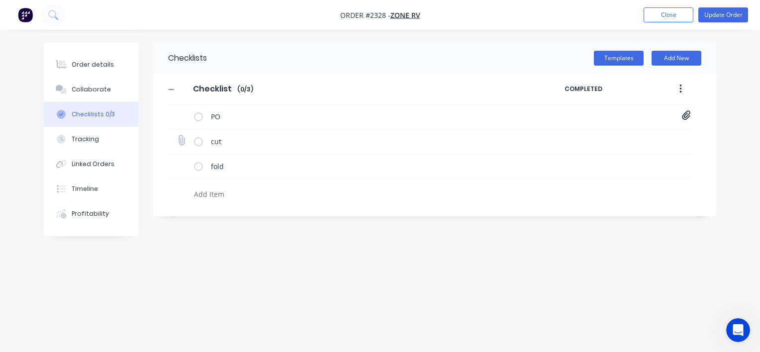
click at [184, 141] on icon at bounding box center [181, 140] width 13 height 13
click at [177, 135] on input "file" at bounding box center [177, 135] width 0 height 0
click at [183, 167] on icon at bounding box center [181, 165] width 13 height 13
click at [177, 160] on input "file" at bounding box center [177, 160] width 0 height 0
click at [182, 169] on icon at bounding box center [181, 165] width 13 height 13
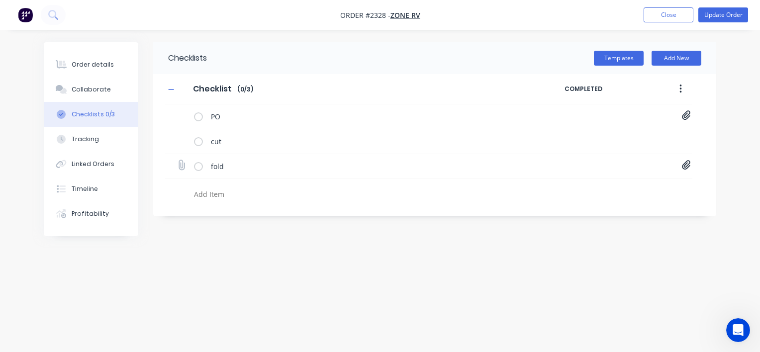
click at [177, 160] on input "file" at bounding box center [177, 160] width 0 height 0
type input "C:\fakepath\10002800-C.PDF"
click at [102, 66] on div "Order details" at bounding box center [93, 64] width 42 height 9
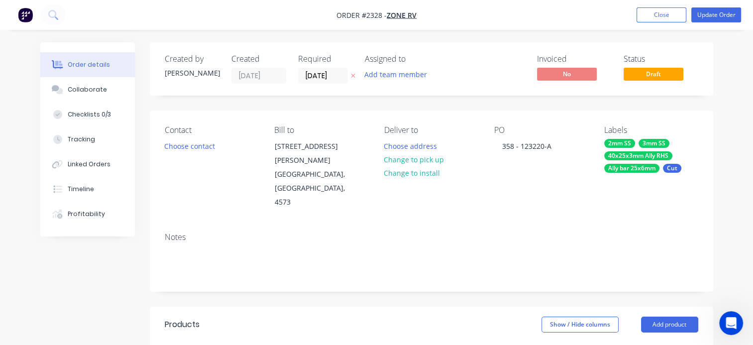
scroll to position [50, 0]
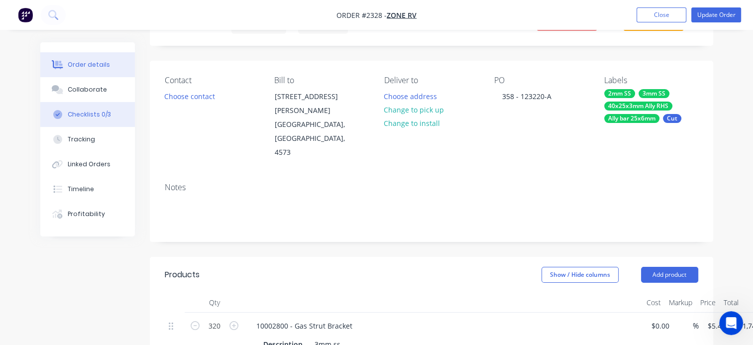
click at [94, 115] on div "Checklists 0/3" at bounding box center [89, 114] width 43 height 9
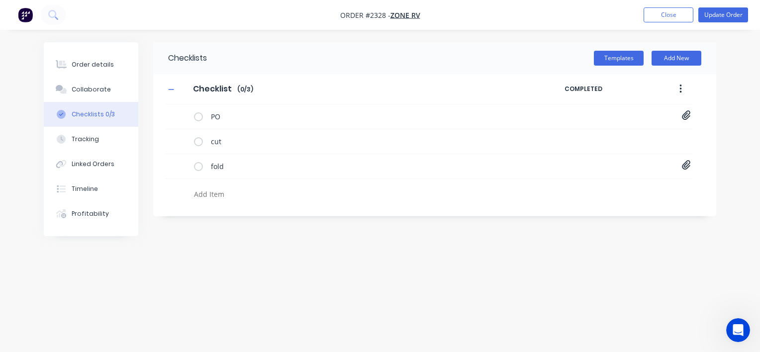
click at [218, 197] on textarea at bounding box center [354, 194] width 329 height 14
click at [196, 194] on textarea "40x25x3mm tube" at bounding box center [354, 194] width 329 height 14
type textarea "nest - 40x25x3mm tube"
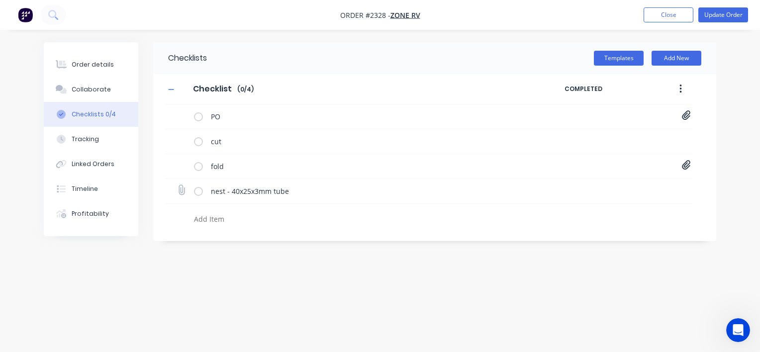
click at [181, 190] on icon at bounding box center [181, 190] width 13 height 13
click at [177, 185] on input "file" at bounding box center [177, 185] width 0 height 0
type input "C:\fakepath\nest report.pdf"
click at [92, 63] on div "Order details" at bounding box center [93, 64] width 42 height 9
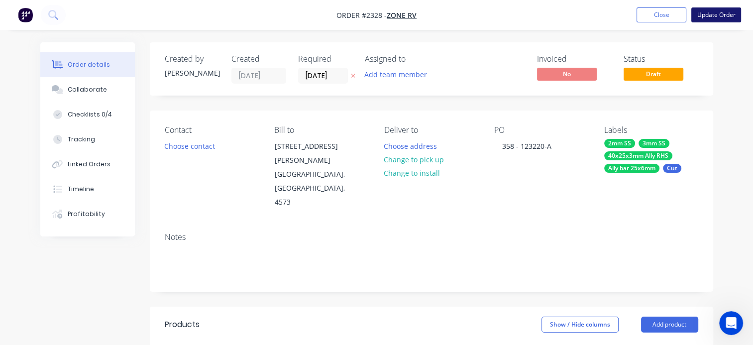
click at [719, 10] on button "Update Order" at bounding box center [716, 14] width 50 height 15
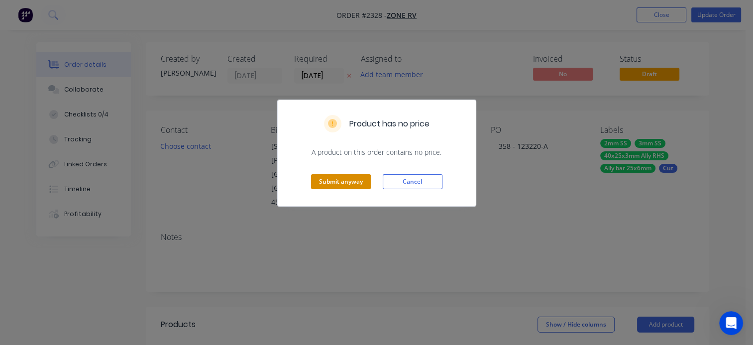
click at [356, 181] on button "Submit anyway" at bounding box center [341, 181] width 60 height 15
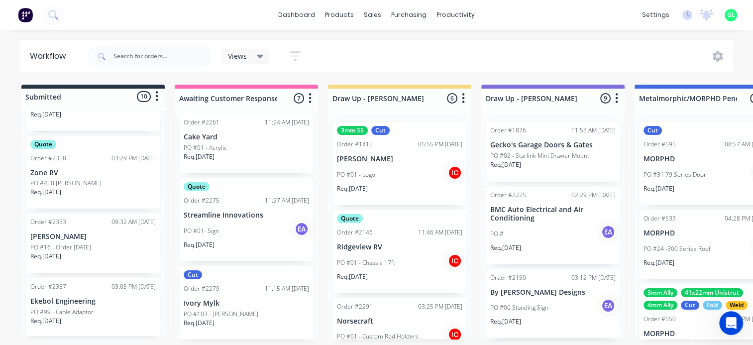
scroll to position [572, 0]
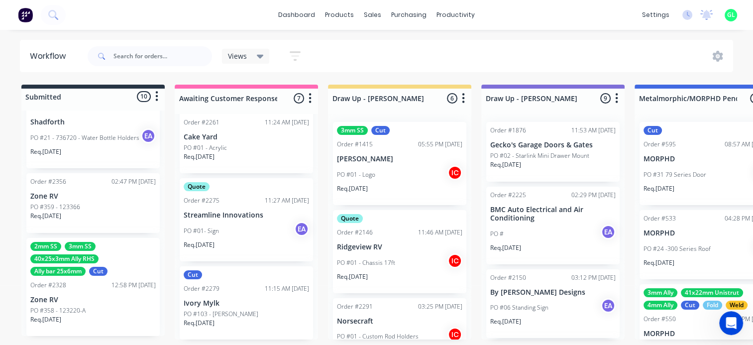
click at [90, 316] on div "Req. 24/10/25" at bounding box center [92, 323] width 125 height 17
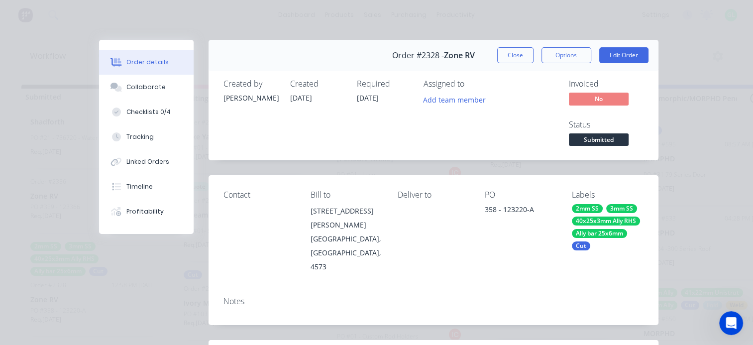
click at [589, 235] on div "Ally bar 25x6mm" at bounding box center [599, 233] width 55 height 9
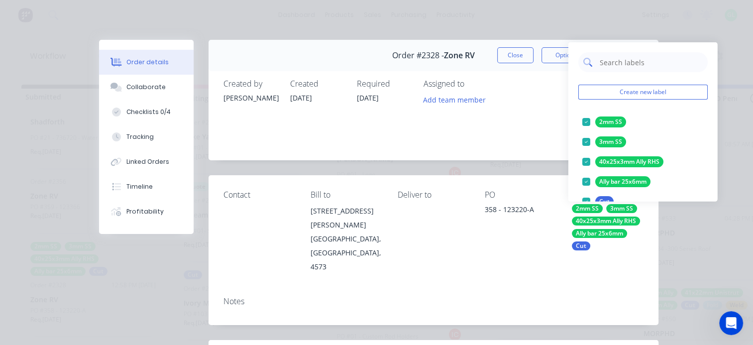
click at [607, 60] on input "text" at bounding box center [651, 62] width 104 height 20
type input "fol"
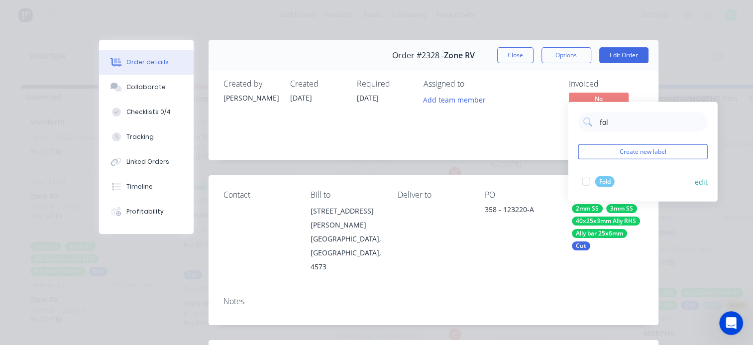
click at [588, 181] on div at bounding box center [586, 182] width 20 height 20
click at [516, 143] on div "Assigned to Add team member" at bounding box center [473, 113] width 100 height 69
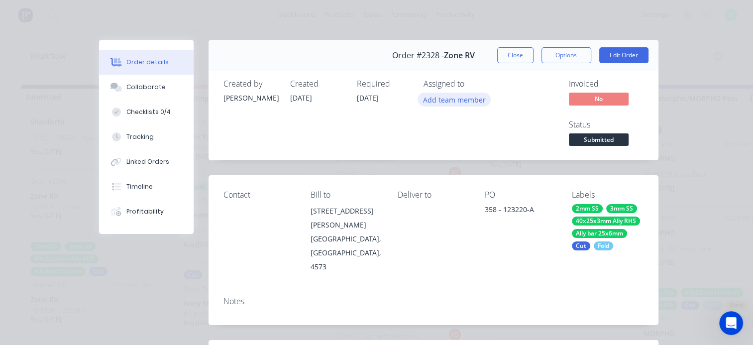
click at [452, 100] on button "Add team member" at bounding box center [453, 99] width 73 height 13
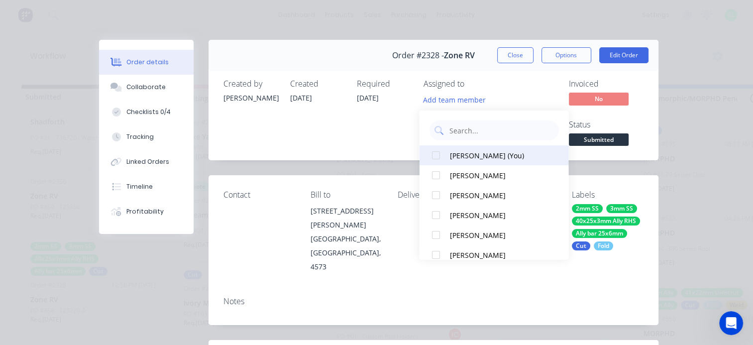
click at [475, 159] on div "[PERSON_NAME] (You)" at bounding box center [499, 155] width 100 height 10
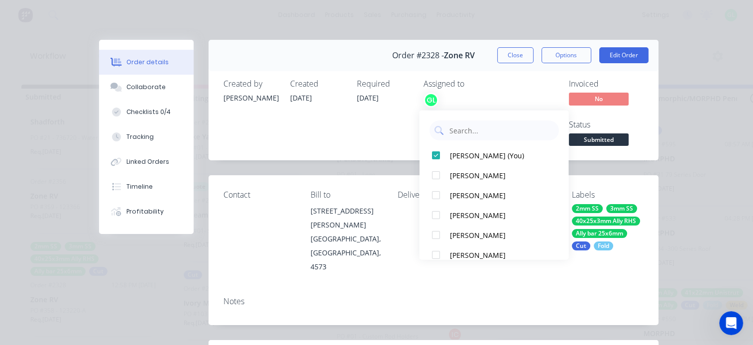
click at [352, 128] on div "Created by Francis Adrian Created 19/09/25 Required 24/10/25 Assigned to GL" at bounding box center [373, 113] width 300 height 69
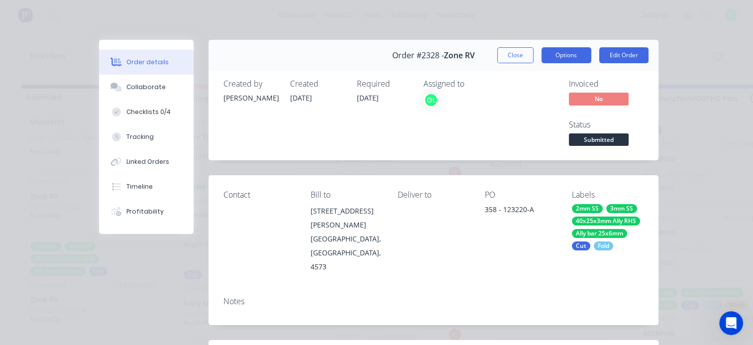
click at [561, 60] on button "Options" at bounding box center [566, 55] width 50 height 16
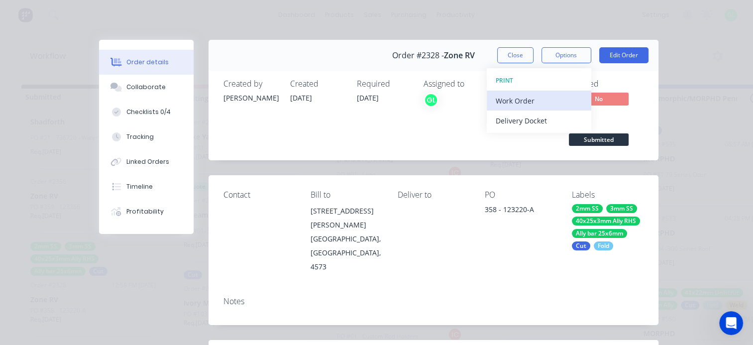
click at [535, 102] on div "Work Order" at bounding box center [539, 101] width 87 height 14
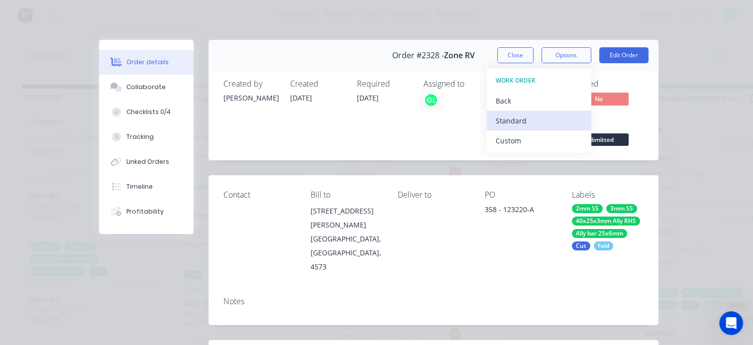
click at [517, 120] on div "Standard" at bounding box center [539, 120] width 87 height 14
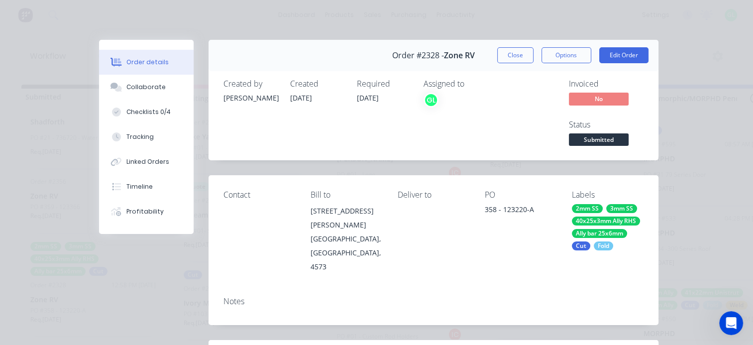
click at [595, 138] on span "Submitted" at bounding box center [599, 139] width 60 height 12
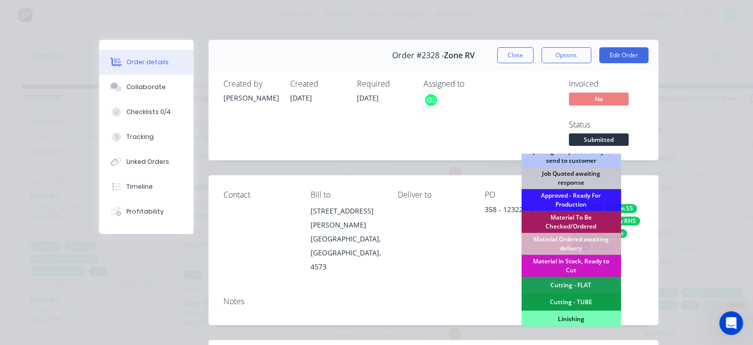
scroll to position [149, 0]
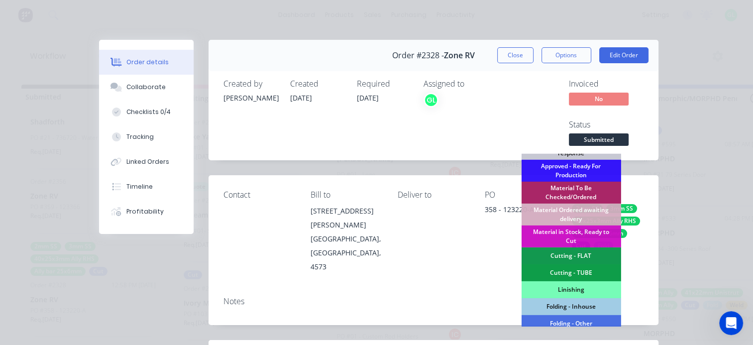
click at [578, 255] on div "Cutting - FLAT" at bounding box center [571, 255] width 100 height 17
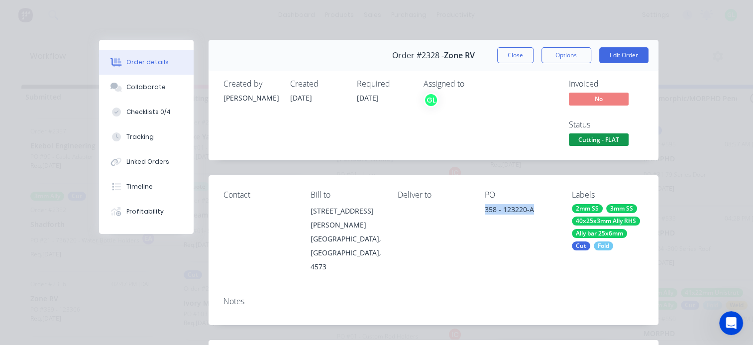
drag, startPoint x: 479, startPoint y: 209, endPoint x: 533, endPoint y: 210, distance: 54.2
click at [533, 210] on div "Contact Bill to 85-91 Quanda Rd COOLUM BEACH, Queensland, 4573 Deliver to PO 35…" at bounding box center [433, 231] width 450 height 113
copy div "358 - 123220-A"
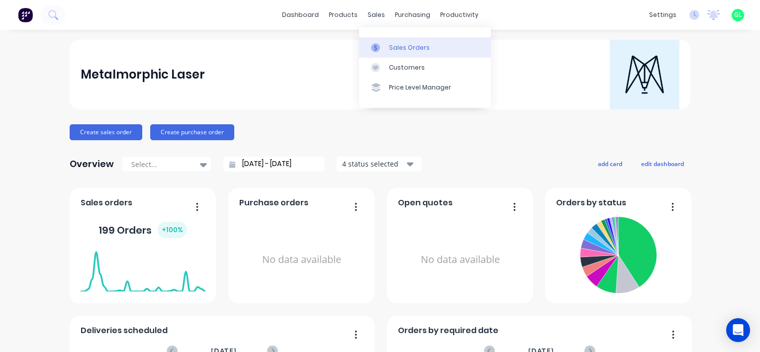
click at [412, 48] on div "Sales Orders" at bounding box center [409, 47] width 41 height 9
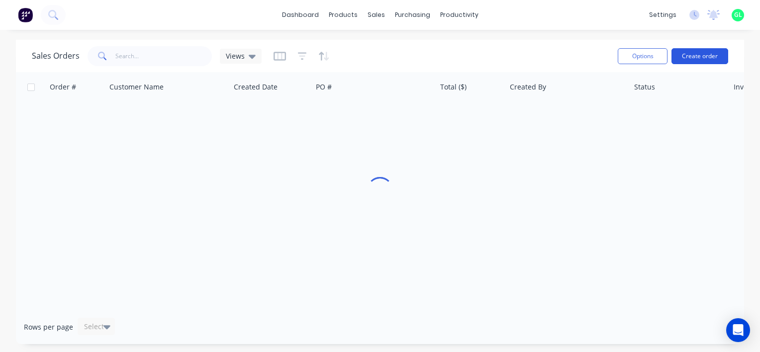
click at [699, 55] on button "Create order" at bounding box center [700, 56] width 57 height 16
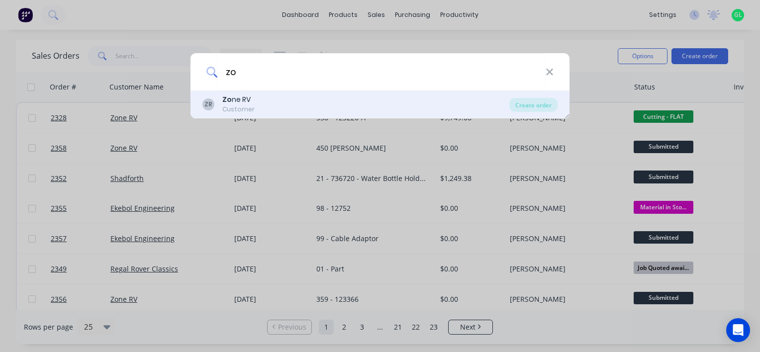
type input "zo"
click at [239, 104] on div "Zo ne RV" at bounding box center [238, 100] width 32 height 10
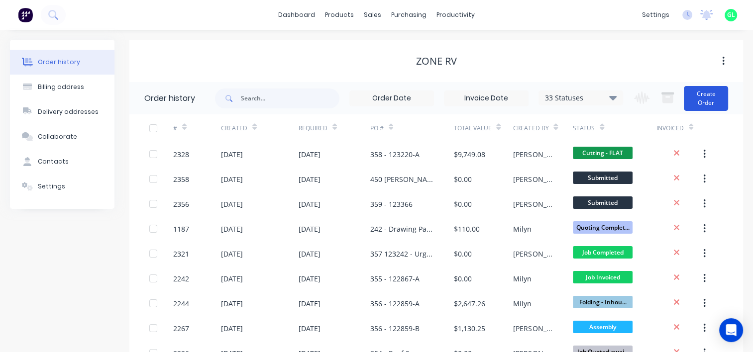
click at [708, 96] on button "Create Order" at bounding box center [706, 98] width 44 height 25
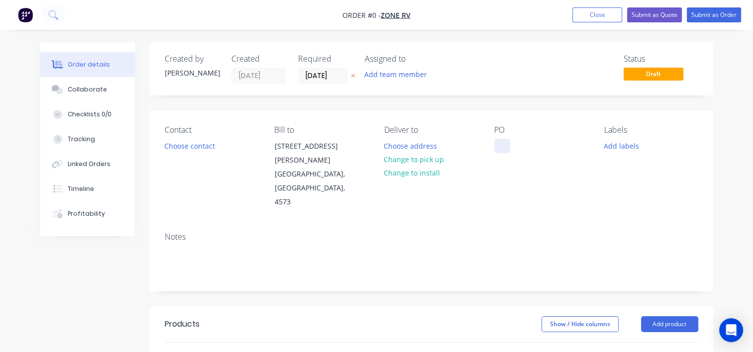
click at [502, 146] on div at bounding box center [502, 146] width 16 height 14
paste div
click at [625, 145] on button "Add labels" at bounding box center [622, 145] width 46 height 13
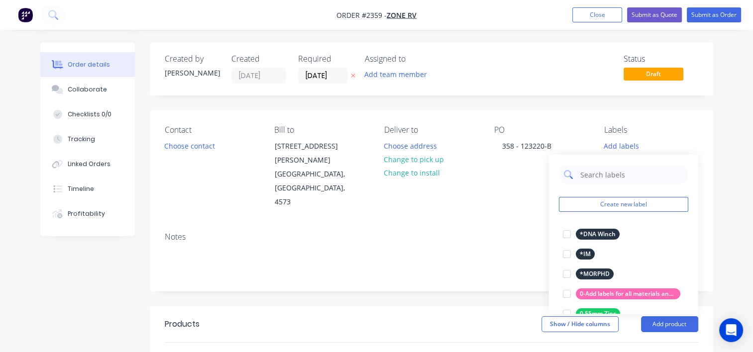
click at [608, 177] on input "text" at bounding box center [631, 175] width 104 height 20
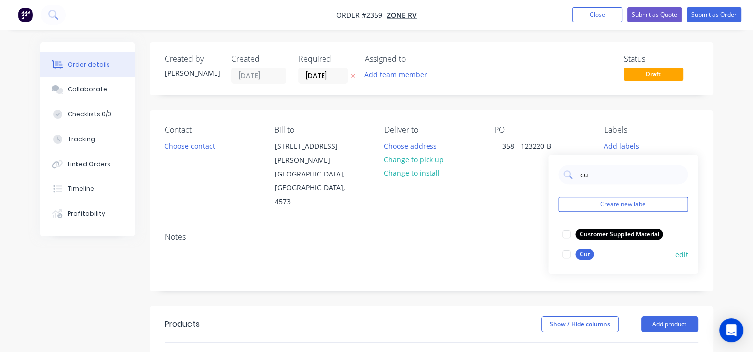
click at [565, 255] on div at bounding box center [566, 254] width 20 height 20
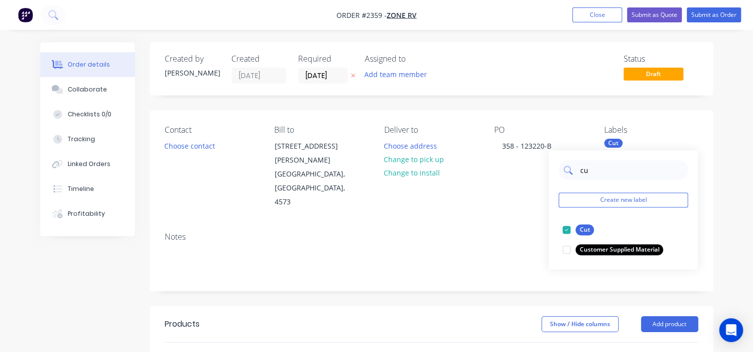
click at [581, 172] on input "cu" at bounding box center [631, 170] width 104 height 20
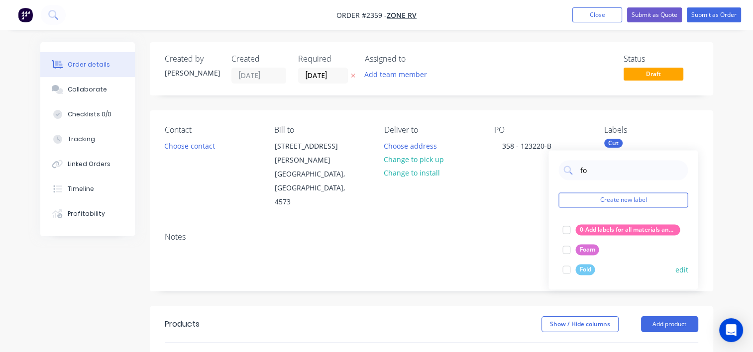
click at [565, 269] on div at bounding box center [566, 270] width 20 height 20
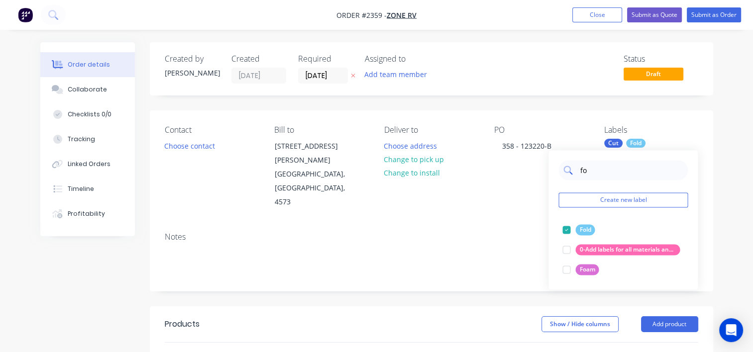
click at [585, 168] on input "fo" at bounding box center [631, 170] width 104 height 20
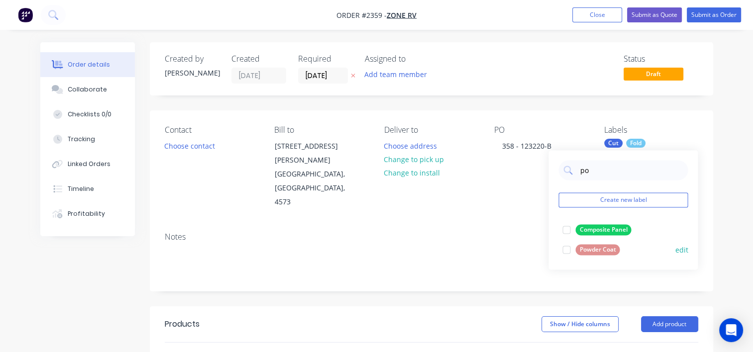
click at [566, 251] on div at bounding box center [566, 250] width 20 height 20
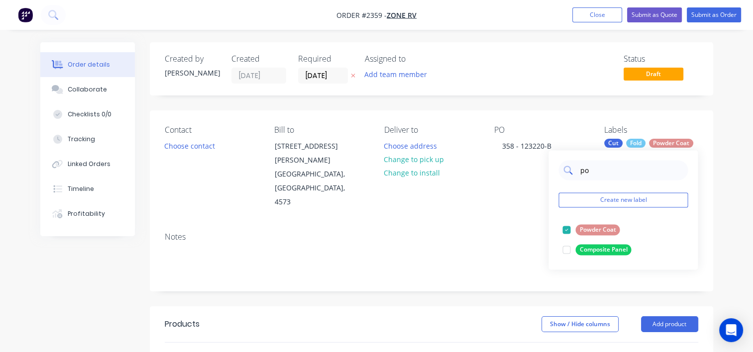
click at [585, 173] on input "po" at bounding box center [631, 170] width 104 height 20
type input "1.6mm ally"
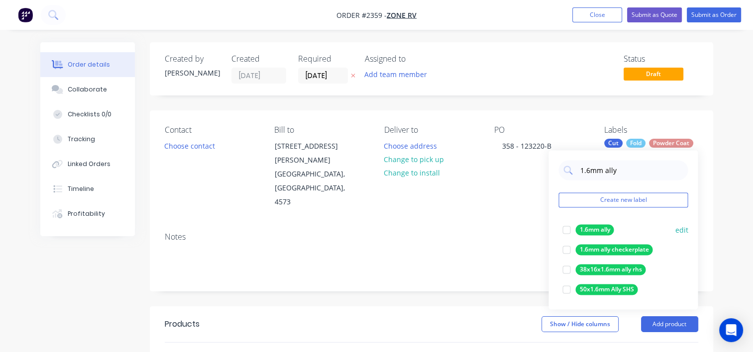
click at [567, 230] on div at bounding box center [566, 230] width 20 height 20
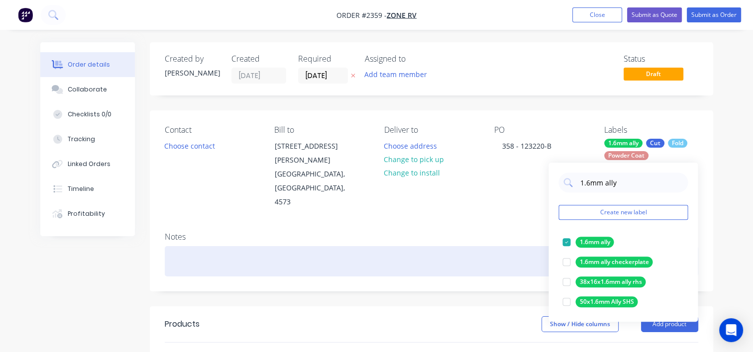
click at [485, 246] on div at bounding box center [431, 261] width 533 height 30
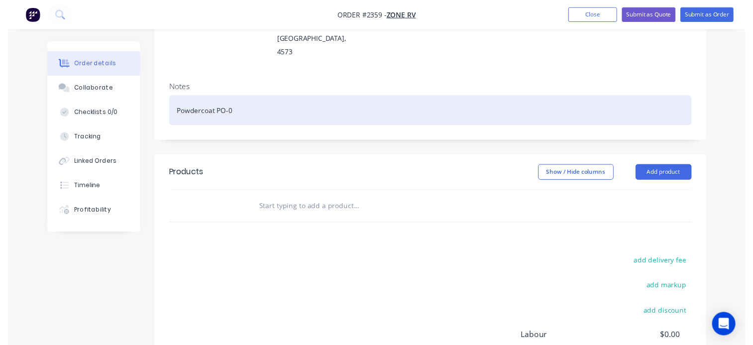
scroll to position [149, 0]
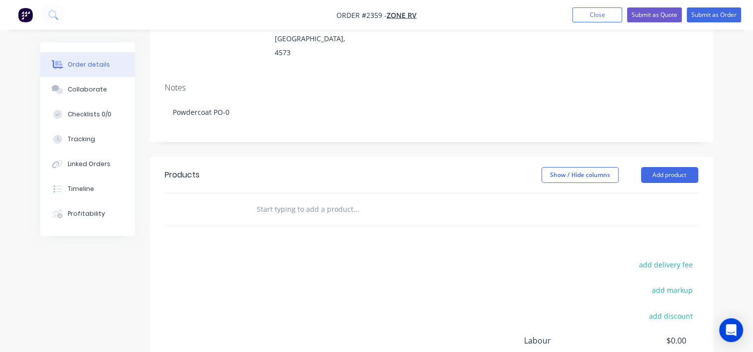
click at [340, 200] on input "text" at bounding box center [355, 210] width 199 height 20
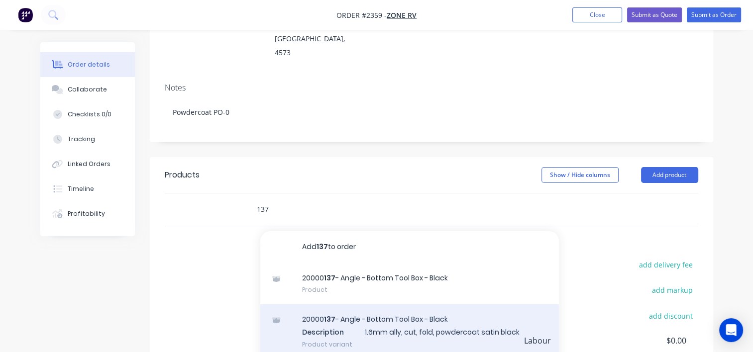
type input "137"
click at [352, 305] on div "20000 137 - Angle - Bottom Tool Box - Black Description 1.6mm ally, cut, fold, …" at bounding box center [409, 332] width 299 height 55
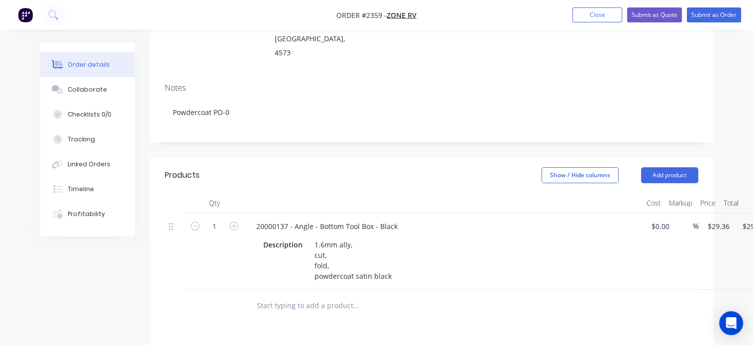
click at [278, 296] on input "text" at bounding box center [355, 306] width 199 height 20
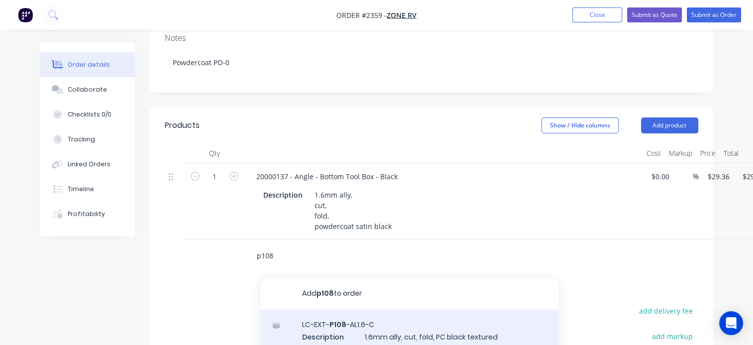
scroll to position [249, 0]
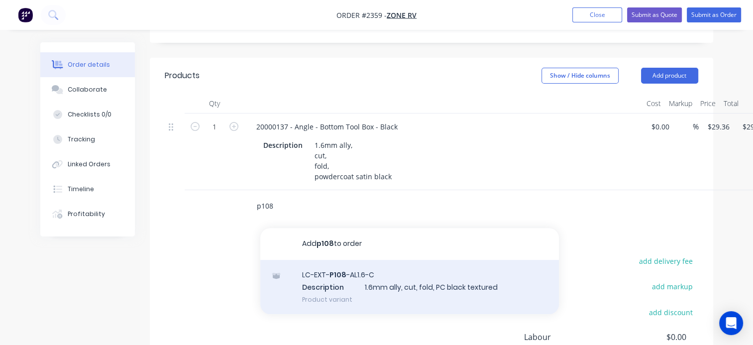
type input "p108"
click at [392, 260] on div "LC-EXT- P108 -AL1.6-C Description 1.6mm ally, cut, fold, PC black textured Prod…" at bounding box center [409, 287] width 299 height 55
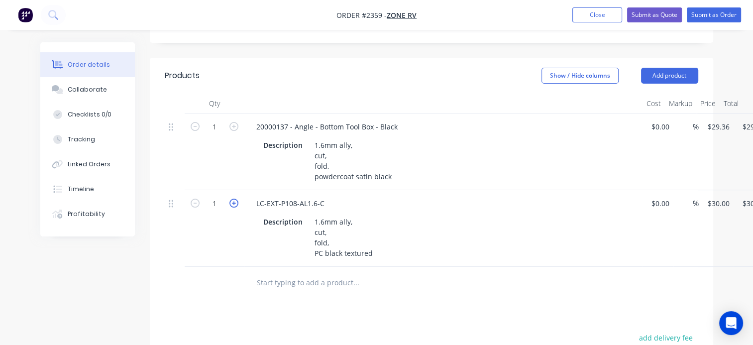
click at [230, 199] on icon "button" at bounding box center [233, 203] width 9 height 9
type input "2"
type input "$60.00"
click at [214, 196] on input "2" at bounding box center [215, 203] width 26 height 15
type input "60"
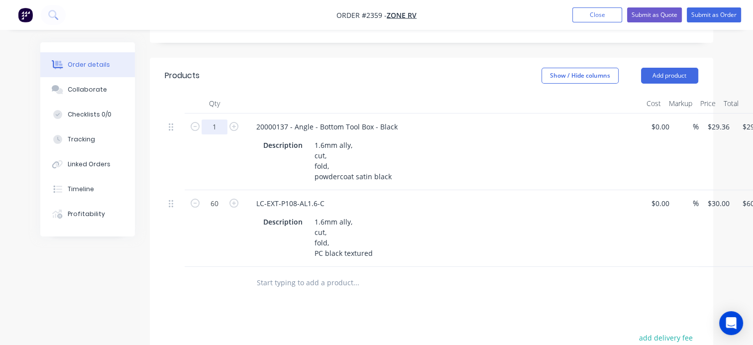
click at [213, 119] on input "1" at bounding box center [215, 126] width 26 height 15
type input "$1,800.00"
type input "100"
type input "$2,936.00"
click at [219, 284] on div "Products Show / Hide columns Add product Qty Cost Markup Price Total 100 200001…" at bounding box center [431, 298] width 563 height 480
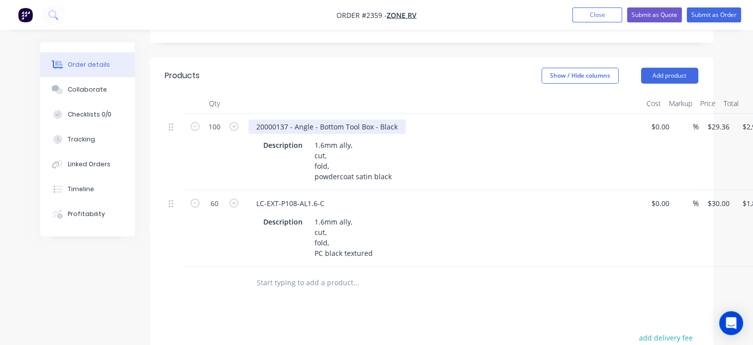
click at [397, 119] on div "20000137 - Angle - Bottom Tool Box - Black" at bounding box center [326, 126] width 157 height 14
click at [399, 119] on div "20000137 - Angle - Bottom Tool Box - Black (" at bounding box center [328, 126] width 161 height 14
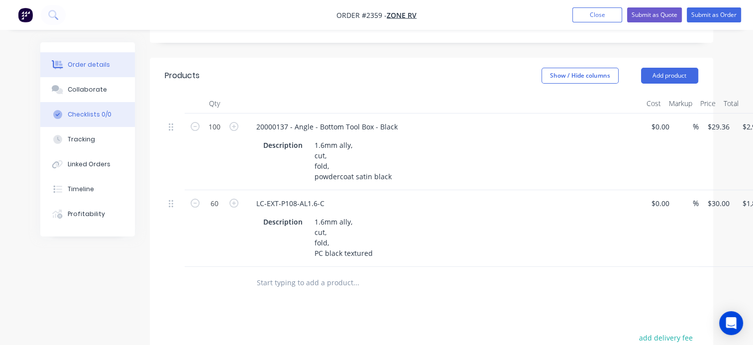
click at [103, 113] on div "Checklists 0/0" at bounding box center [90, 114] width 44 height 9
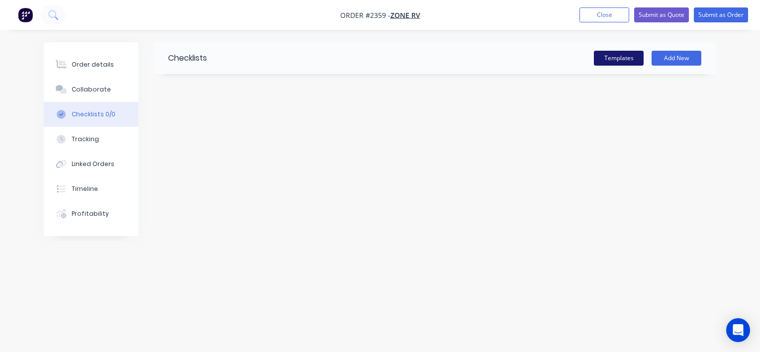
click at [621, 61] on button "Templates" at bounding box center [619, 58] width 50 height 15
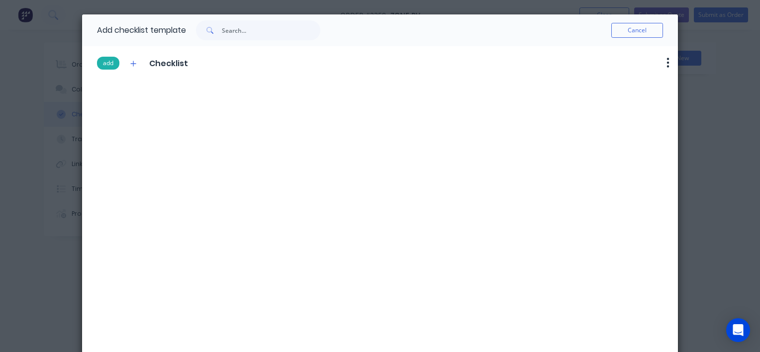
click at [105, 61] on button "add" at bounding box center [108, 63] width 22 height 13
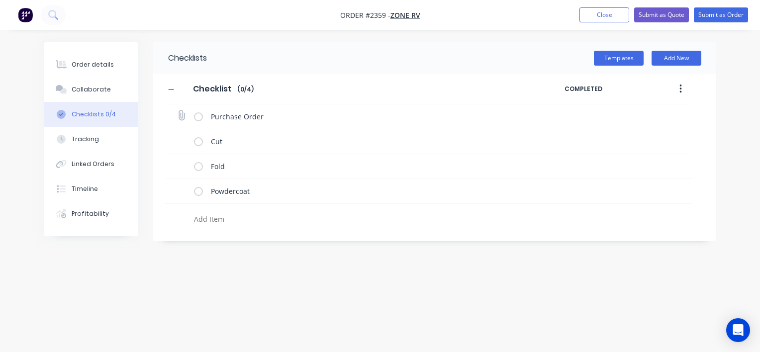
click at [171, 114] on div "Purchase Order" at bounding box center [428, 116] width 527 height 25
click at [184, 114] on icon at bounding box center [181, 115] width 13 height 13
click at [177, 110] on input "file" at bounding box center [177, 110] width 0 height 0
click at [179, 117] on icon at bounding box center [181, 115] width 13 height 13
click at [177, 110] on input "file" at bounding box center [177, 110] width 0 height 0
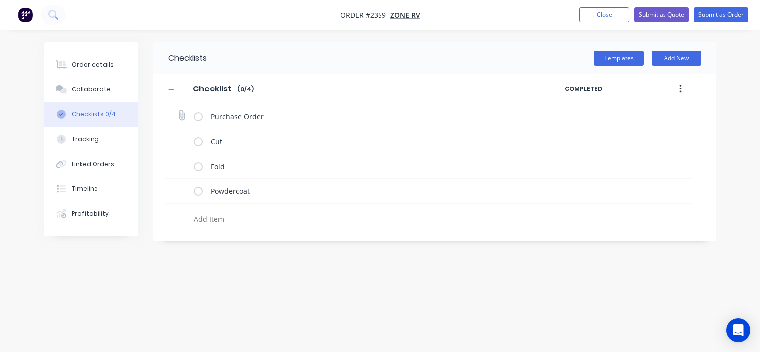
type input "C:\fakepath\PO-123220.pdf"
click at [179, 163] on icon at bounding box center [181, 165] width 13 height 13
click at [177, 160] on input "file" at bounding box center [177, 160] width 0 height 0
type input "C:\fakepath\20000137-A.PDF"
click at [185, 191] on icon at bounding box center [181, 190] width 13 height 13
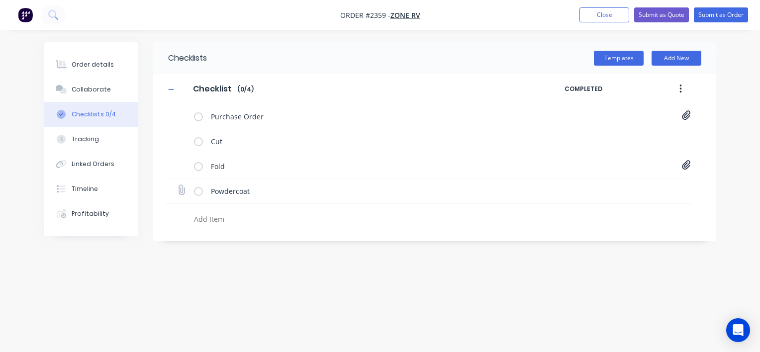
click at [177, 185] on input "file" at bounding box center [177, 185] width 0 height 0
type input "C:\fakepath\Purchase Order PO0506.pdf"
click at [104, 64] on div "Order details" at bounding box center [93, 64] width 42 height 9
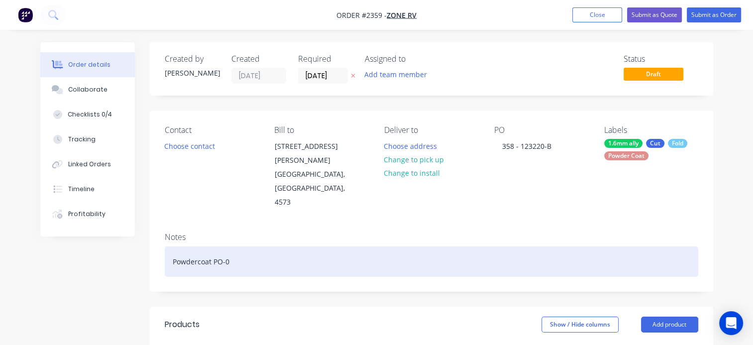
click at [242, 246] on div "Powdercoat PO-0" at bounding box center [431, 261] width 533 height 30
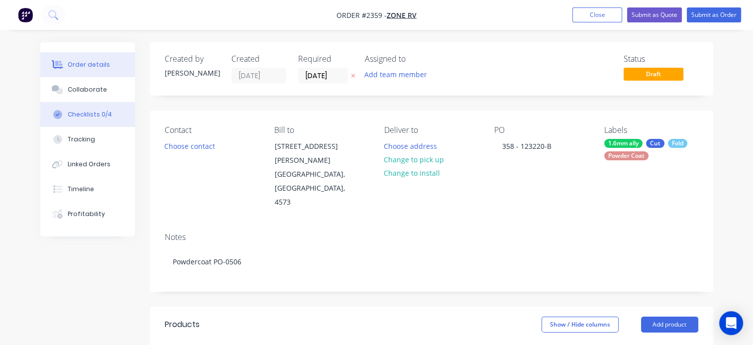
click at [94, 116] on div "Checklists 0/4" at bounding box center [90, 114] width 44 height 9
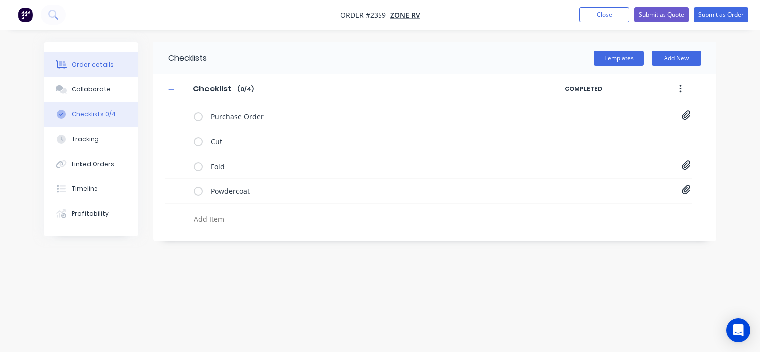
click at [101, 67] on div "Order details" at bounding box center [93, 64] width 42 height 9
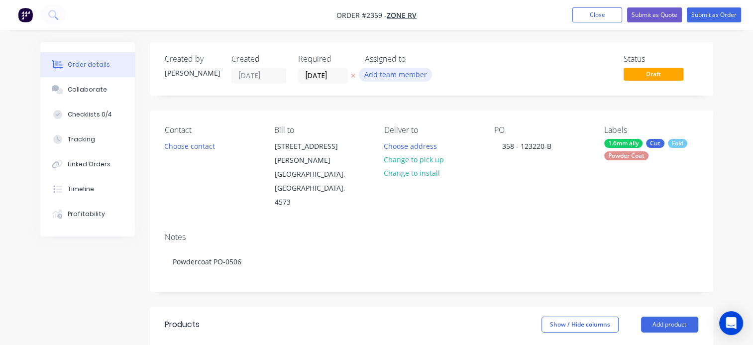
click at [413, 77] on button "Add team member" at bounding box center [395, 74] width 73 height 13
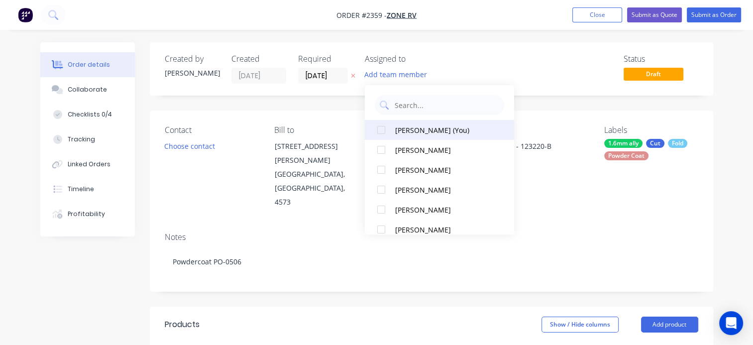
click at [410, 128] on div "[PERSON_NAME] (You)" at bounding box center [445, 130] width 100 height 10
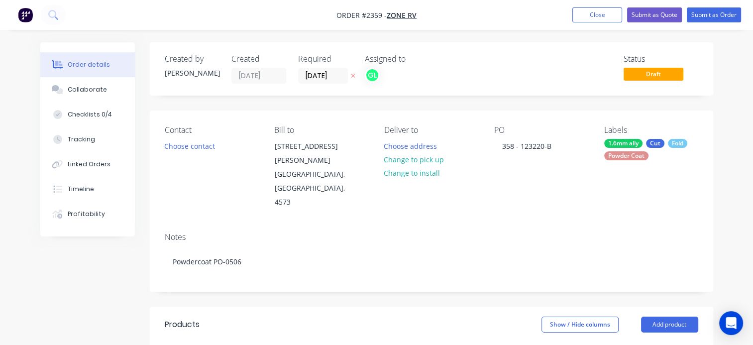
drag, startPoint x: 540, startPoint y: 199, endPoint x: 567, endPoint y: 194, distance: 27.9
click at [539, 224] on div "Notes Powdercoat PO-0506" at bounding box center [431, 257] width 563 height 67
click at [726, 10] on button "Submit as Order" at bounding box center [714, 14] width 54 height 15
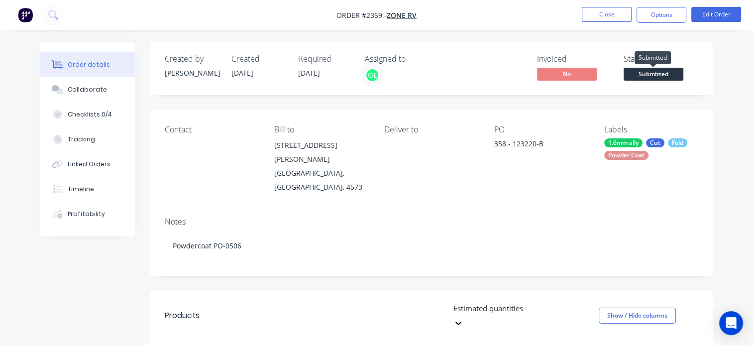
click at [646, 71] on span "Submitted" at bounding box center [654, 74] width 60 height 12
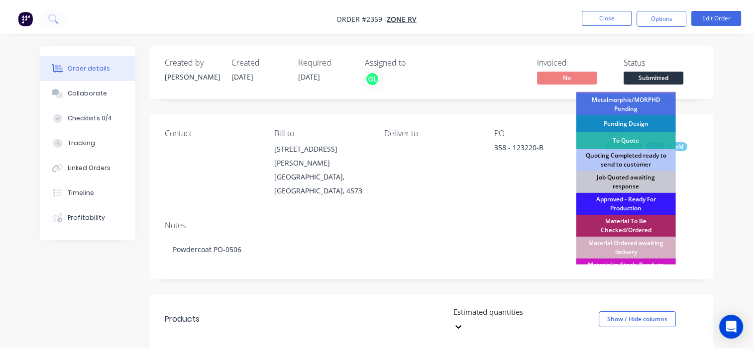
scroll to position [149, 0]
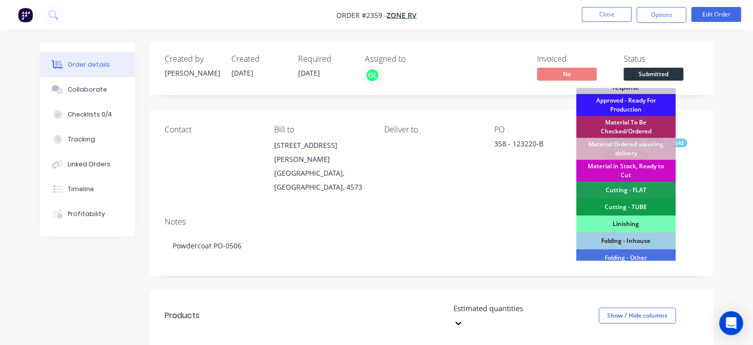
click at [624, 170] on div "Material in Stock, Ready to Cut" at bounding box center [626, 171] width 100 height 22
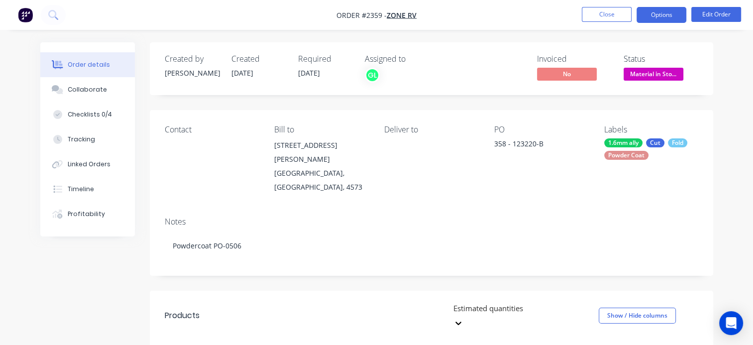
click at [662, 16] on button "Options" at bounding box center [661, 15] width 50 height 16
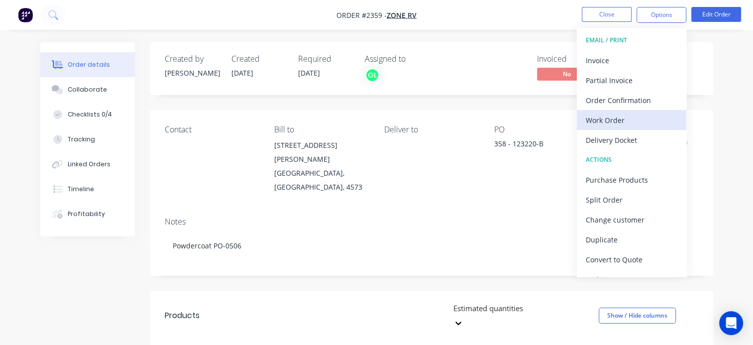
click at [607, 118] on div "Work Order" at bounding box center [632, 120] width 92 height 14
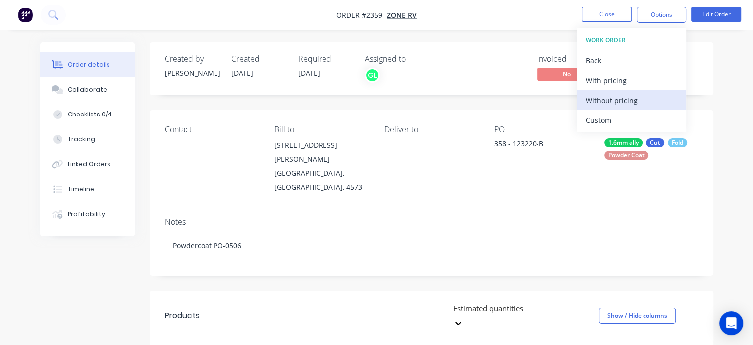
click at [614, 98] on div "Without pricing" at bounding box center [632, 100] width 92 height 14
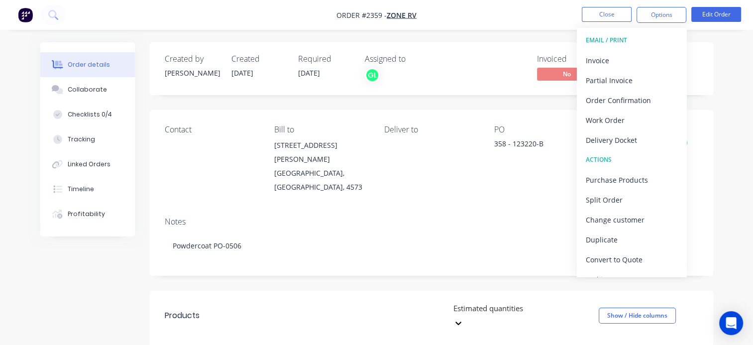
click at [476, 58] on div "Invoiced No Status Material in Sto..." at bounding box center [581, 68] width 234 height 29
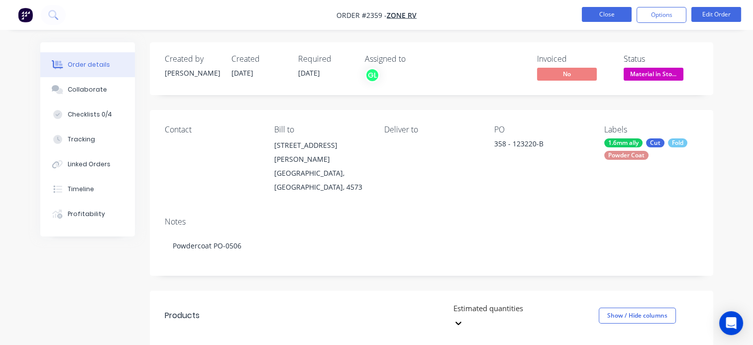
click at [613, 16] on button "Close" at bounding box center [607, 14] width 50 height 15
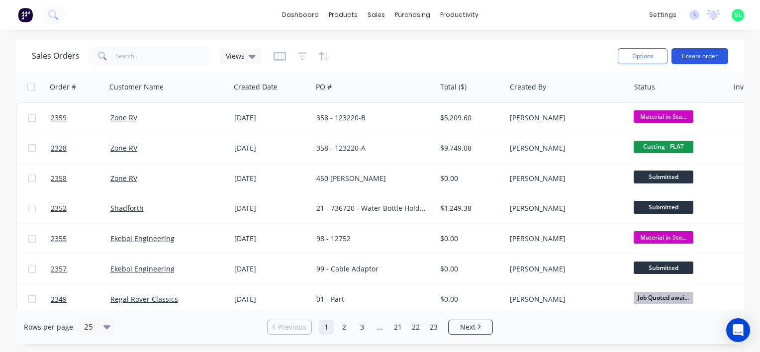
click at [704, 57] on button "Create order" at bounding box center [700, 56] width 57 height 16
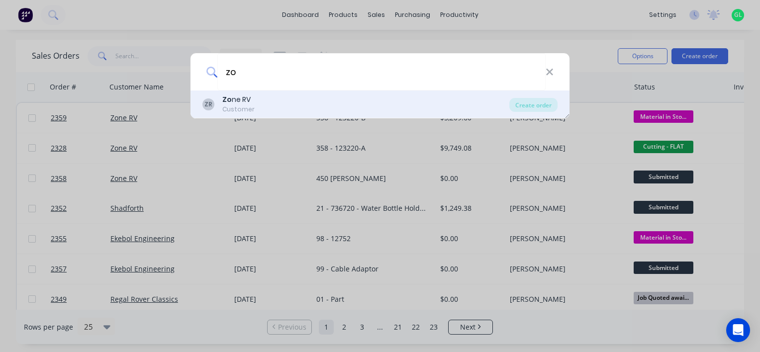
type input "zo"
click at [263, 105] on div "ZR Zo ne RV Customer" at bounding box center [356, 104] width 307 height 19
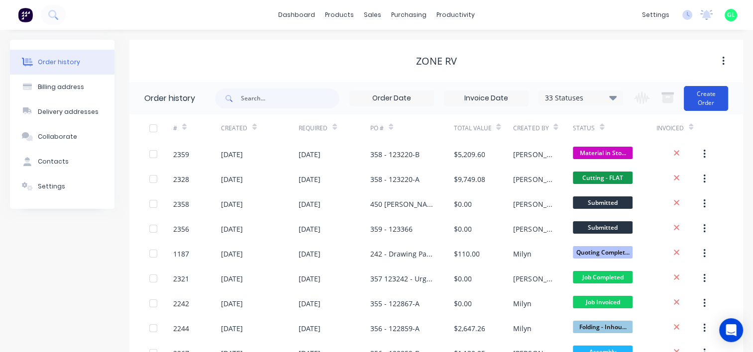
click at [710, 104] on button "Create Order" at bounding box center [706, 98] width 44 height 25
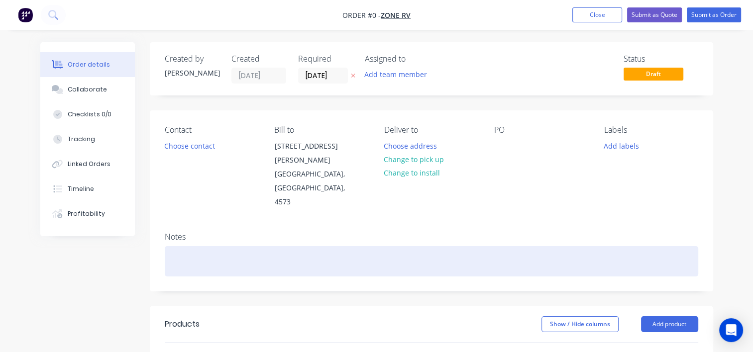
click at [237, 246] on div at bounding box center [431, 261] width 533 height 30
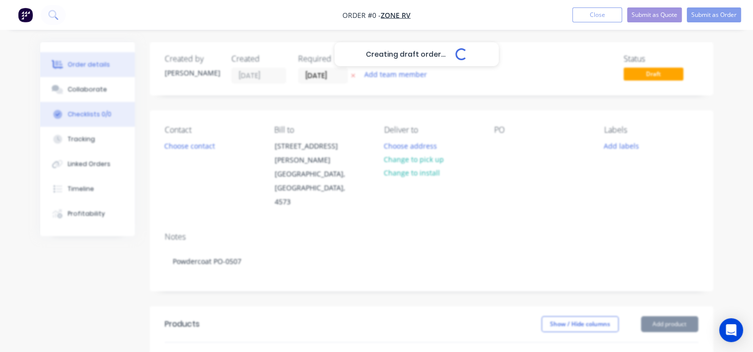
click at [84, 117] on div "Creating draft order... Loading... Order details Collaborate Checklists 0/0 Tra…" at bounding box center [376, 335] width 693 height 587
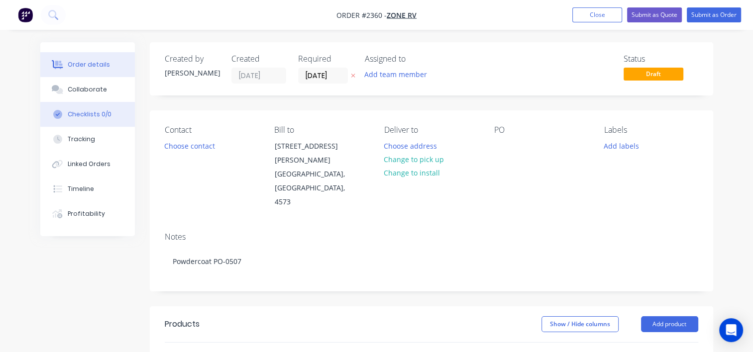
click at [84, 115] on div "Checklists 0/0" at bounding box center [90, 114] width 44 height 9
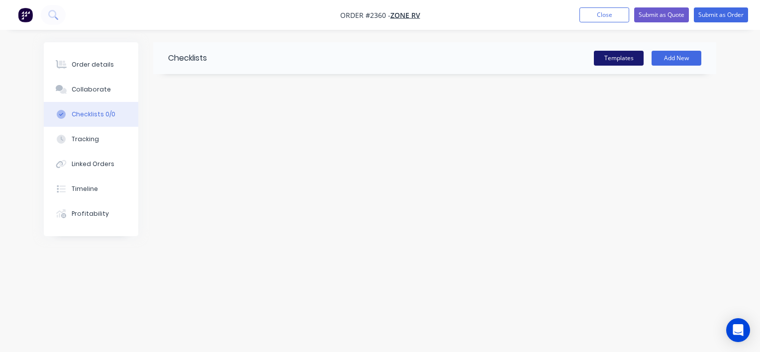
click at [624, 60] on button "Templates" at bounding box center [619, 58] width 50 height 15
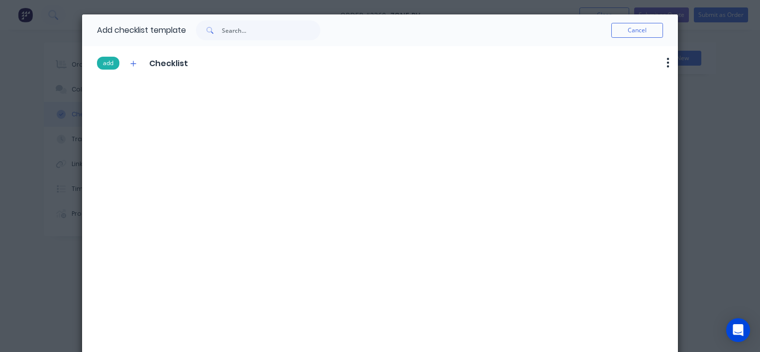
click at [104, 66] on button "add" at bounding box center [108, 63] width 22 height 13
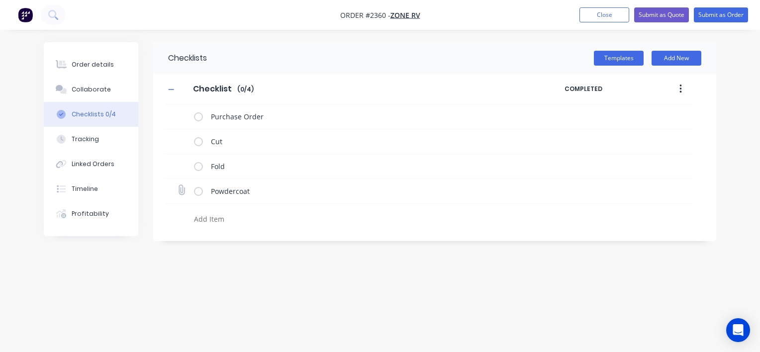
click at [180, 191] on icon at bounding box center [181, 190] width 13 height 13
click at [177, 185] on input "file" at bounding box center [177, 185] width 0 height 0
type input "C:\fakepath\Purchase Order PO0507.pdf"
click at [181, 169] on icon at bounding box center [181, 165] width 13 height 13
click at [177, 160] on input "file" at bounding box center [177, 160] width 0 height 0
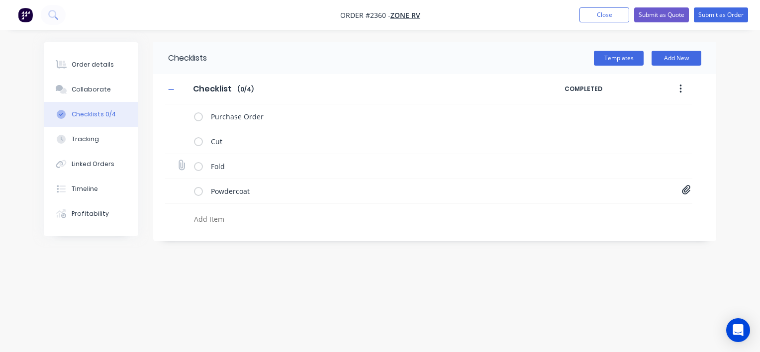
type input "C:\fakepath\20000138-A.PDF"
click at [92, 68] on div "Order details" at bounding box center [93, 64] width 42 height 9
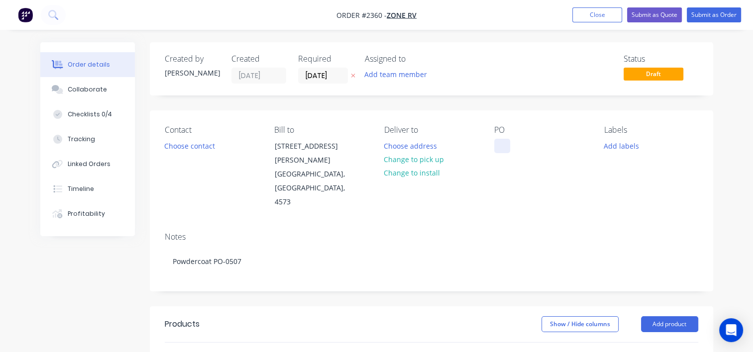
click at [508, 147] on div at bounding box center [502, 146] width 16 height 14
paste div
click at [633, 142] on button "Add labels" at bounding box center [622, 145] width 46 height 13
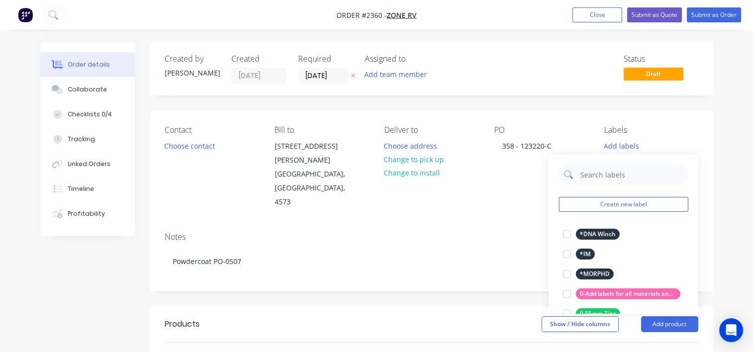
click at [606, 175] on input "text" at bounding box center [631, 175] width 104 height 20
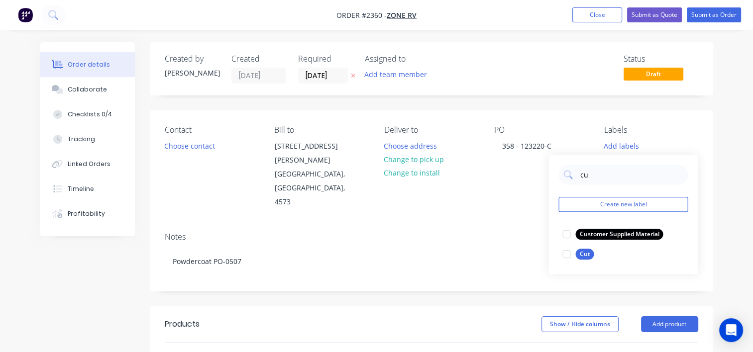
drag, startPoint x: 564, startPoint y: 254, endPoint x: 575, endPoint y: 190, distance: 65.1
click at [564, 254] on div at bounding box center [566, 254] width 20 height 20
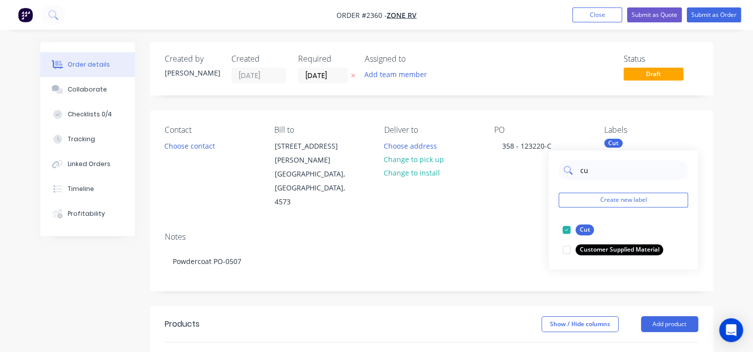
click at [585, 172] on input "cu" at bounding box center [631, 170] width 104 height 20
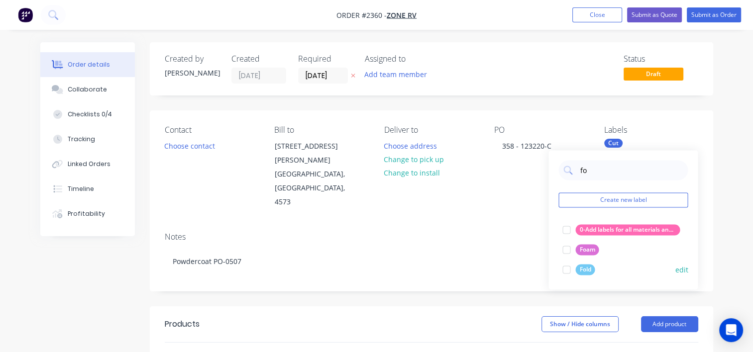
click at [567, 272] on div at bounding box center [566, 270] width 20 height 20
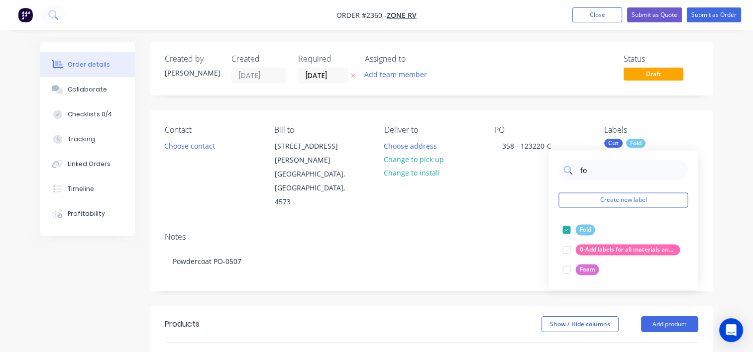
click at [583, 173] on input "fo" at bounding box center [631, 170] width 104 height 20
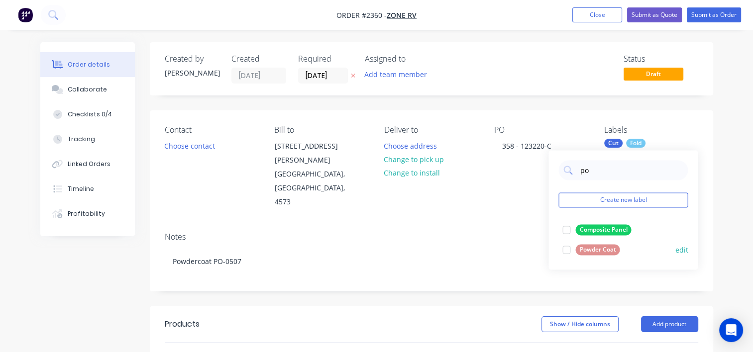
click at [563, 251] on div at bounding box center [566, 250] width 20 height 20
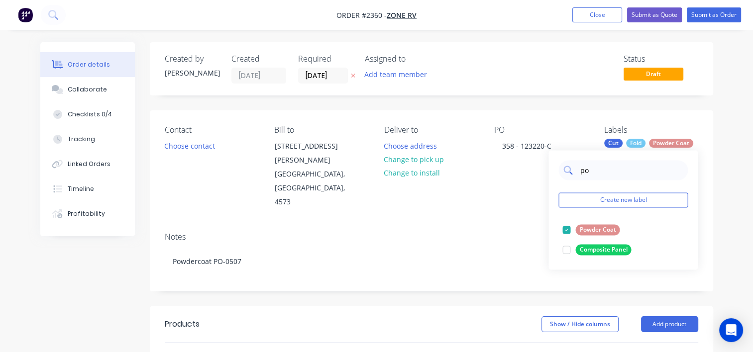
click at [580, 179] on input "po" at bounding box center [631, 170] width 104 height 20
click at [580, 177] on input "po" at bounding box center [631, 170] width 104 height 20
click at [583, 171] on input "po" at bounding box center [631, 170] width 104 height 20
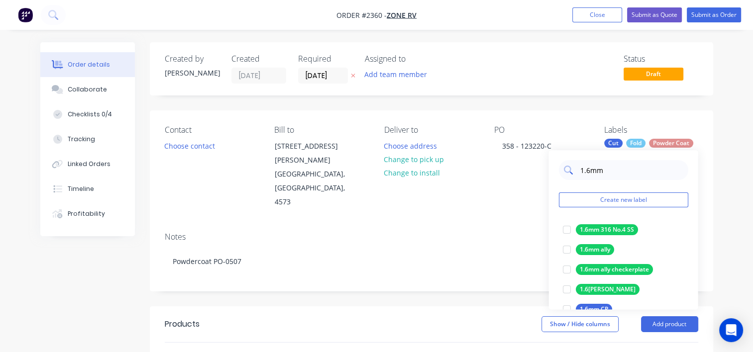
type input "1.6mm a"
click at [568, 229] on div at bounding box center [566, 230] width 20 height 20
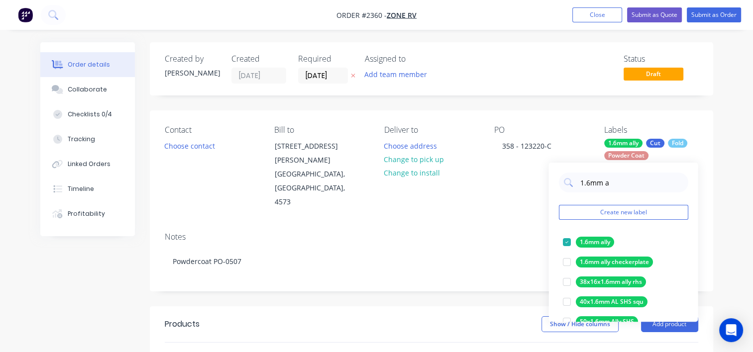
click at [475, 232] on div "Notes" at bounding box center [431, 236] width 533 height 9
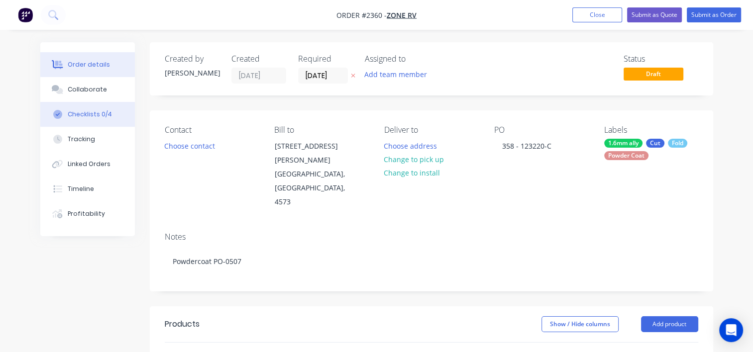
click at [80, 115] on div "Checklists 0/4" at bounding box center [90, 114] width 44 height 9
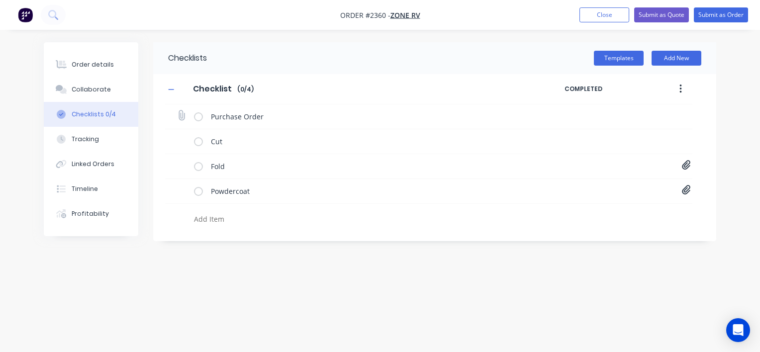
click at [178, 113] on icon at bounding box center [181, 115] width 13 height 13
click at [177, 110] on input "file" at bounding box center [177, 110] width 0 height 0
type input "C:\fakepath\PO-123220.pdf"
click at [87, 61] on div "Order details" at bounding box center [93, 64] width 42 height 9
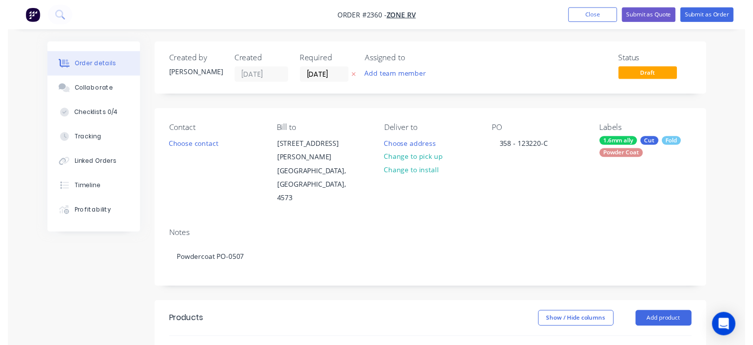
scroll to position [199, 0]
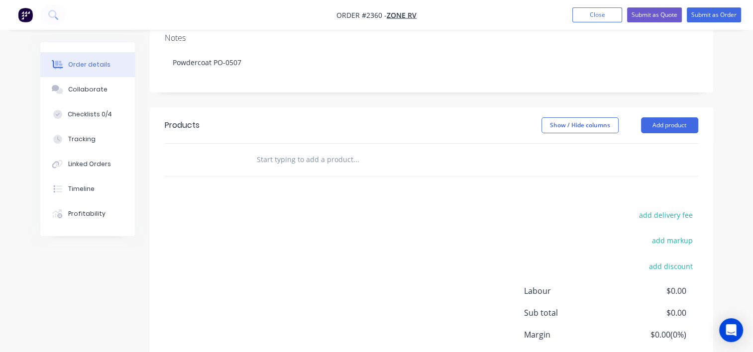
click at [314, 150] on input "text" at bounding box center [355, 160] width 199 height 20
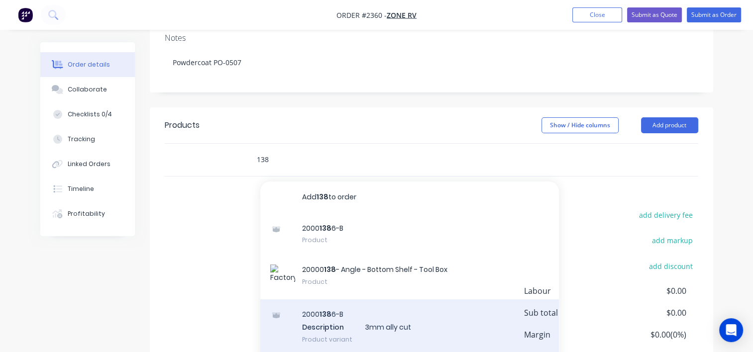
type input "138"
click at [340, 300] on div "2000 138 6-B Description 3mm ally cut Product variant" at bounding box center [409, 327] width 299 height 55
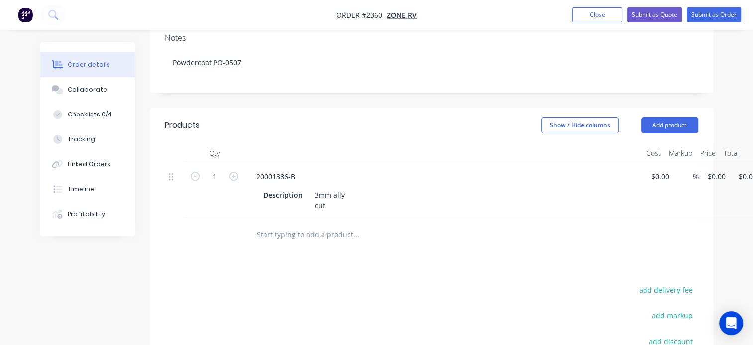
click at [290, 225] on input "text" at bounding box center [355, 235] width 199 height 20
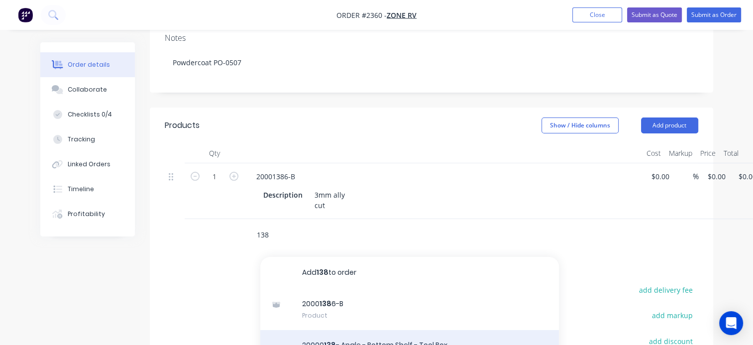
type input "138"
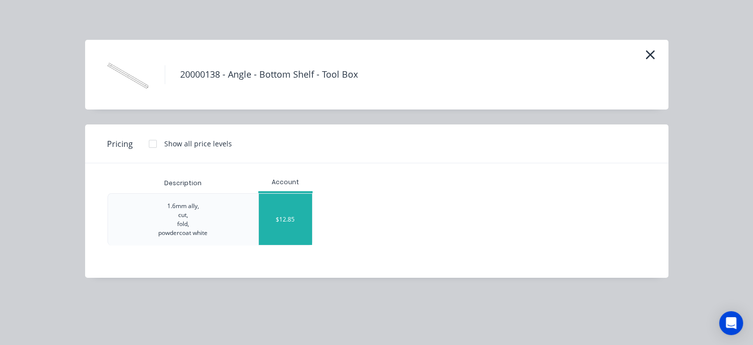
click at [291, 225] on div "$12.85" at bounding box center [285, 219] width 53 height 51
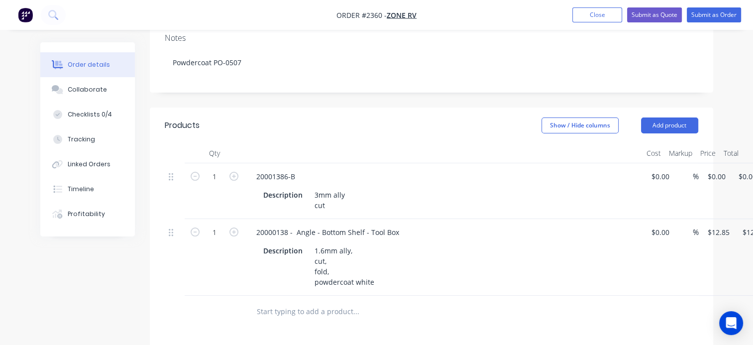
click at [297, 302] on input "text" at bounding box center [355, 312] width 199 height 20
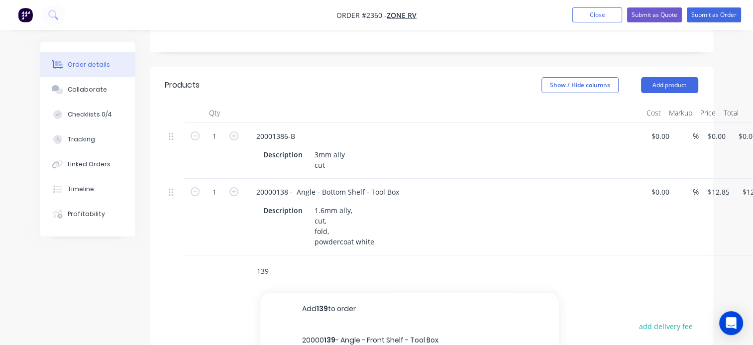
scroll to position [299, 0]
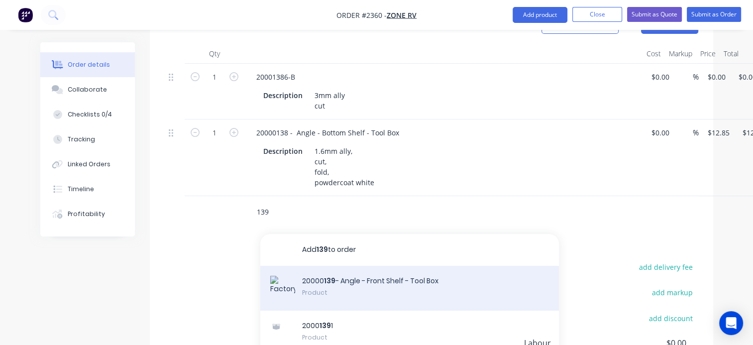
type input "139"
click at [327, 269] on div "20000 139 - Angle - Front Shelf - Tool Box Product" at bounding box center [409, 288] width 299 height 45
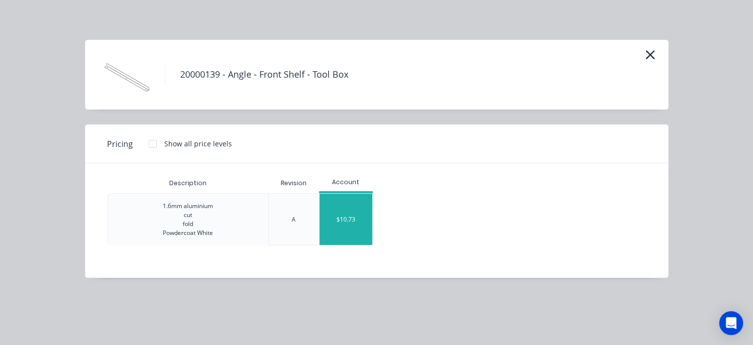
click at [333, 217] on div "$10.73" at bounding box center [345, 219] width 53 height 51
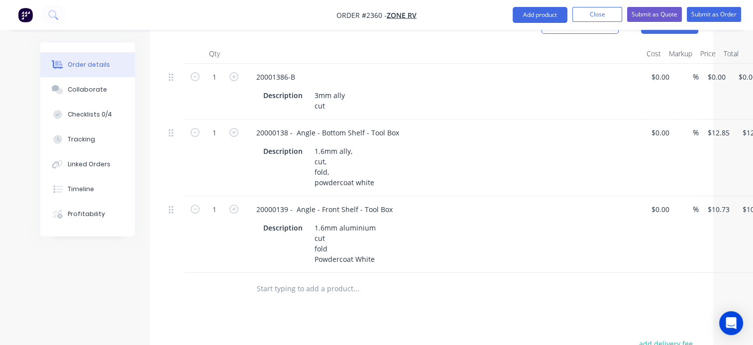
click at [293, 279] on input "text" at bounding box center [355, 289] width 199 height 20
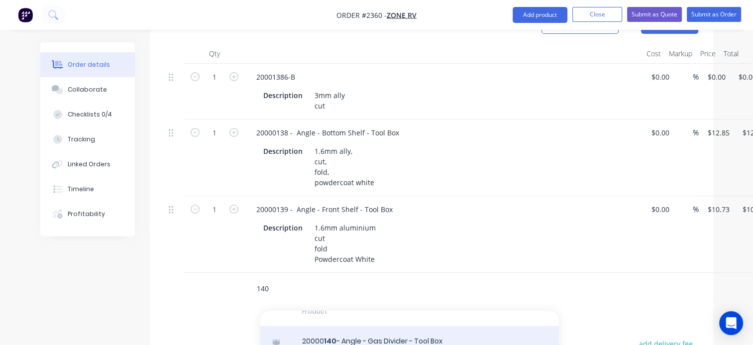
type input "140"
click at [331, 326] on div "20000 140 - Angle - Gas Divider - Tool Box Product" at bounding box center [409, 347] width 299 height 42
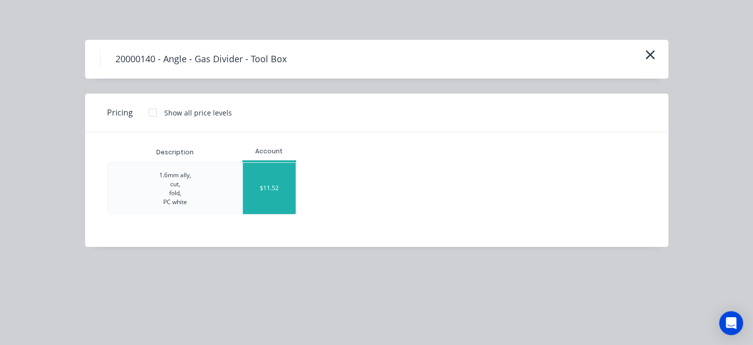
click at [288, 193] on div "$11.52" at bounding box center [269, 188] width 53 height 51
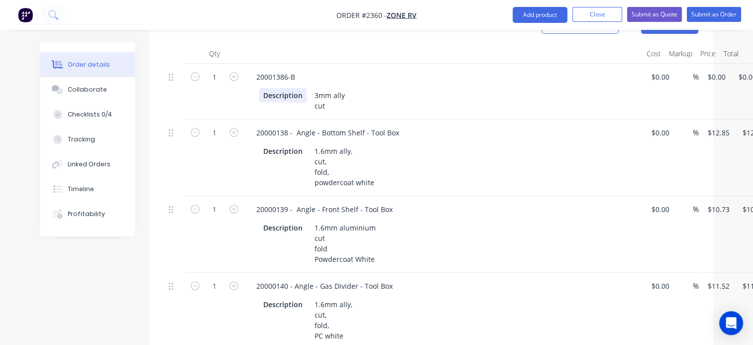
scroll to position [199, 0]
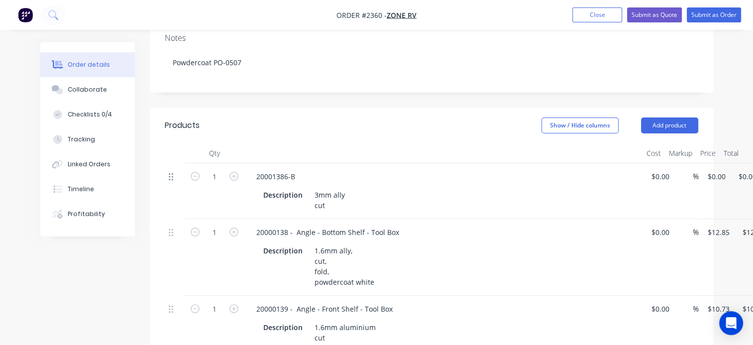
click at [171, 172] on icon at bounding box center [171, 176] width 4 height 9
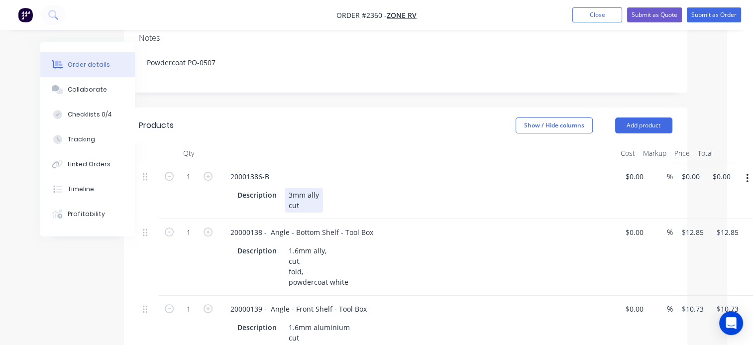
scroll to position [199, 40]
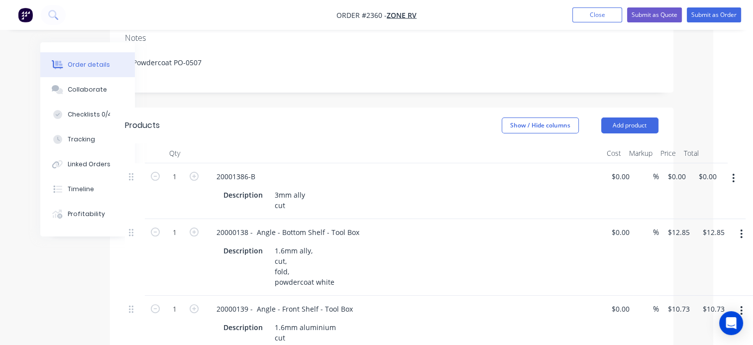
click at [737, 169] on button "button" at bounding box center [733, 178] width 23 height 18
click at [687, 257] on div "Delete" at bounding box center [698, 264] width 77 height 14
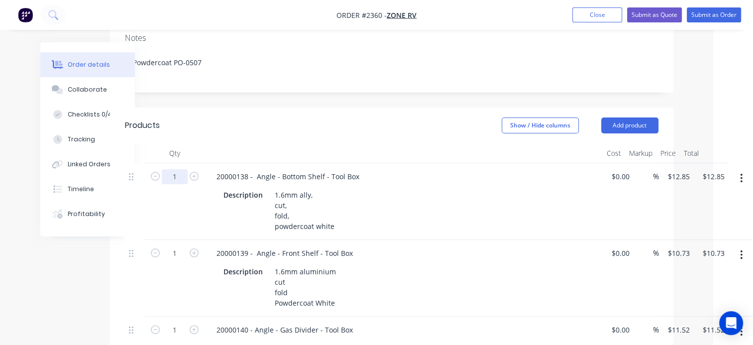
click at [181, 169] on input "1" at bounding box center [175, 176] width 26 height 15
type input "110"
type input "$1,413.50"
click at [177, 246] on input "1" at bounding box center [175, 253] width 26 height 15
type input "60"
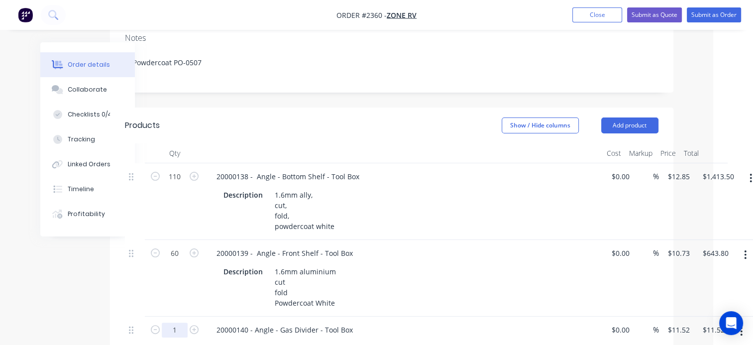
type input "$643.80"
click at [171, 322] on input "1" at bounding box center [175, 329] width 26 height 15
type input "100"
type input "$1,152.00"
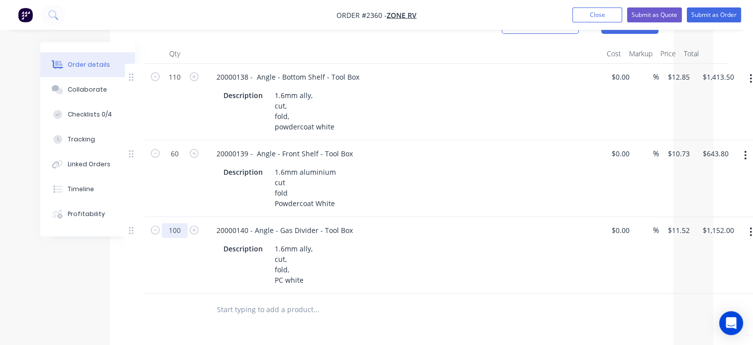
scroll to position [0, 40]
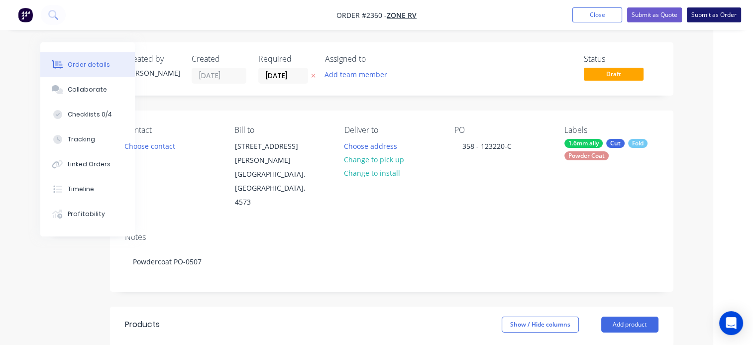
click at [709, 12] on button "Submit as Order" at bounding box center [714, 14] width 54 height 15
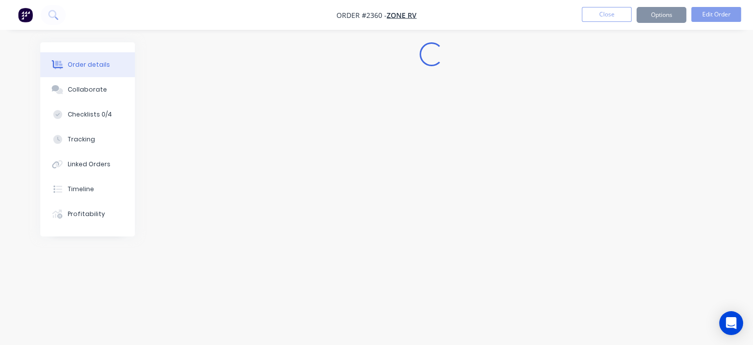
scroll to position [0, 0]
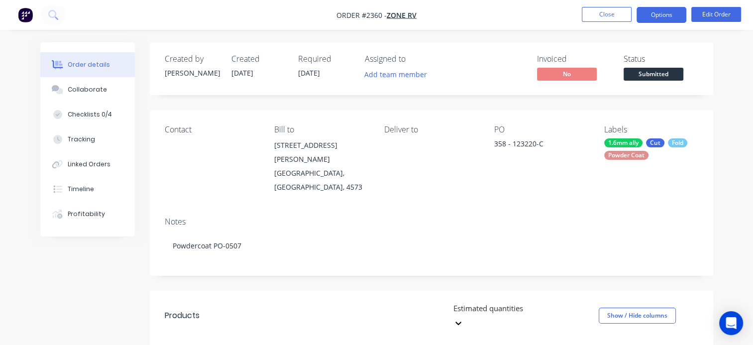
click at [663, 12] on button "Options" at bounding box center [661, 15] width 50 height 16
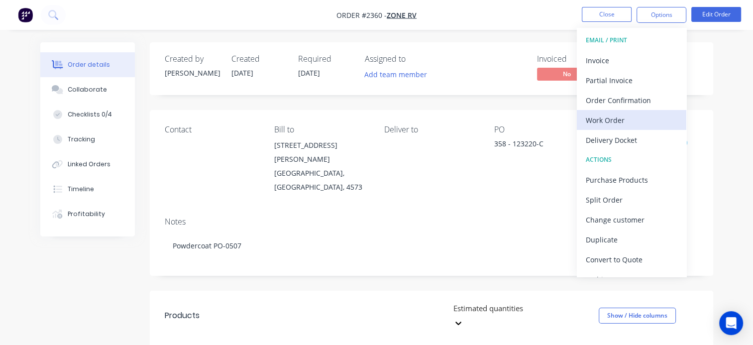
click at [599, 114] on div "Work Order" at bounding box center [632, 120] width 92 height 14
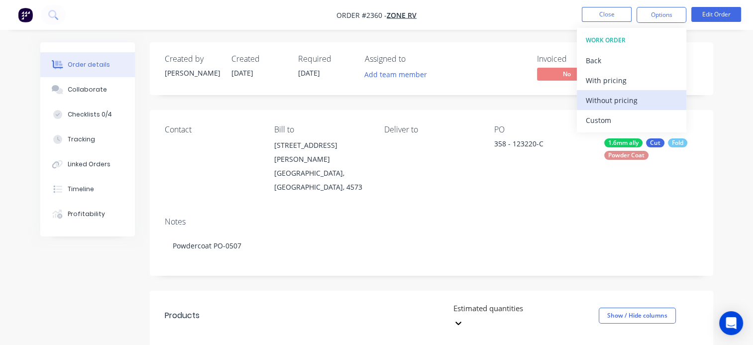
click at [598, 101] on div "Without pricing" at bounding box center [632, 100] width 92 height 14
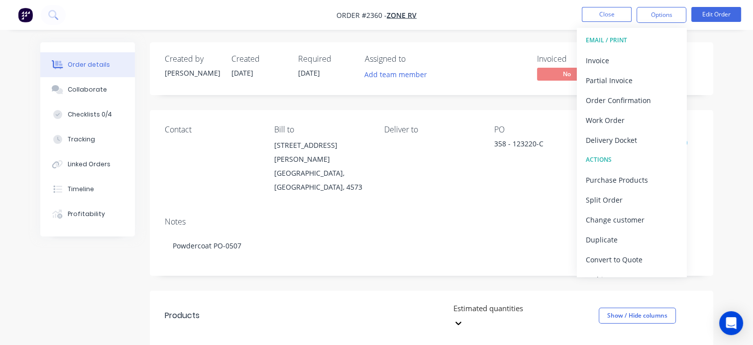
click at [513, 63] on div "Invoiced No Status Submitted" at bounding box center [581, 68] width 234 height 29
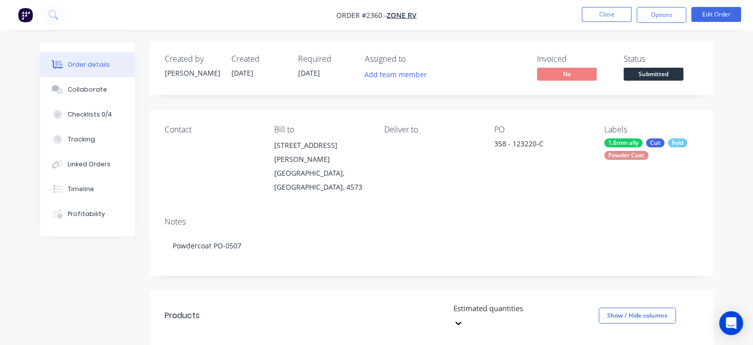
click at [661, 68] on span "Submitted" at bounding box center [654, 74] width 60 height 12
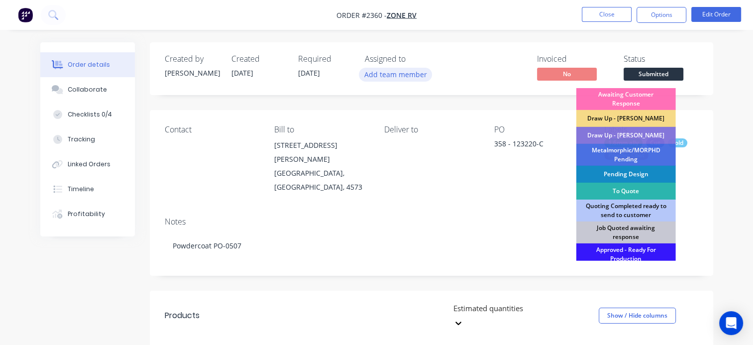
drag, startPoint x: 416, startPoint y: 74, endPoint x: 413, endPoint y: 81, distance: 7.4
click at [415, 74] on button "Add team member" at bounding box center [395, 74] width 73 height 13
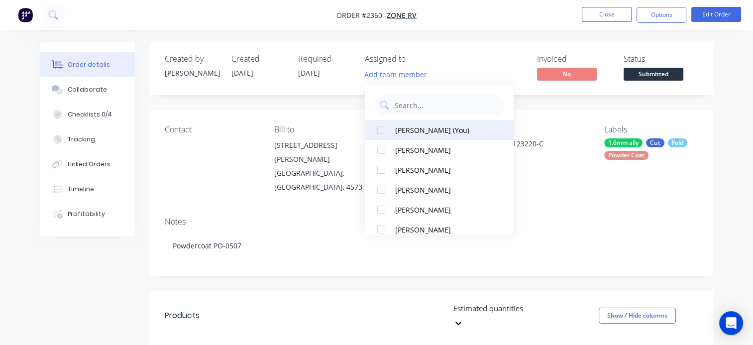
click at [414, 133] on div "[PERSON_NAME] (You)" at bounding box center [445, 130] width 100 height 10
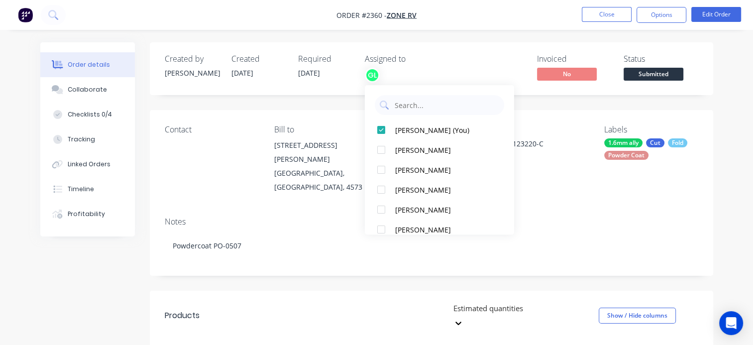
drag, startPoint x: 670, startPoint y: 80, endPoint x: 665, endPoint y: 84, distance: 6.1
click at [670, 80] on button "Submitted" at bounding box center [654, 75] width 60 height 15
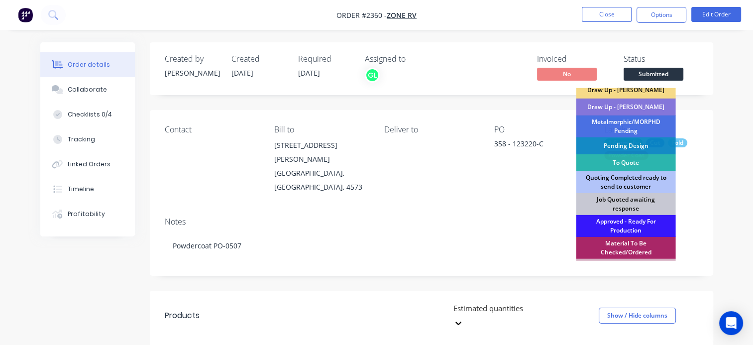
scroll to position [100, 0]
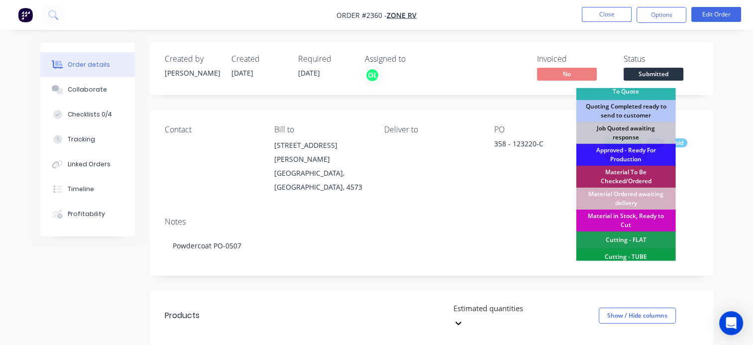
click at [624, 215] on div "Material in Stock, Ready to Cut" at bounding box center [626, 220] width 100 height 22
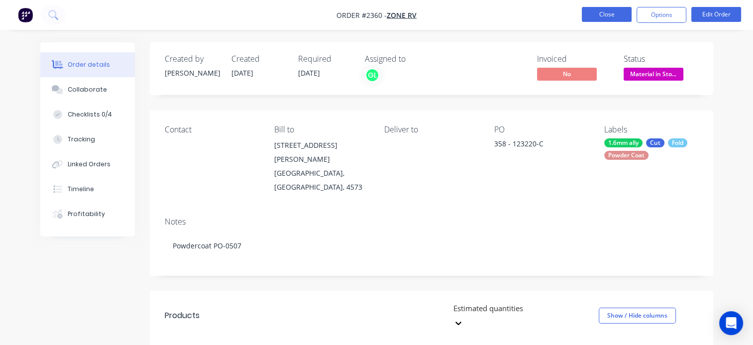
click at [607, 17] on button "Close" at bounding box center [607, 14] width 50 height 15
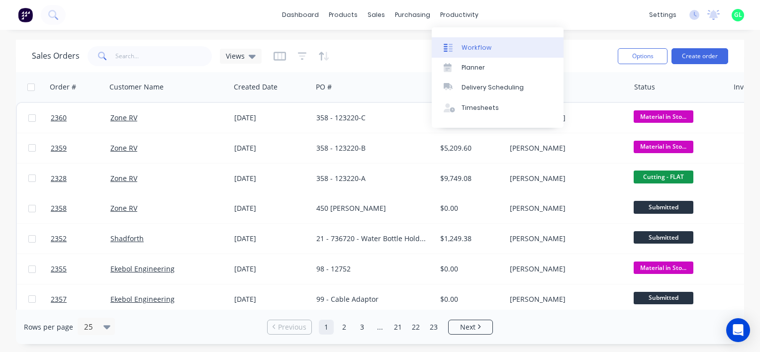
click at [469, 49] on div "Workflow" at bounding box center [477, 47] width 30 height 9
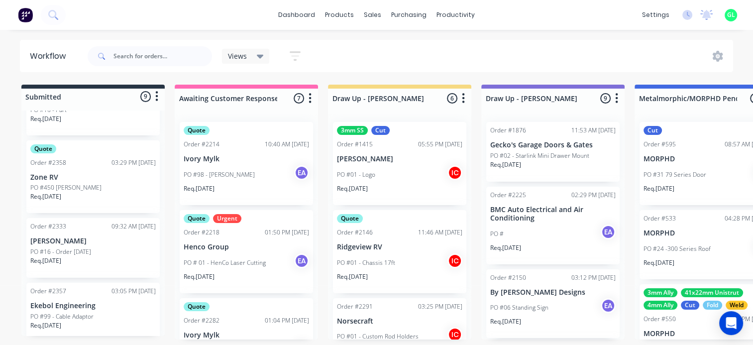
scroll to position [470, 0]
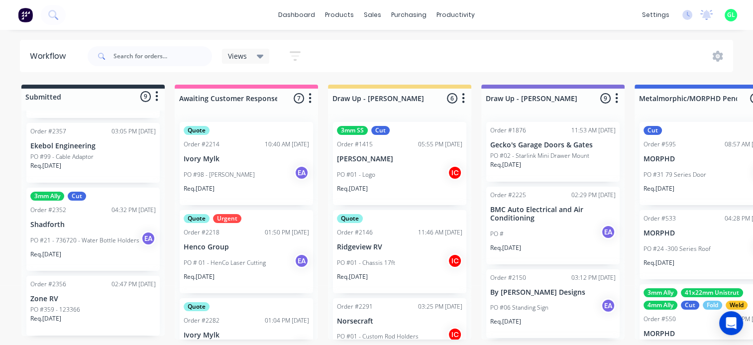
click at [104, 311] on div "PO #359 - 123366" at bounding box center [92, 309] width 125 height 9
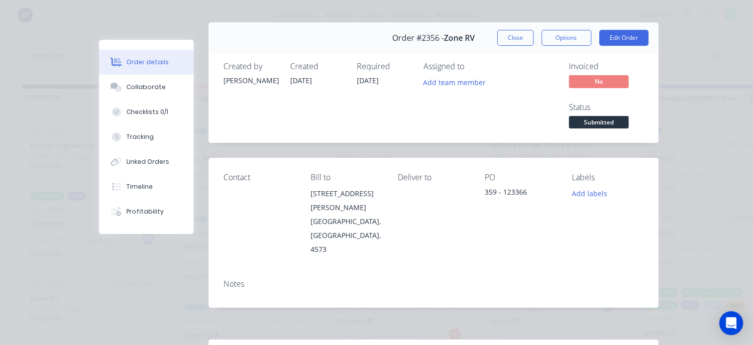
scroll to position [0, 0]
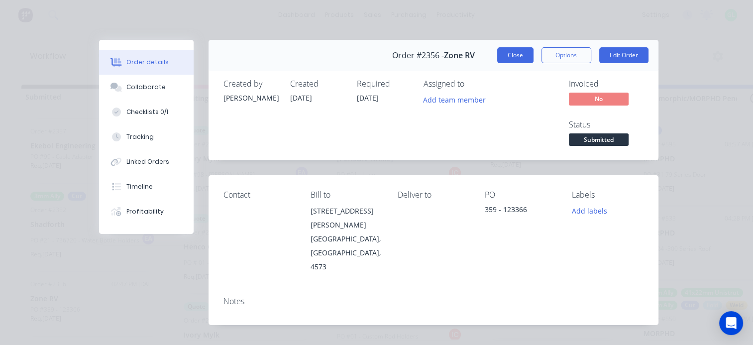
click at [513, 59] on button "Close" at bounding box center [515, 55] width 36 height 16
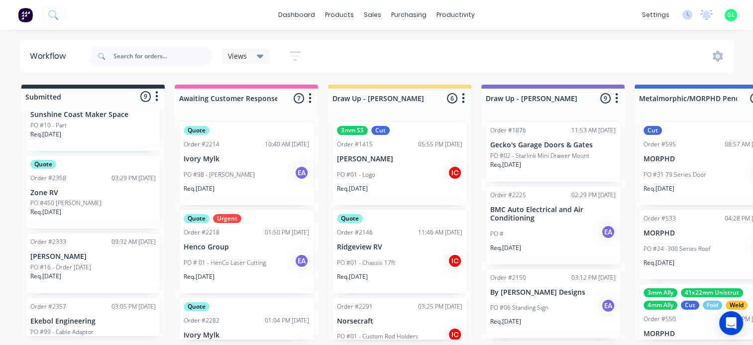
scroll to position [271, 0]
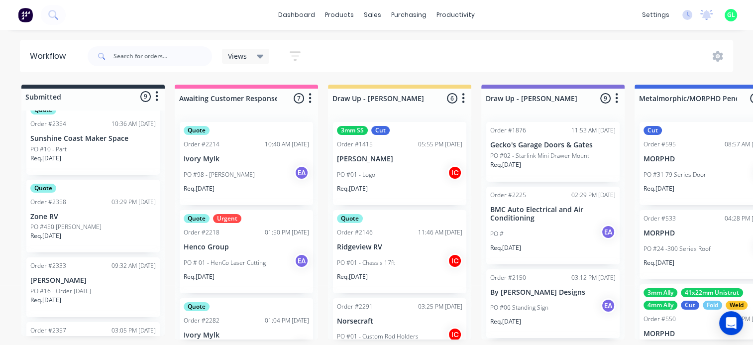
click at [104, 296] on div "Req. [DATE]" at bounding box center [92, 304] width 125 height 17
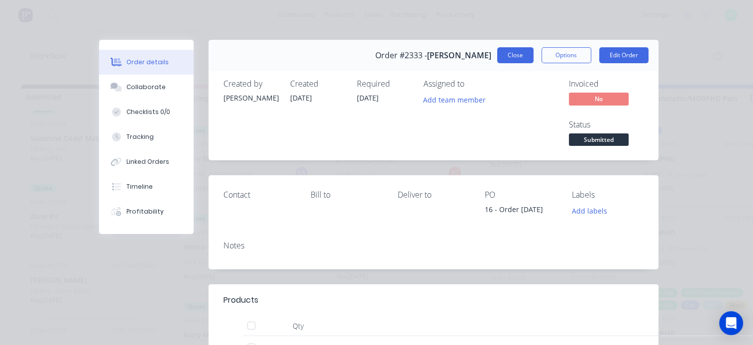
click at [497, 57] on button "Close" at bounding box center [515, 55] width 36 height 16
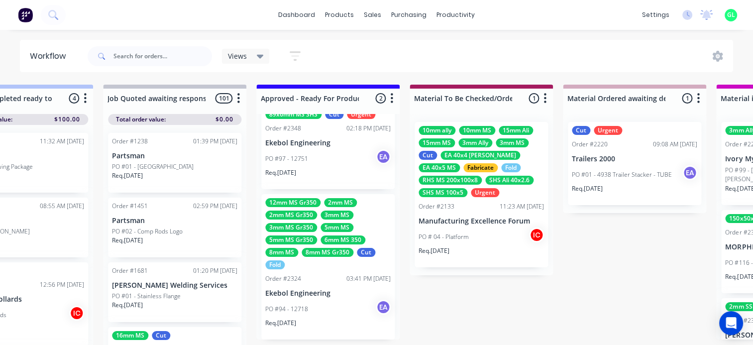
scroll to position [0, 0]
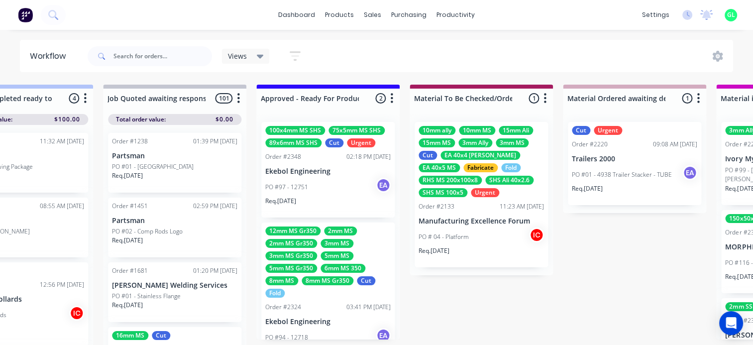
click at [326, 186] on div "PO #97 - 12751 EA" at bounding box center [327, 187] width 125 height 19
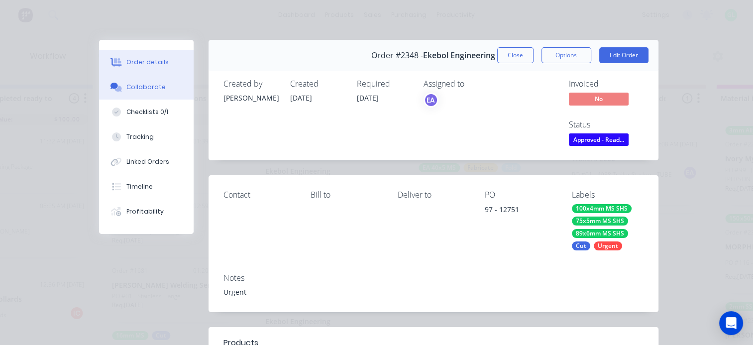
click at [141, 90] on div "Collaborate" at bounding box center [145, 87] width 39 height 9
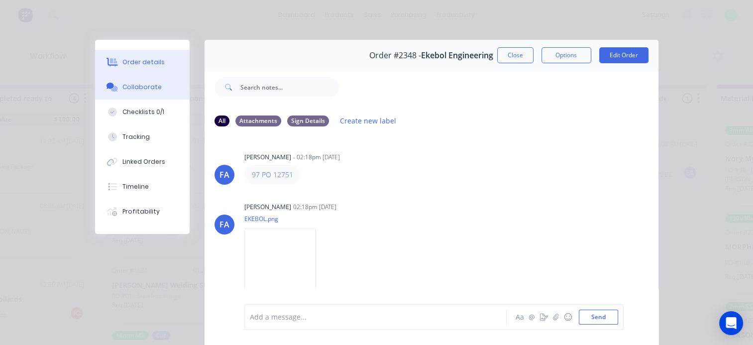
click at [155, 56] on button "Order details" at bounding box center [142, 62] width 95 height 25
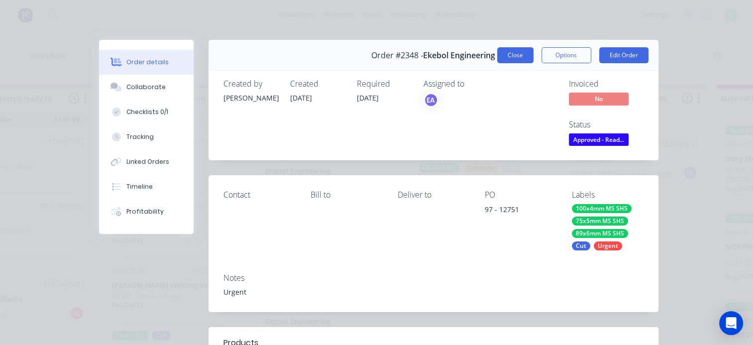
click at [505, 57] on button "Close" at bounding box center [515, 55] width 36 height 16
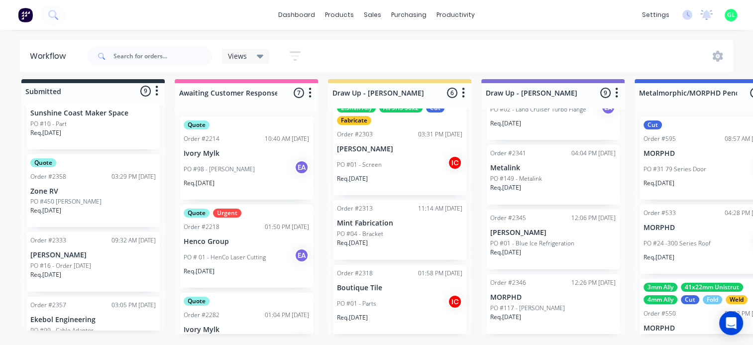
scroll to position [271, 0]
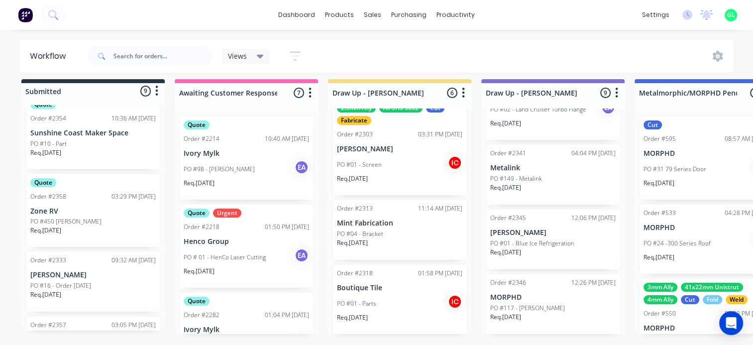
click at [104, 148] on div "Req. [DATE]" at bounding box center [92, 156] width 125 height 17
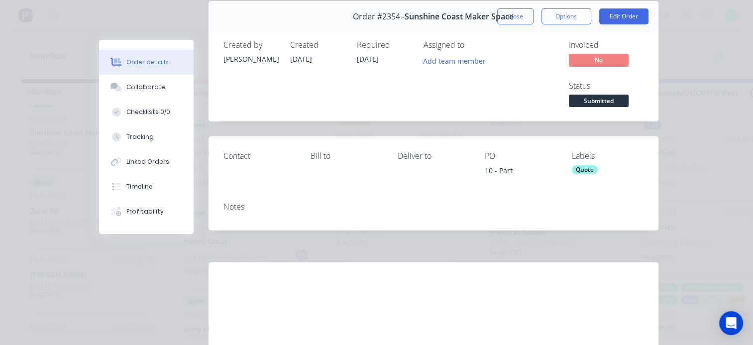
scroll to position [0, 0]
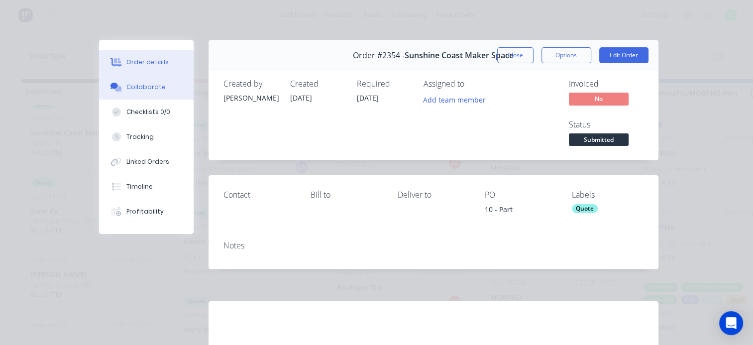
click at [151, 90] on div "Collaborate" at bounding box center [145, 87] width 39 height 9
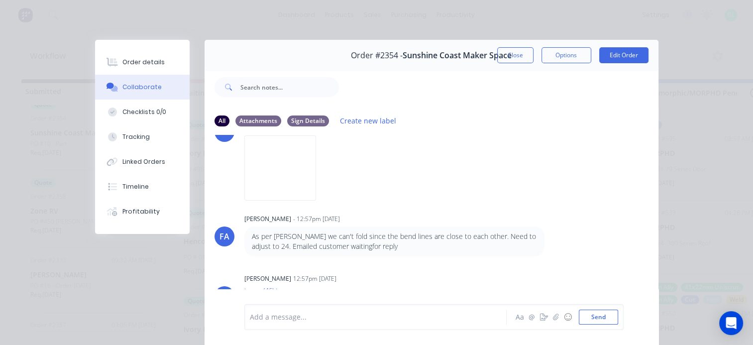
scroll to position [2, 0]
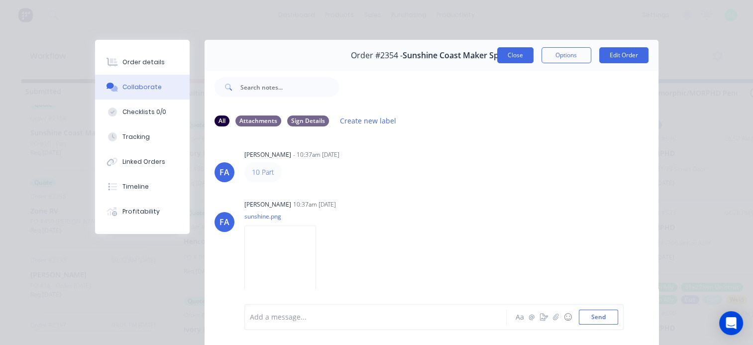
click at [512, 58] on button "Close" at bounding box center [515, 55] width 36 height 16
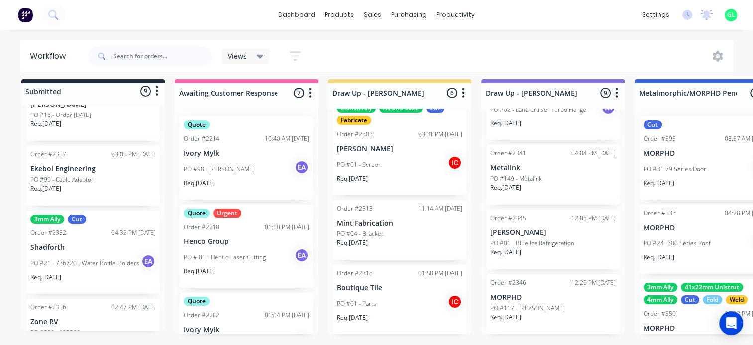
scroll to position [420, 0]
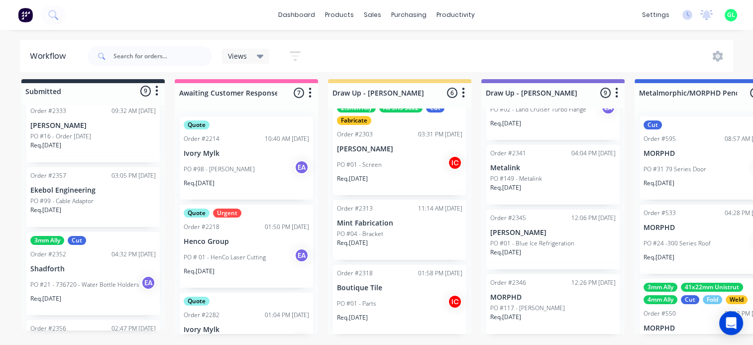
click at [60, 284] on p "PO #21 - 736720 - Water Bottle Holders" at bounding box center [84, 284] width 109 height 9
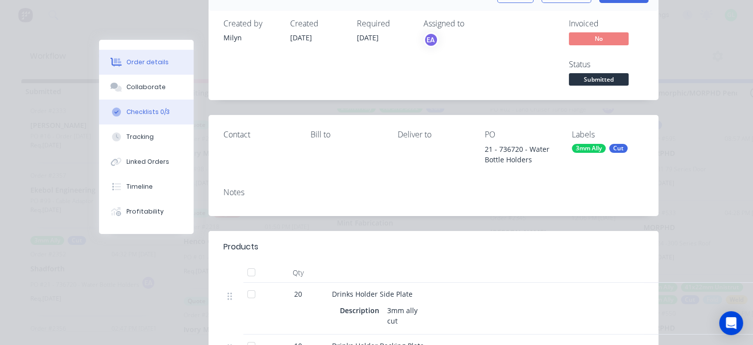
scroll to position [50, 0]
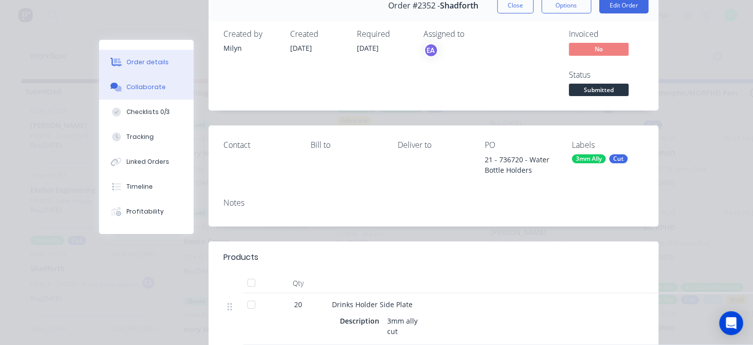
click at [149, 94] on button "Collaborate" at bounding box center [146, 87] width 95 height 25
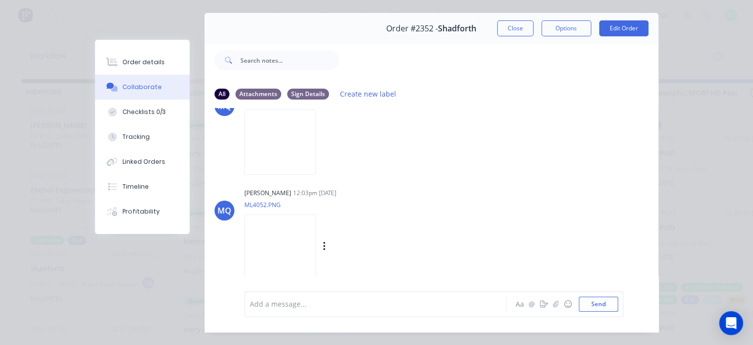
scroll to position [52, 0]
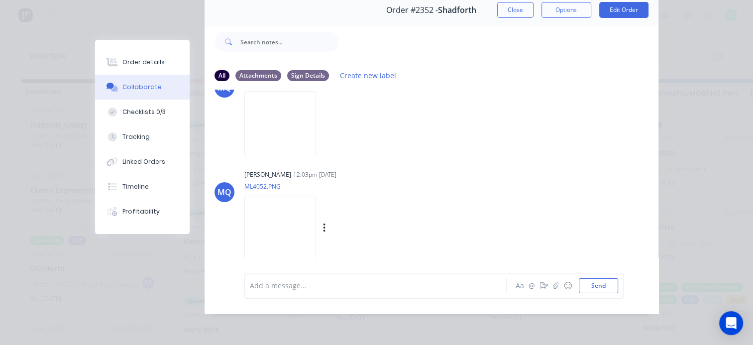
click at [291, 223] on img at bounding box center [280, 228] width 72 height 65
click at [314, 135] on img at bounding box center [280, 123] width 72 height 65
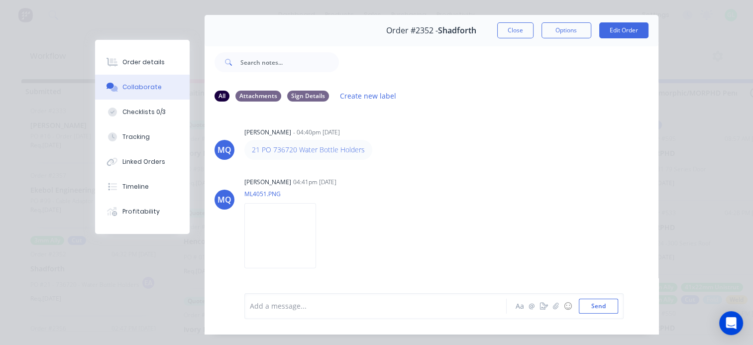
scroll to position [0, 0]
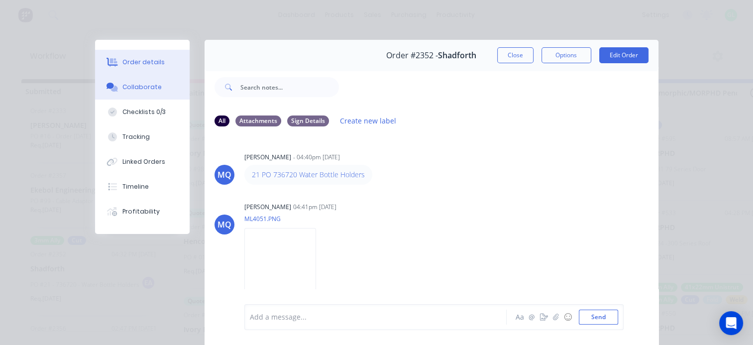
drag, startPoint x: 145, startPoint y: 68, endPoint x: 151, endPoint y: 72, distance: 7.6
click at [145, 68] on button "Order details" at bounding box center [142, 62] width 95 height 25
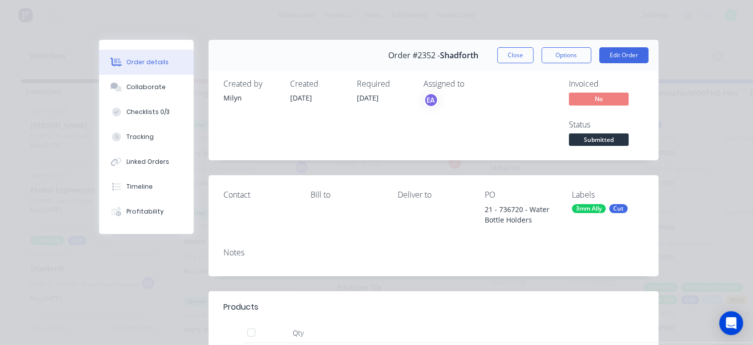
click at [514, 55] on button "Close" at bounding box center [515, 55] width 36 height 16
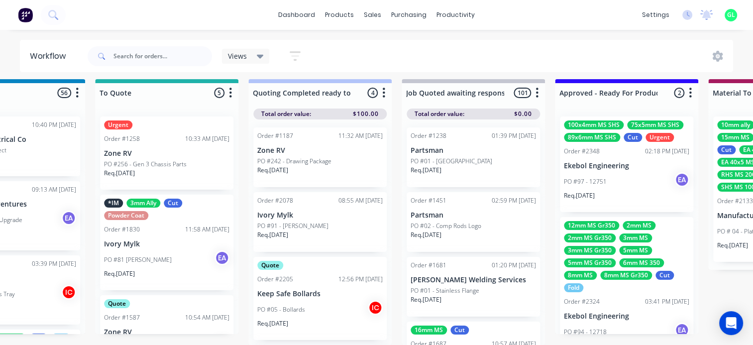
scroll to position [12, 0]
